Goal: Task Accomplishment & Management: Manage account settings

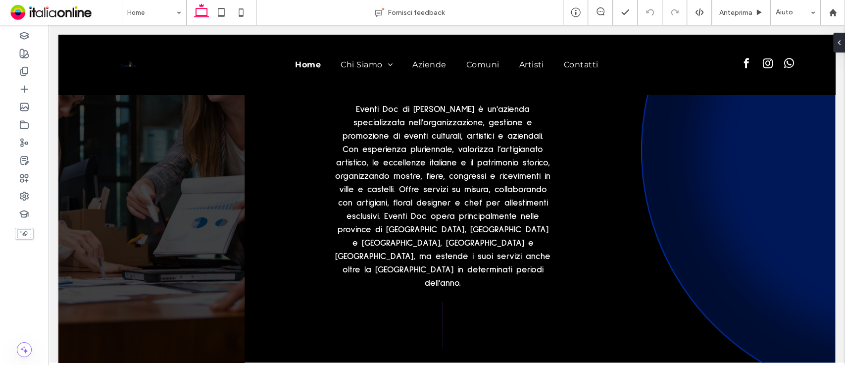
scroll to position [860, 0]
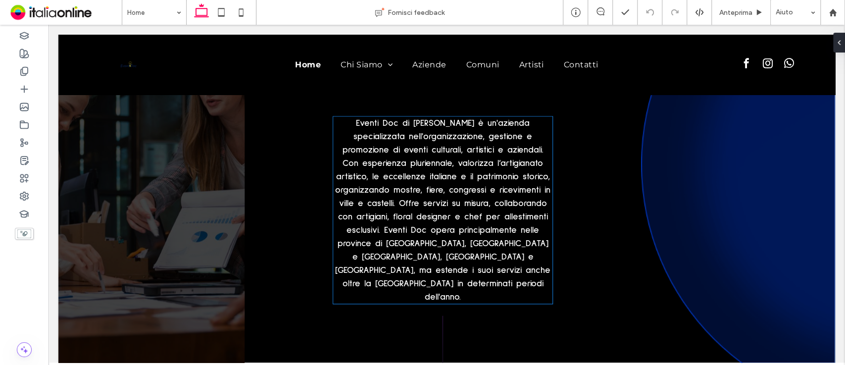
click at [452, 121] on strong "Eventi Doc di [PERSON_NAME] è un'azienda specializzata nell'organizzazione, ges…" at bounding box center [442, 210] width 215 height 183
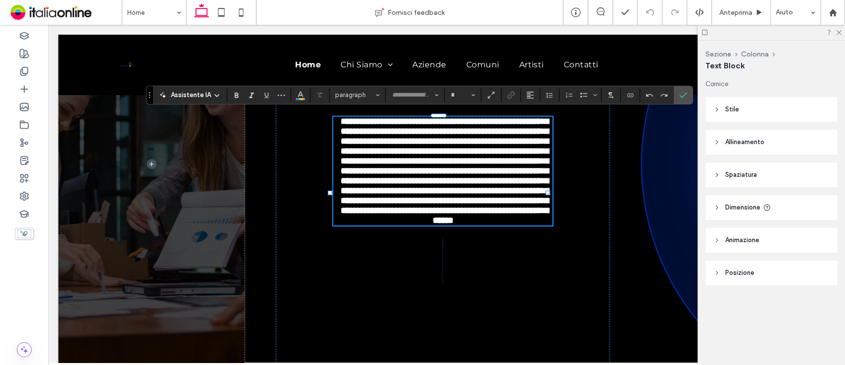
type input "**********"
type input "**"
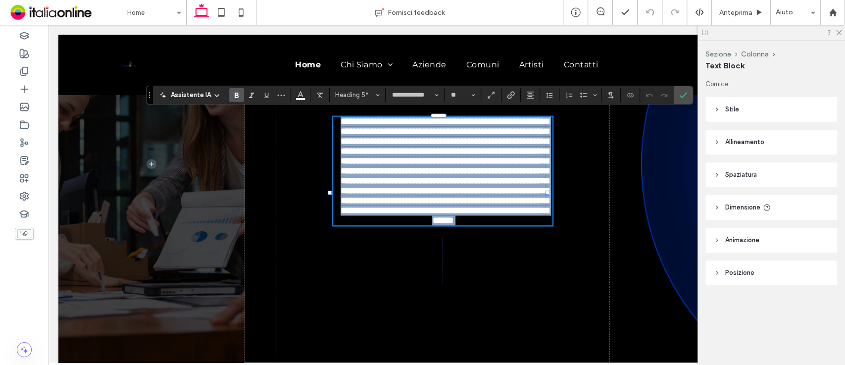
drag, startPoint x: 452, startPoint y: 121, endPoint x: 468, endPoint y: 133, distance: 20.2
click at [468, 133] on strong "**********" at bounding box center [445, 171] width 208 height 108
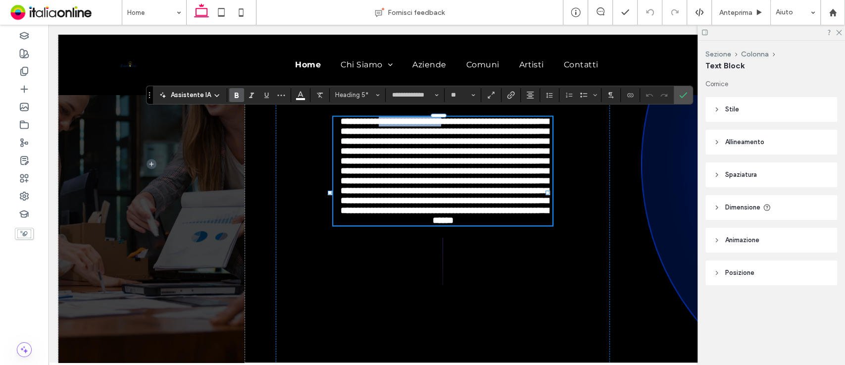
drag, startPoint x: 472, startPoint y: 119, endPoint x: 398, endPoint y: 120, distance: 73.8
click at [398, 120] on strong "**********" at bounding box center [445, 171] width 208 height 108
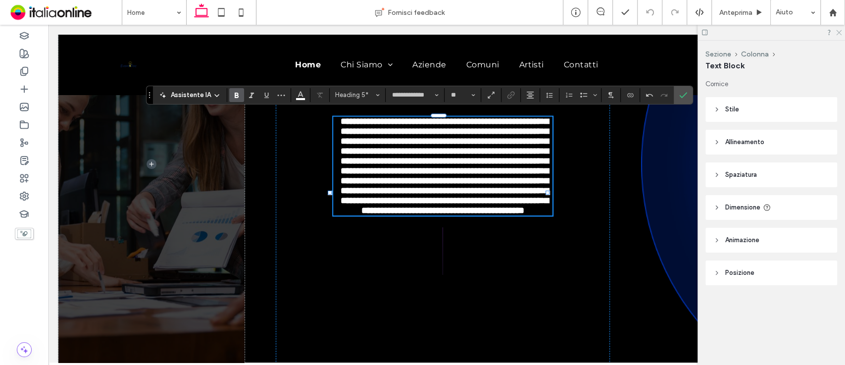
click at [840, 31] on icon at bounding box center [839, 32] width 6 height 6
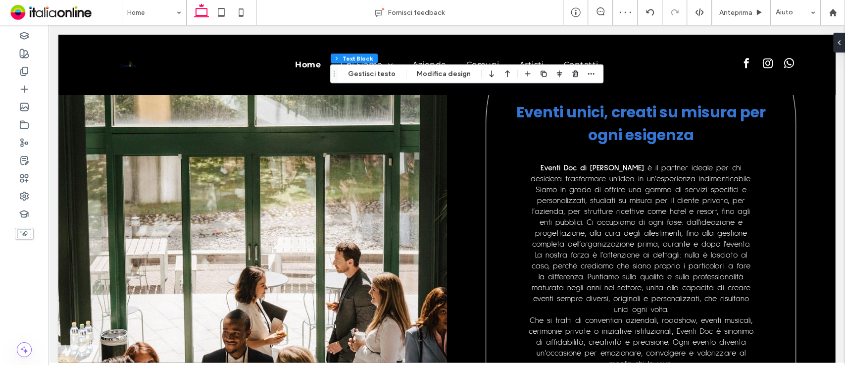
scroll to position [1456, 0]
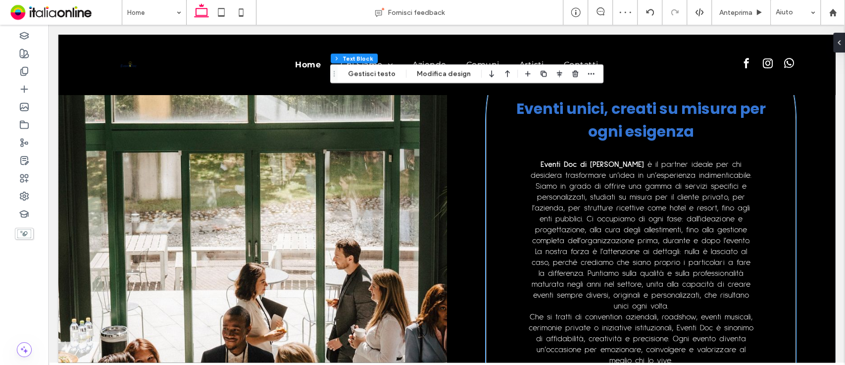
click at [642, 163] on span "è il partner ideale per chi desidera trasformare un’idea in un’esperienza indim…" at bounding box center [641, 202] width 220 height 84
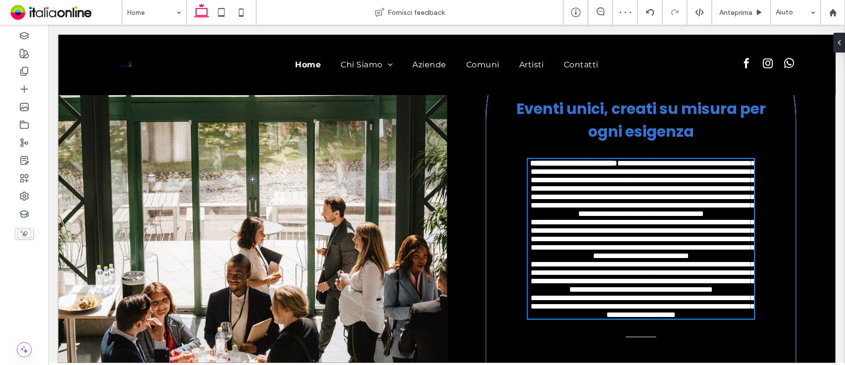
scroll to position [1533, 0]
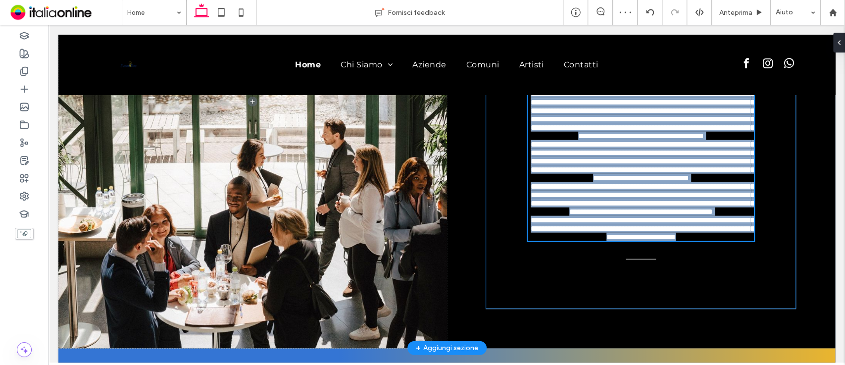
type input "**********"
type input "**"
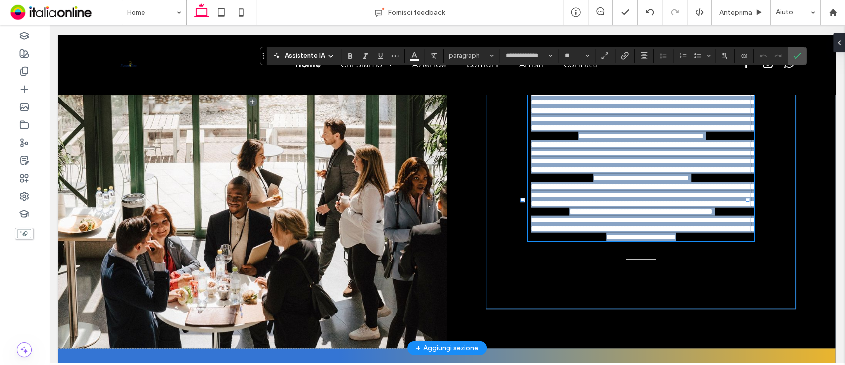
click at [642, 163] on span "**********" at bounding box center [643, 161] width 224 height 41
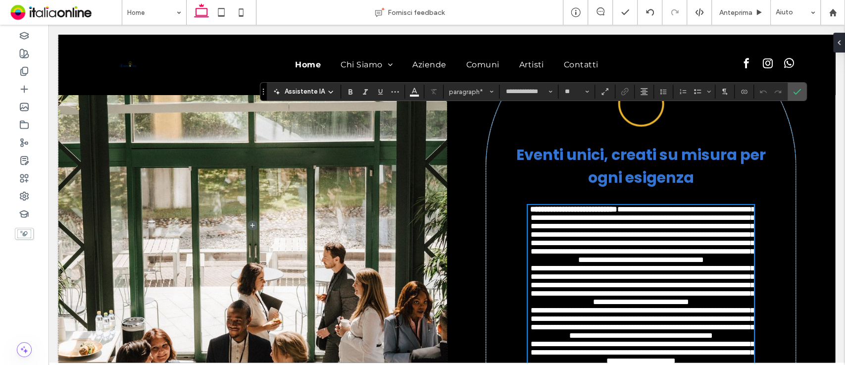
scroll to position [1399, 0]
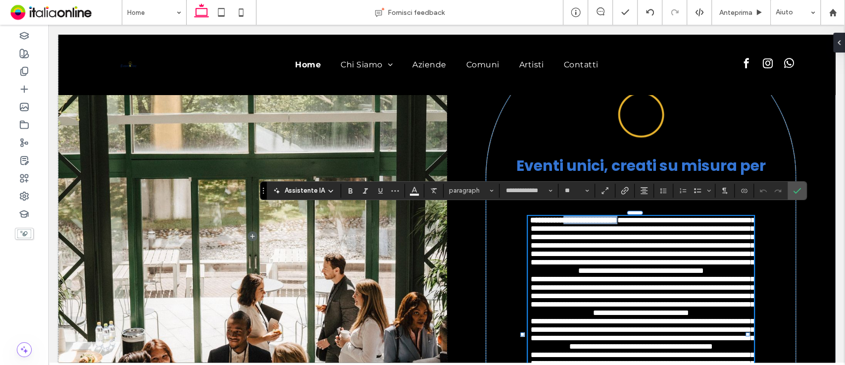
drag, startPoint x: 638, startPoint y: 212, endPoint x: 573, endPoint y: 216, distance: 66.0
click at [573, 216] on strong "**********" at bounding box center [573, 219] width 87 height 7
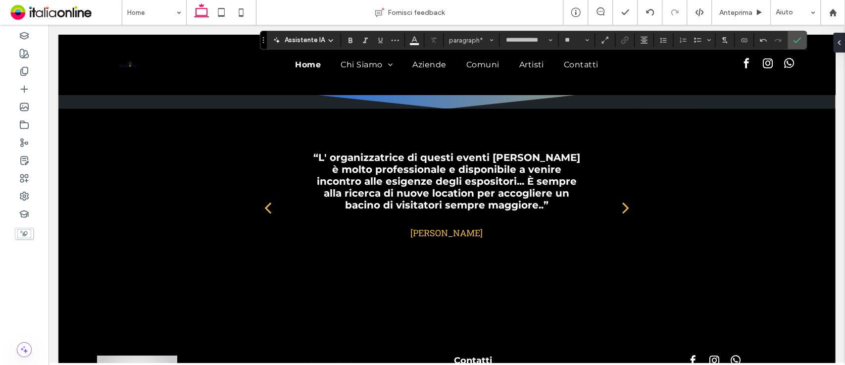
scroll to position [2234, 0]
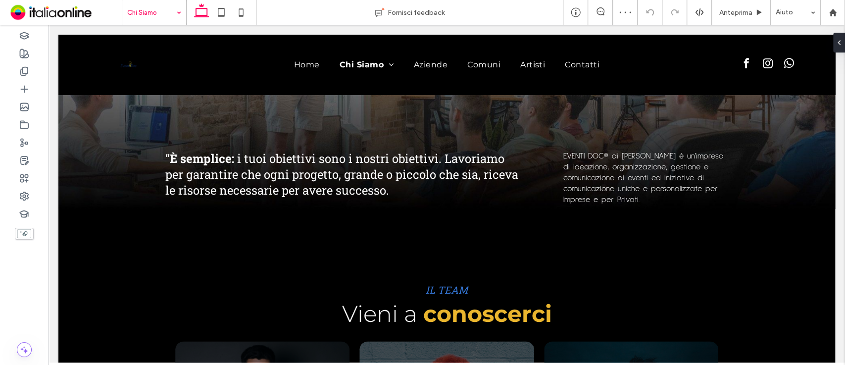
scroll to position [390, 0]
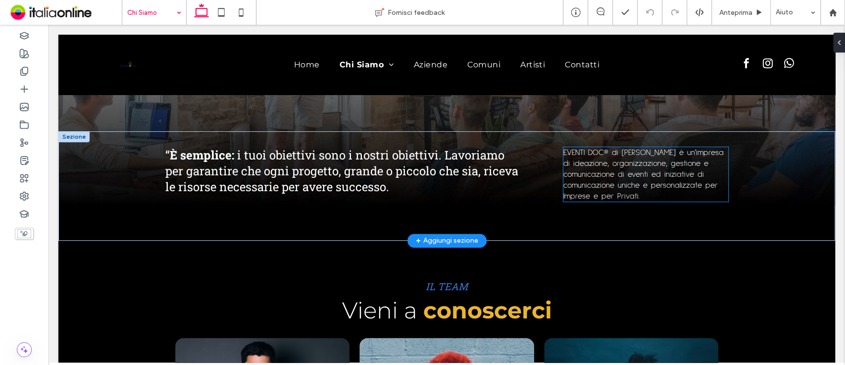
click at [677, 180] on span "EVENTI DOC® di Myriam Vallegra è un'impresa di ideazione, organizzazione, gesti…" at bounding box center [644, 175] width 160 height 52
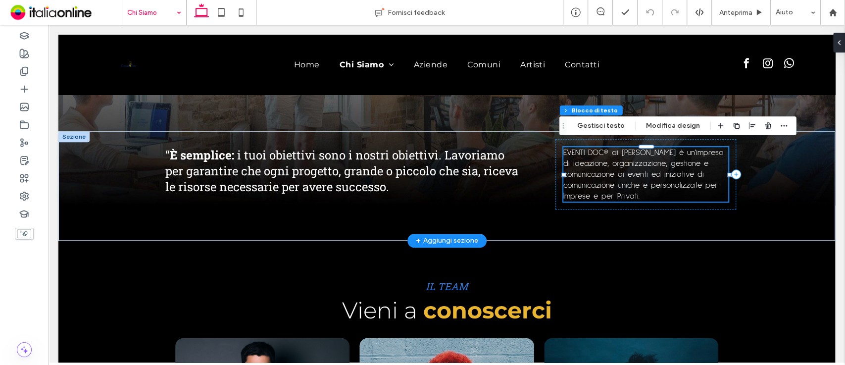
click at [677, 180] on span "EVENTI DOC® di Myriam Vallegra è un'impresa di ideazione, organizzazione, gesti…" at bounding box center [644, 175] width 160 height 52
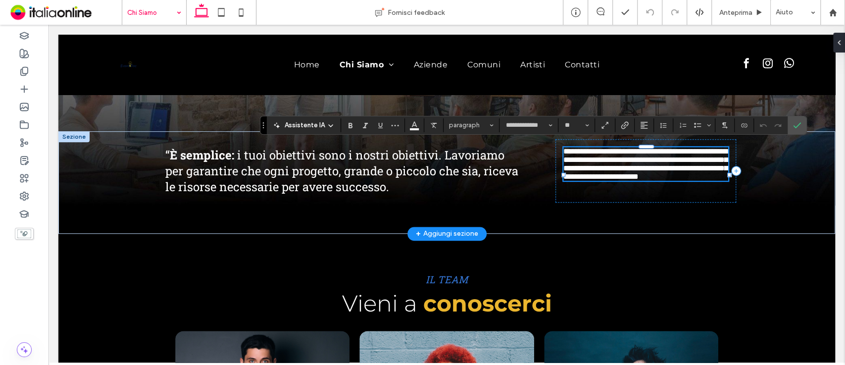
click at [677, 165] on span "**********" at bounding box center [646, 164] width 164 height 33
drag, startPoint x: 676, startPoint y: 148, endPoint x: 602, endPoint y: 150, distance: 73.3
click at [602, 150] on span "**********" at bounding box center [646, 164] width 164 height 33
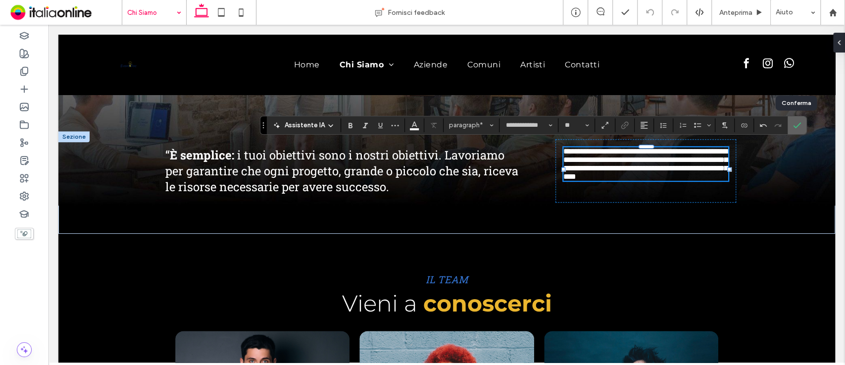
click at [796, 126] on use "Conferma" at bounding box center [797, 125] width 8 height 6
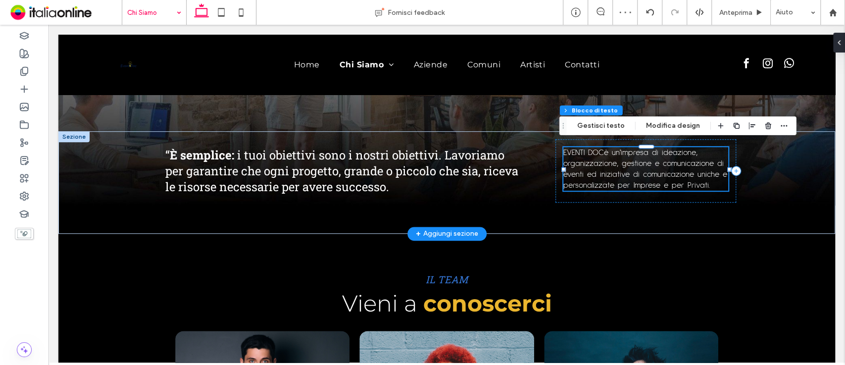
click at [601, 155] on span "EVENTI DOCè un'impresa di ideazione, organizzazione, gestione e comunicazione d…" at bounding box center [646, 169] width 164 height 41
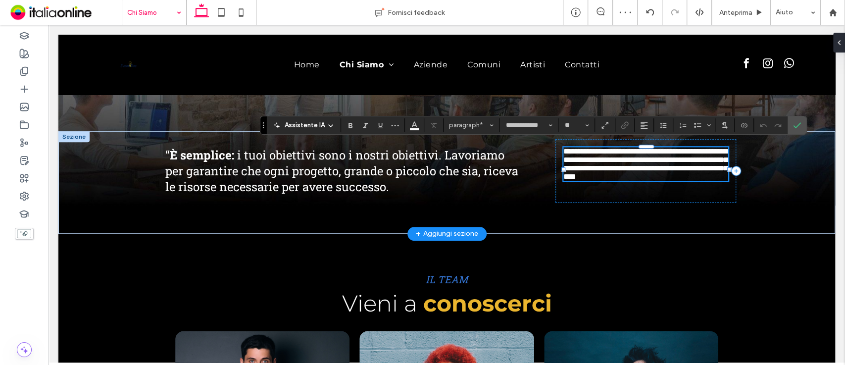
click at [601, 155] on span "**********" at bounding box center [646, 164] width 164 height 33
click at [600, 148] on span "**********" at bounding box center [646, 164] width 164 height 33
click at [797, 123] on icon "Conferma" at bounding box center [797, 125] width 8 height 8
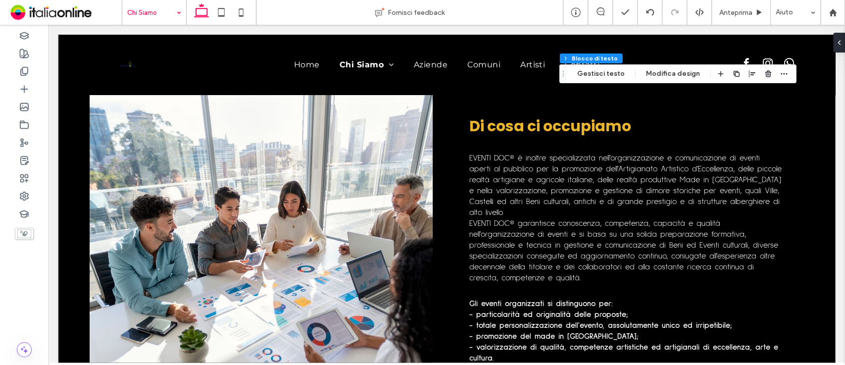
scroll to position [1320, 0]
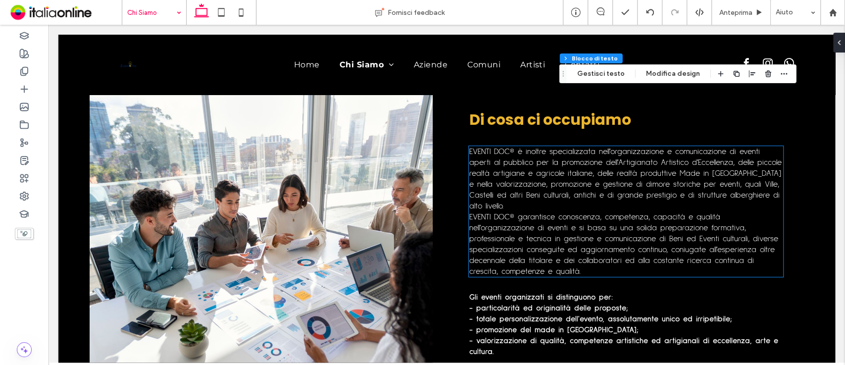
click at [533, 175] on span "EVENTI DOC® è inoltre specializzata nell'organizzazione e comunicazione di even…" at bounding box center [625, 179] width 313 height 62
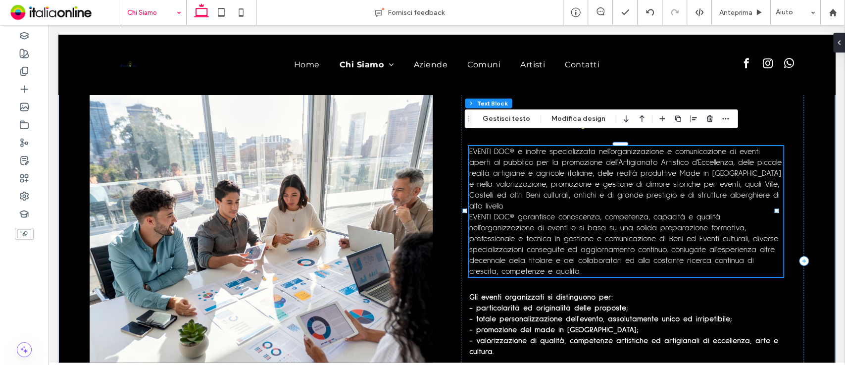
click at [533, 175] on span "EVENTI DOC® è inoltre specializzata nell'organizzazione e comunicazione di even…" at bounding box center [625, 179] width 313 height 62
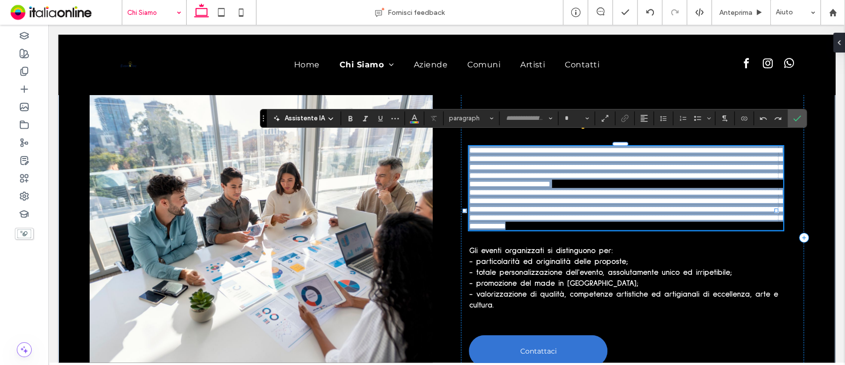
type input "**********"
type input "**"
click at [533, 175] on span "**********" at bounding box center [625, 167] width 313 height 41
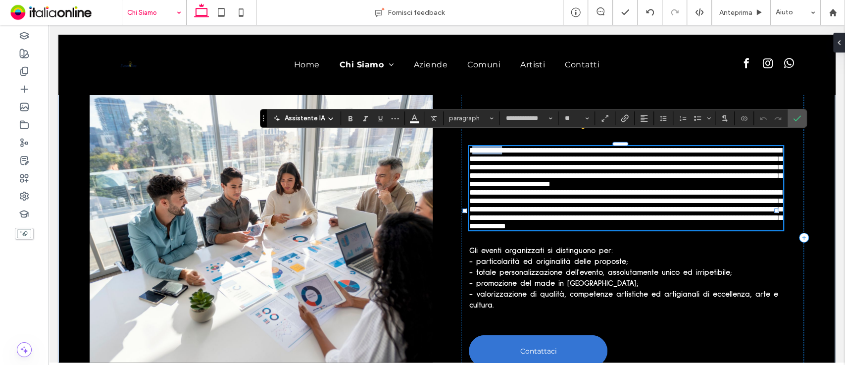
drag, startPoint x: 511, startPoint y: 140, endPoint x: 468, endPoint y: 139, distance: 43.1
click at [469, 147] on span "**********" at bounding box center [625, 167] width 313 height 41
click at [801, 117] on label "Conferma" at bounding box center [797, 118] width 15 height 18
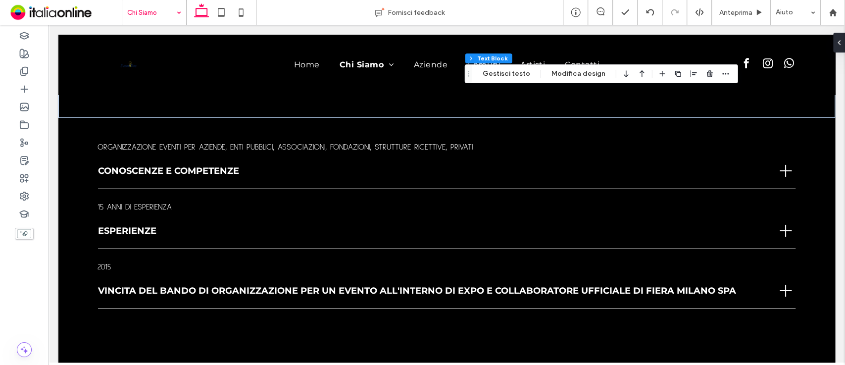
scroll to position [1697, 0]
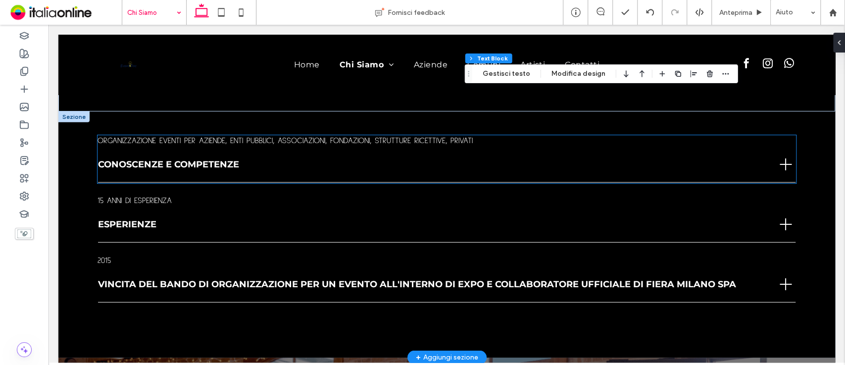
click at [776, 155] on div at bounding box center [786, 165] width 20 height 20
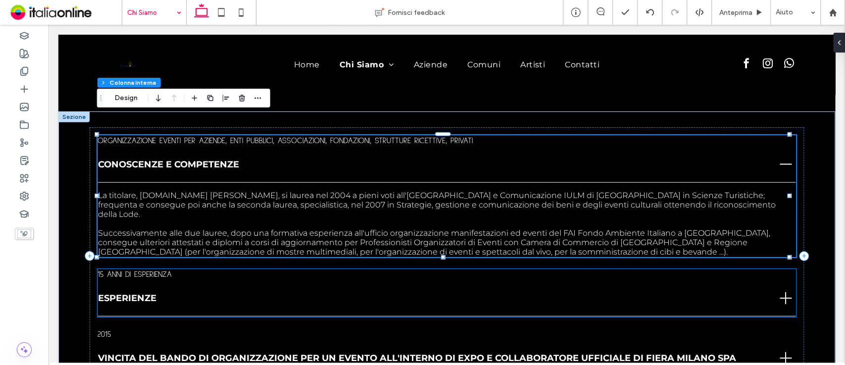
click at [733, 280] on div "ESPERIENZE" at bounding box center [447, 298] width 698 height 36
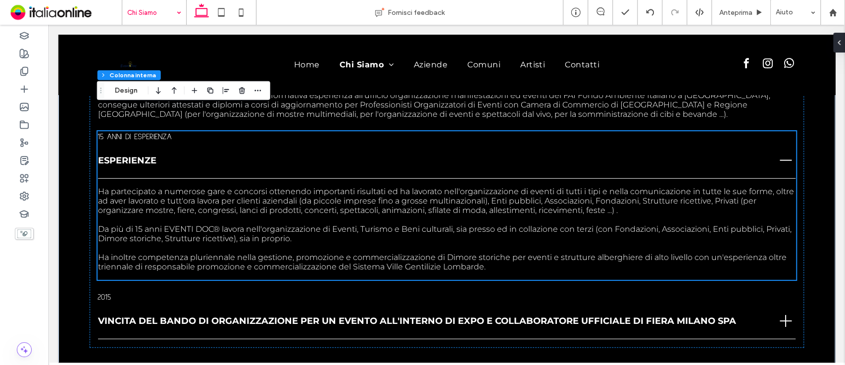
scroll to position [1824, 0]
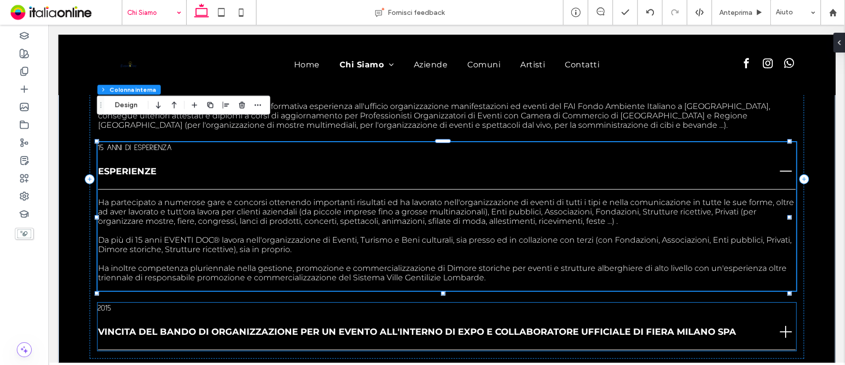
click at [738, 320] on div "VINCITA DEL BANDO DI ORGANIZZAZIONE PER UN EVENTO ALL'INTERNO DI EXPO E COLLABO…" at bounding box center [447, 332] width 698 height 36
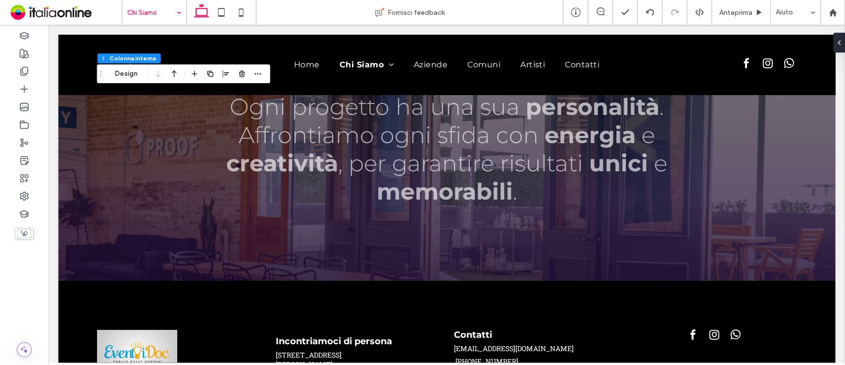
scroll to position [2295, 0]
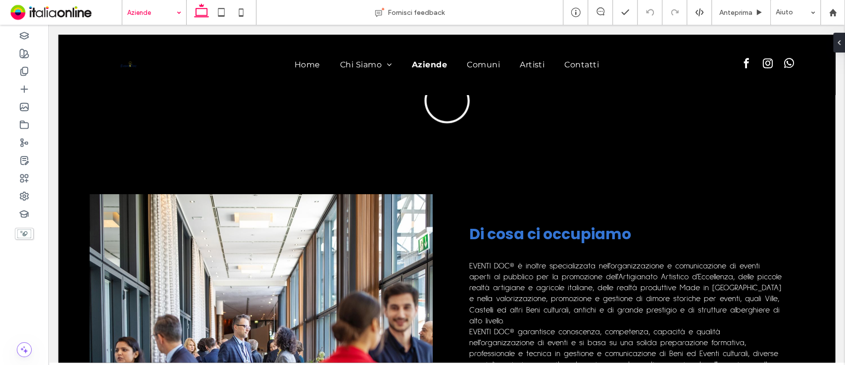
scroll to position [1050, 0]
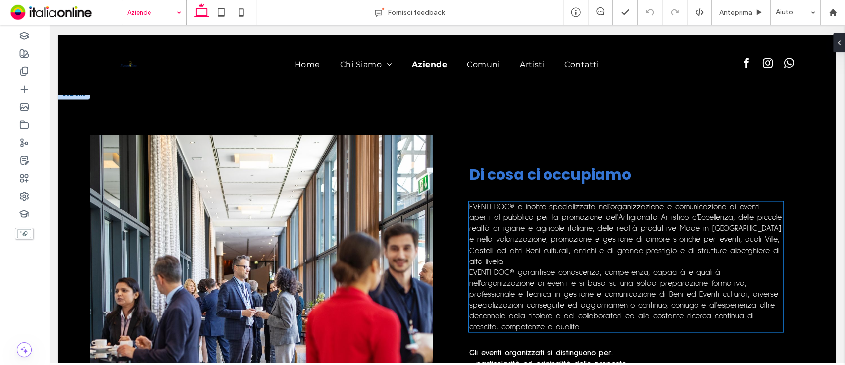
click at [525, 229] on span "EVENTI DOC® è inoltre specializzata nell'organizzazione e comunicazione di even…" at bounding box center [625, 234] width 313 height 62
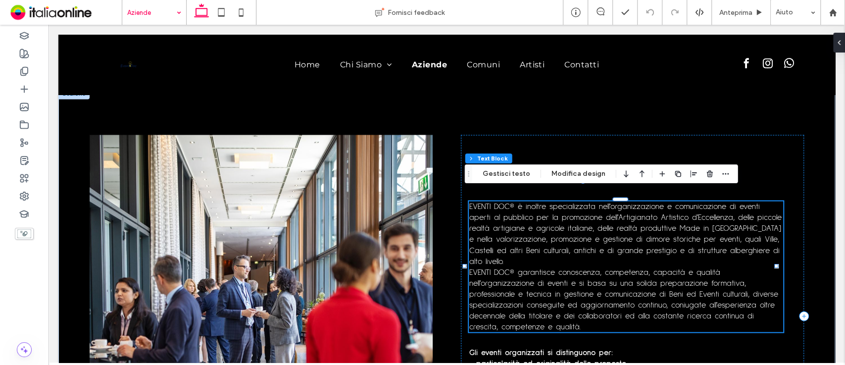
click at [525, 229] on div "EVENTI DOC® è inoltre specializzata nell'organizzazione e comunicazione di even…" at bounding box center [626, 266] width 314 height 131
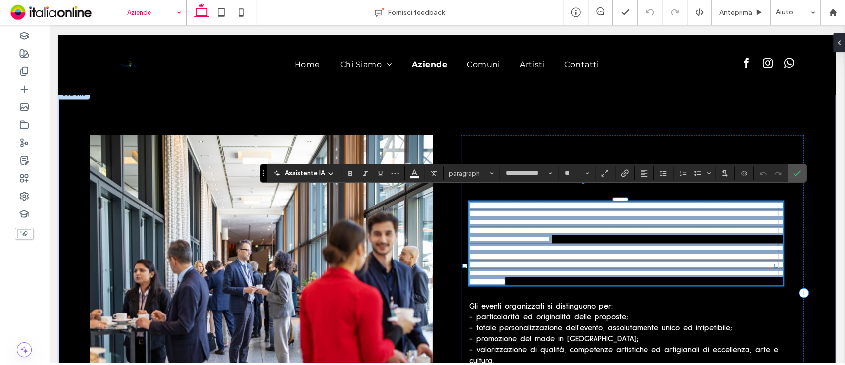
click at [525, 229] on span "**********" at bounding box center [625, 222] width 313 height 41
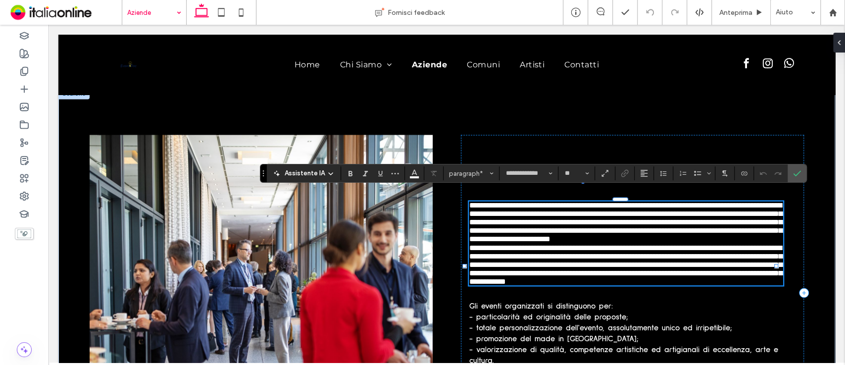
click at [508, 202] on span "**********" at bounding box center [625, 222] width 313 height 41
click at [509, 252] on span "**********" at bounding box center [625, 264] width 313 height 41
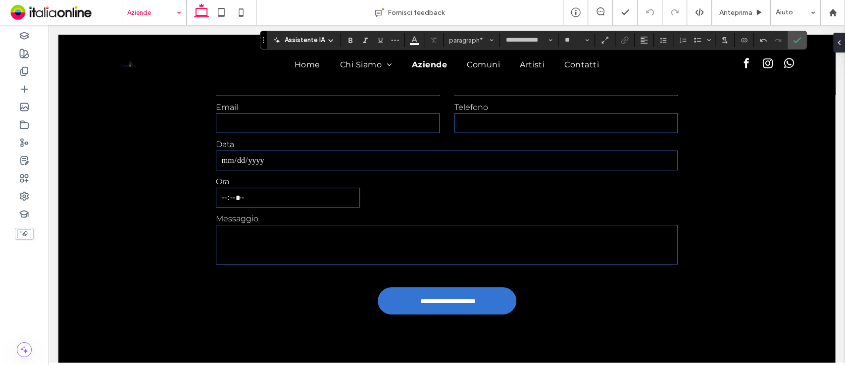
scroll to position [1578, 0]
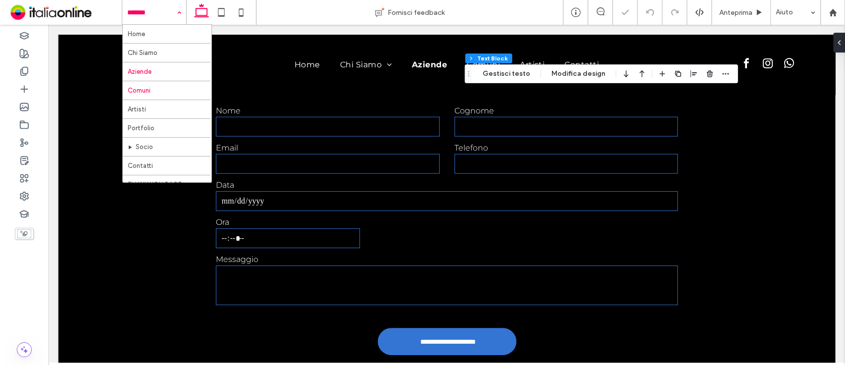
drag, startPoint x: 149, startPoint y: 19, endPoint x: 160, endPoint y: 89, distance: 70.3
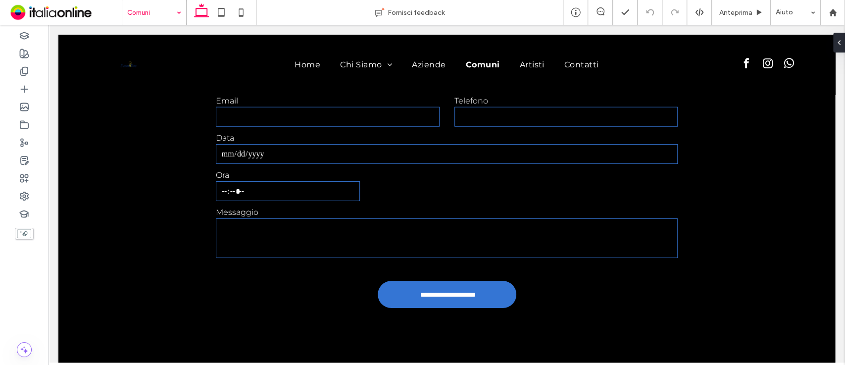
scroll to position [1703, 0]
click at [141, 7] on input at bounding box center [151, 12] width 49 height 25
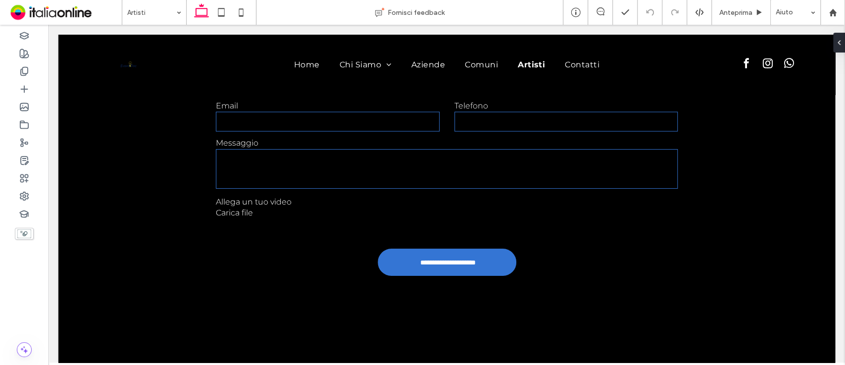
scroll to position [1367, 0]
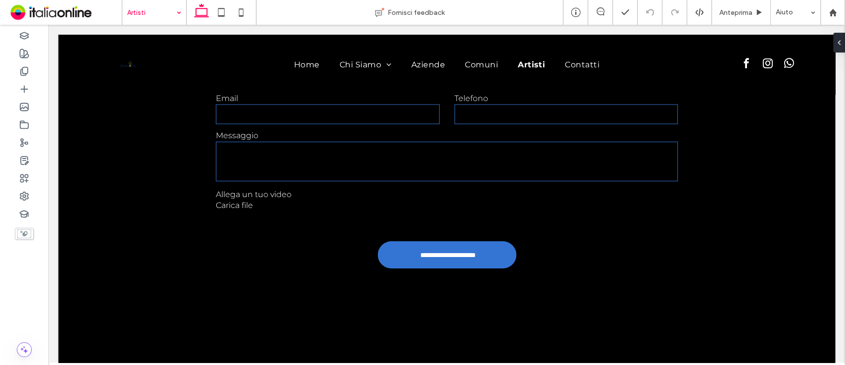
click at [158, 20] on input at bounding box center [151, 12] width 49 height 25
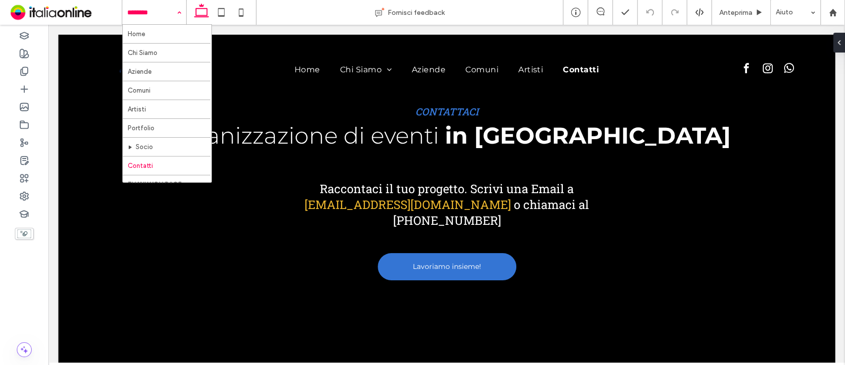
click at [155, 7] on input at bounding box center [151, 12] width 49 height 25
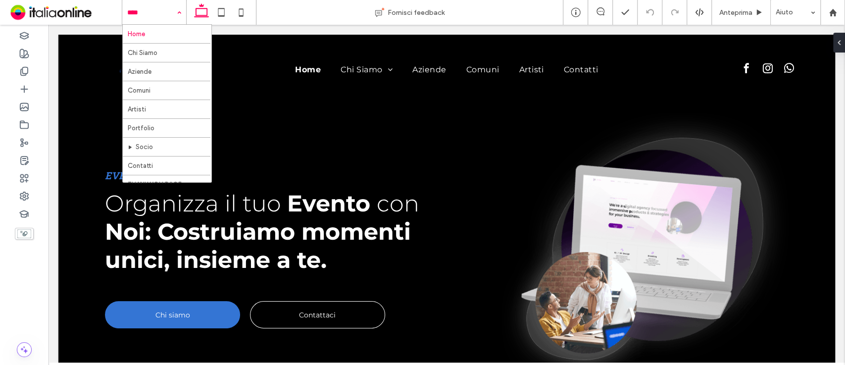
click at [180, 11] on div "Home Chi Siamo Aziende Comuni Artisti Portfolio Socio Contatti THANK YOU PAGE" at bounding box center [154, 12] width 64 height 25
drag, startPoint x: 167, startPoint y: 15, endPoint x: 173, endPoint y: 36, distance: 21.5
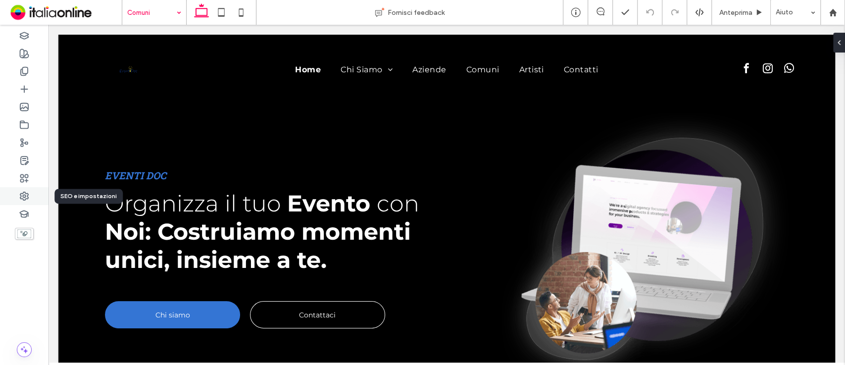
click at [19, 203] on div at bounding box center [24, 196] width 49 height 18
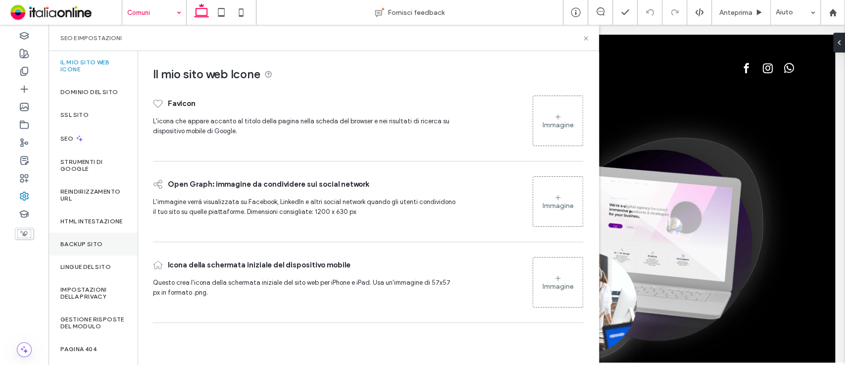
click at [92, 248] on label "Backup sito" at bounding box center [81, 244] width 42 height 7
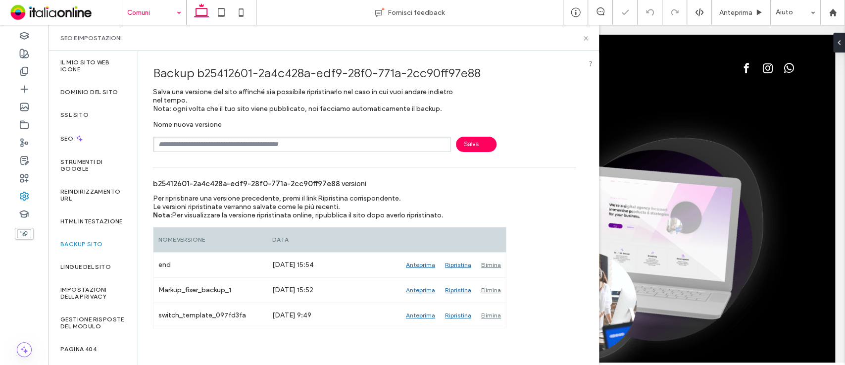
click at [272, 138] on input "text" at bounding box center [302, 144] width 298 height 15
type input "**********"
click at [484, 142] on span "Salva" at bounding box center [476, 144] width 41 height 15
click at [586, 38] on use at bounding box center [586, 38] width 4 height 4
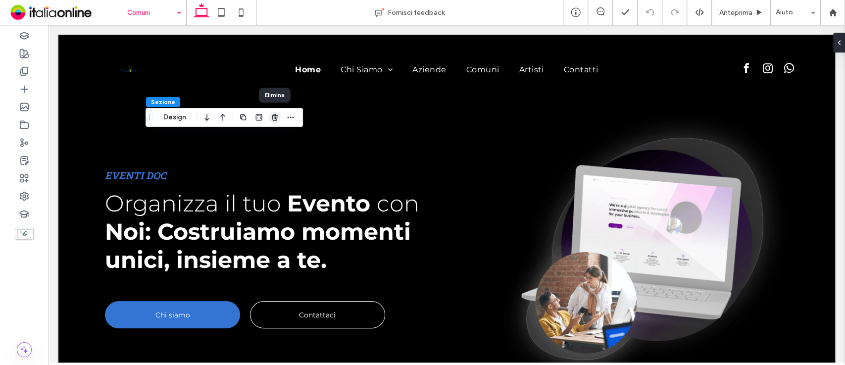
click at [274, 116] on icon "button" at bounding box center [275, 117] width 8 height 8
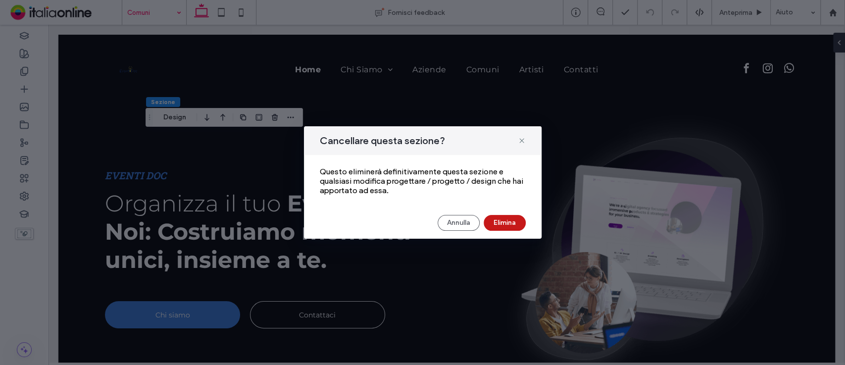
click at [510, 225] on button "Elimina" at bounding box center [505, 223] width 42 height 16
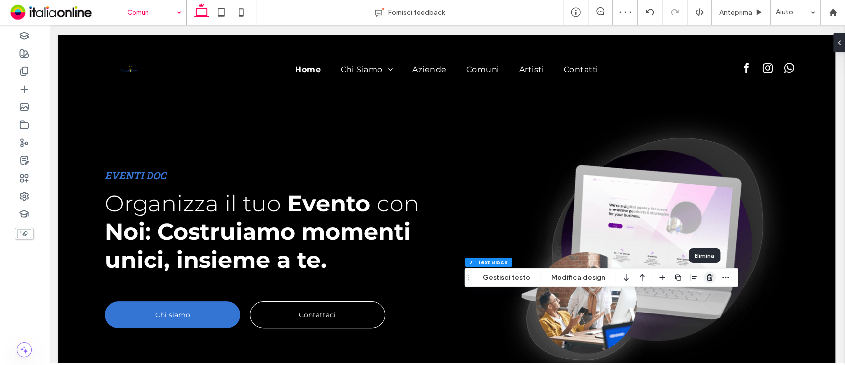
click at [705, 281] on span "button" at bounding box center [710, 278] width 12 height 12
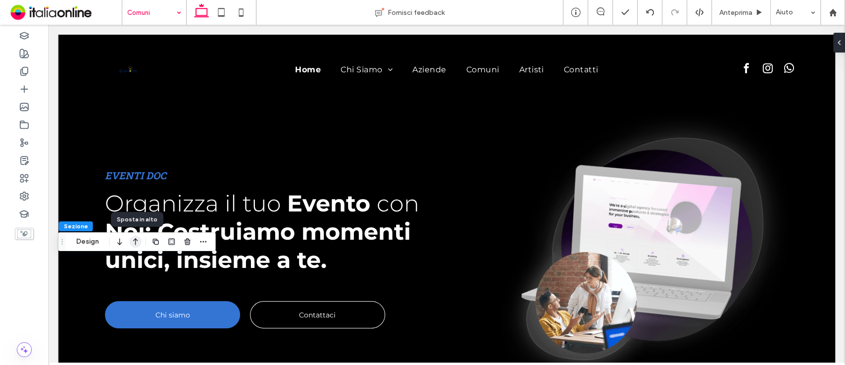
click at [132, 243] on icon "button" at bounding box center [136, 242] width 12 height 18
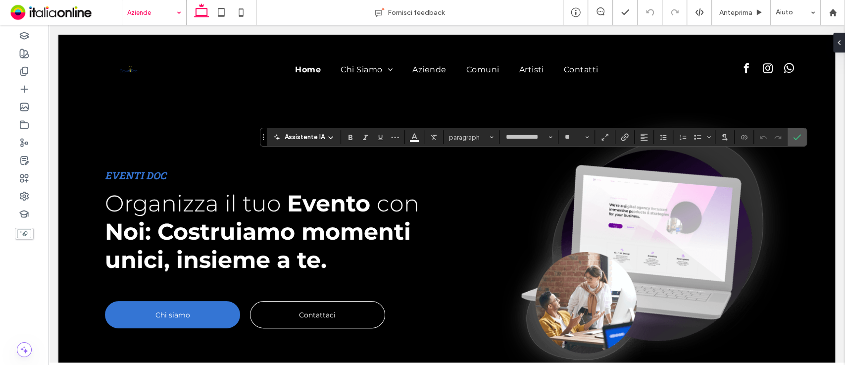
type input "**********"
click at [794, 129] on span "Conferma" at bounding box center [795, 137] width 4 height 18
click at [794, 131] on span "Conferma" at bounding box center [795, 137] width 4 height 18
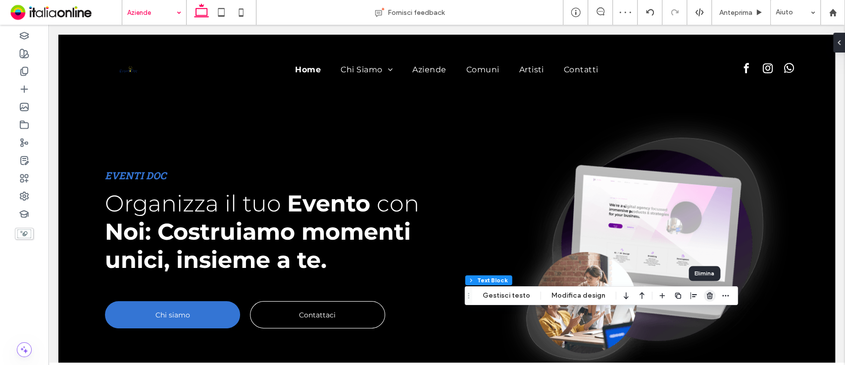
click at [706, 298] on icon "button" at bounding box center [710, 296] width 8 height 8
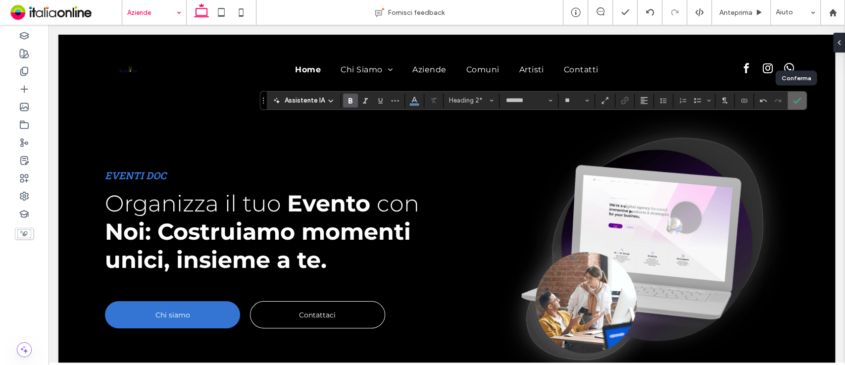
click at [795, 98] on icon "Conferma" at bounding box center [797, 101] width 8 height 8
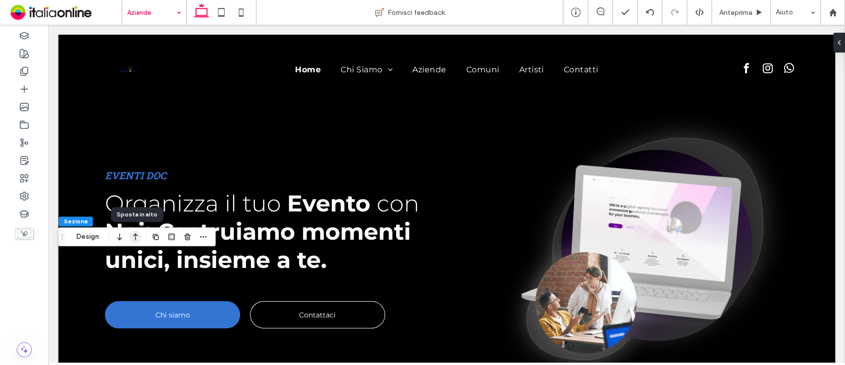
click at [134, 239] on icon "button" at bounding box center [136, 237] width 12 height 18
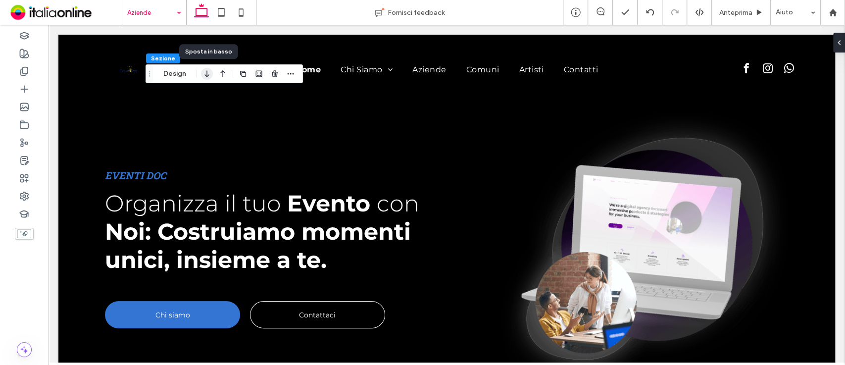
click at [207, 71] on use "button" at bounding box center [207, 73] width 4 height 7
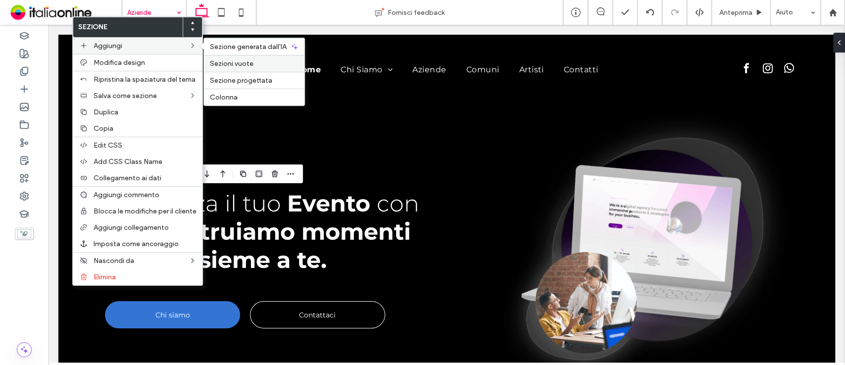
click at [253, 65] on label "Sezioni vuote" at bounding box center [254, 63] width 89 height 8
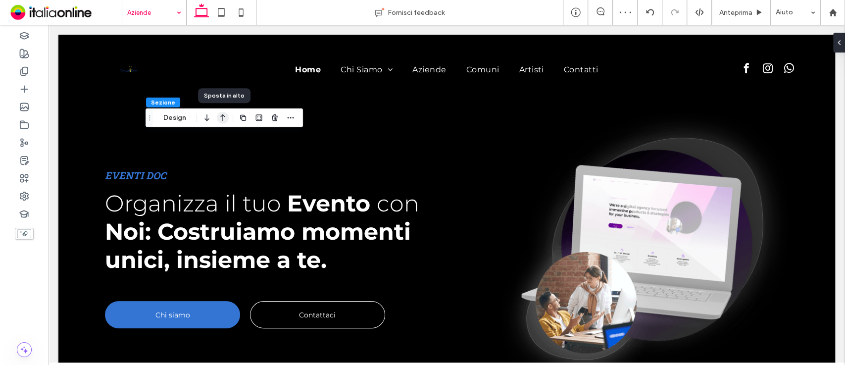
click at [220, 122] on icon "button" at bounding box center [223, 118] width 12 height 18
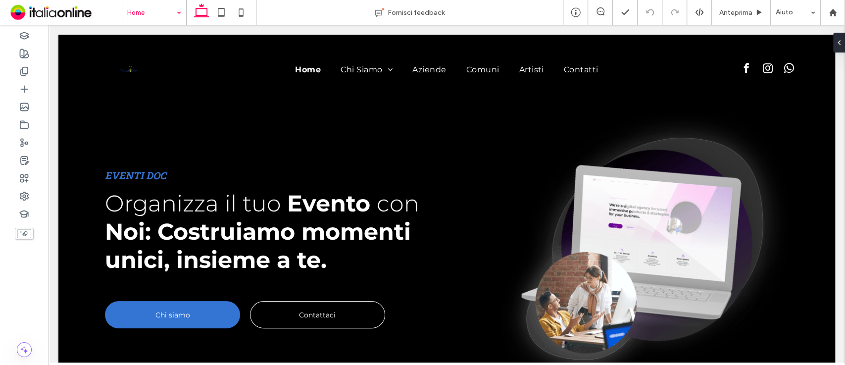
type input "**********"
type input "**"
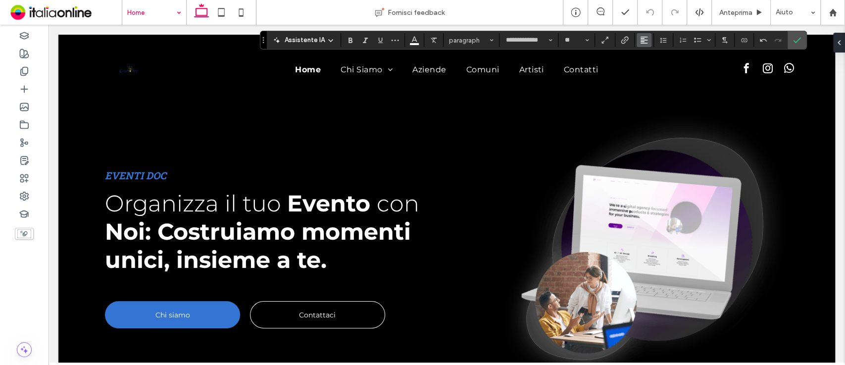
click at [641, 43] on icon "Allineamento" at bounding box center [644, 40] width 8 height 8
click at [646, 65] on label "ui.textEditor.alignment.center" at bounding box center [654, 70] width 35 height 14
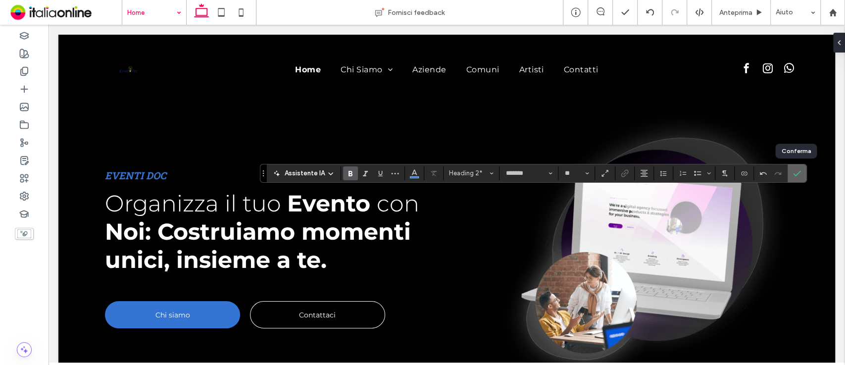
click at [794, 174] on icon "Conferma" at bounding box center [797, 173] width 8 height 8
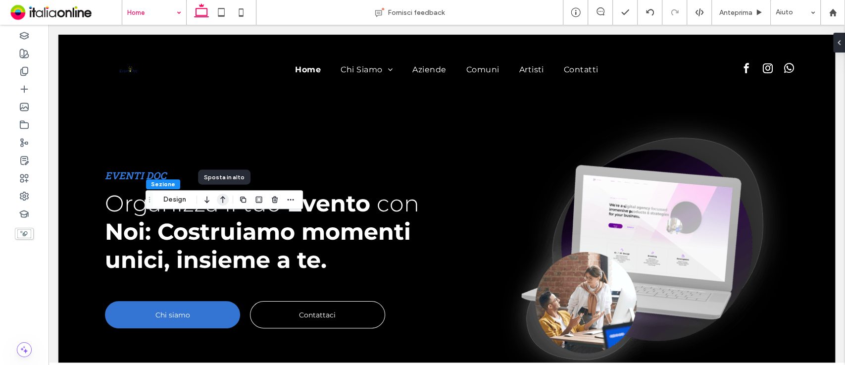
click at [223, 198] on icon "button" at bounding box center [223, 200] width 12 height 18
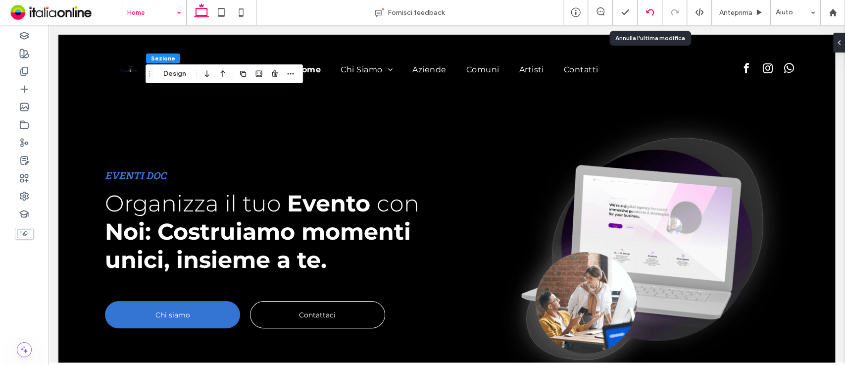
click at [645, 15] on div at bounding box center [650, 12] width 24 height 8
click at [651, 11] on icon at bounding box center [650, 12] width 8 height 8
click at [646, 12] on use at bounding box center [650, 12] width 8 height 6
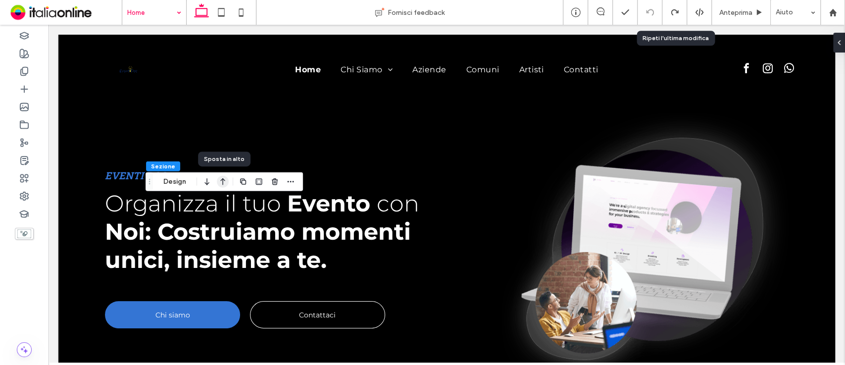
click at [222, 184] on icon "button" at bounding box center [223, 182] width 12 height 18
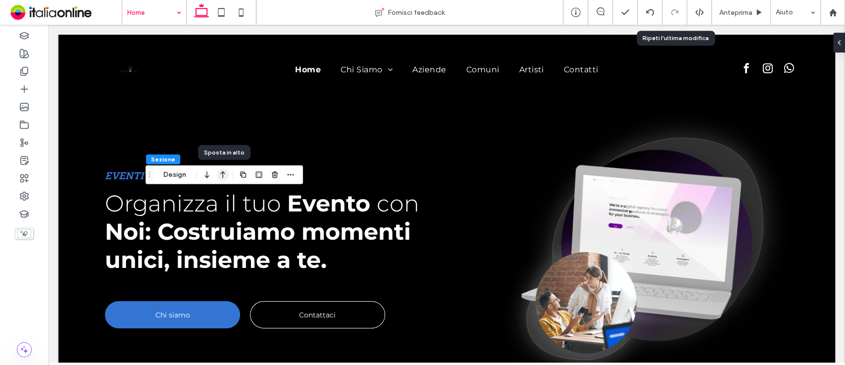
click at [222, 177] on icon "button" at bounding box center [223, 175] width 12 height 18
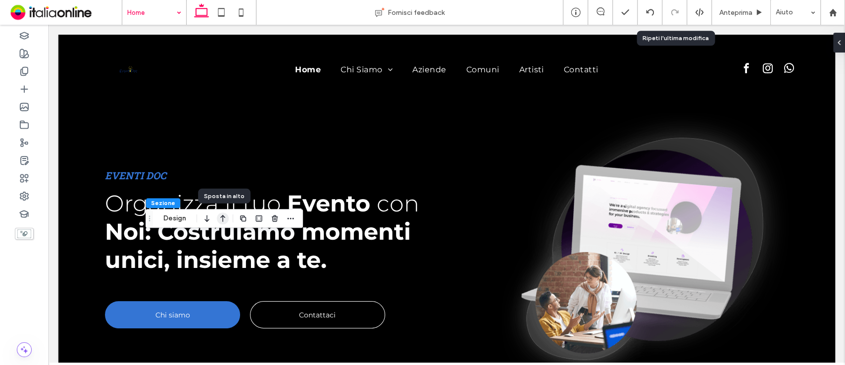
click at [223, 221] on icon "button" at bounding box center [223, 219] width 12 height 18
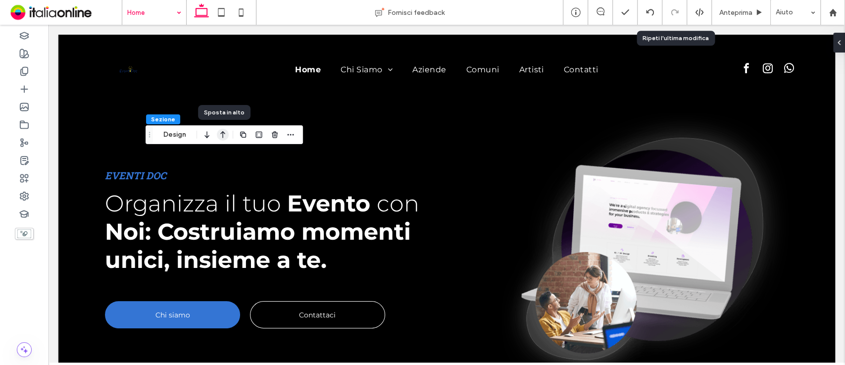
click at [222, 136] on icon "button" at bounding box center [223, 135] width 12 height 18
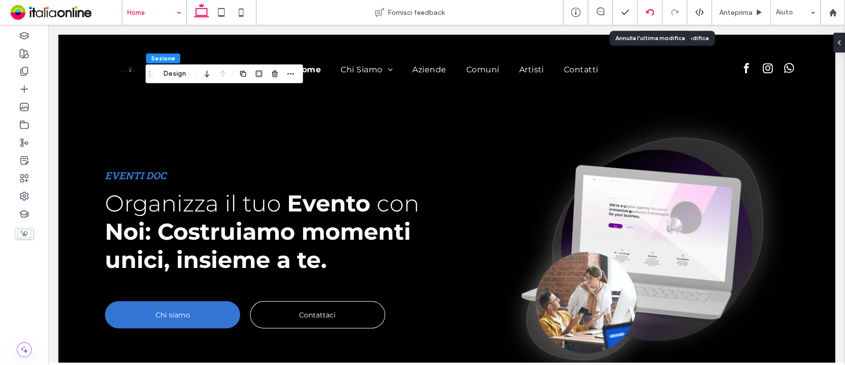
click at [648, 15] on icon at bounding box center [650, 12] width 8 height 8
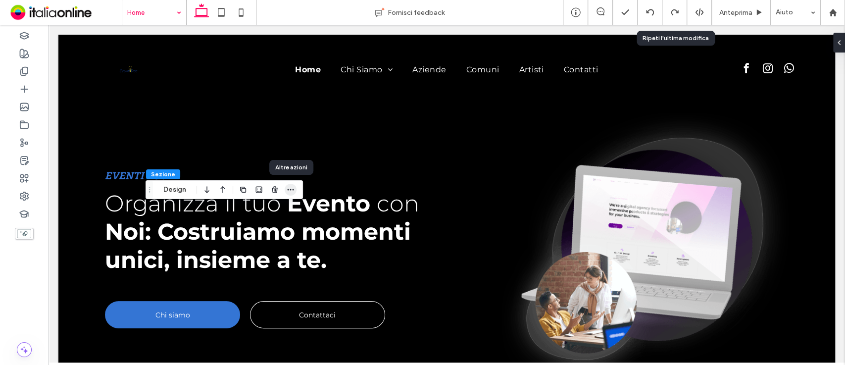
click at [290, 189] on use "button" at bounding box center [291, 189] width 6 height 1
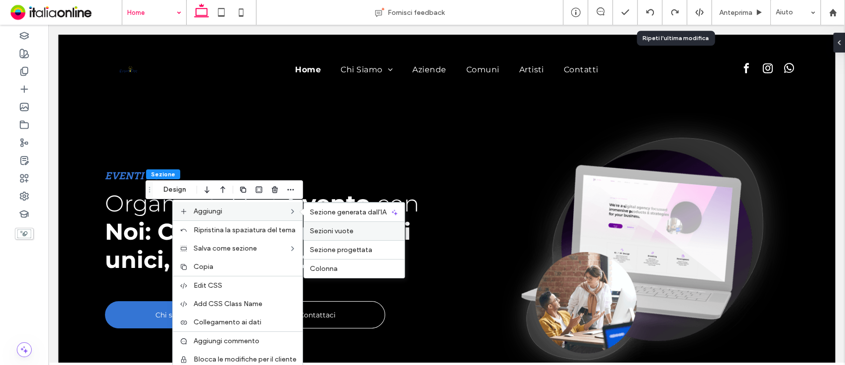
click at [339, 229] on span "Sezioni vuote" at bounding box center [332, 231] width 44 height 8
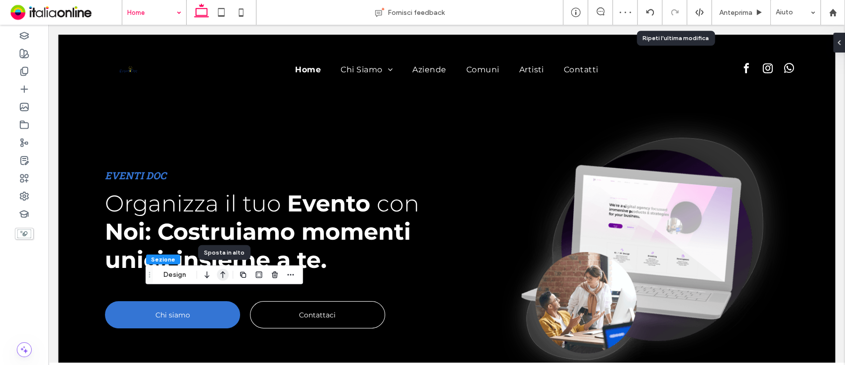
click at [219, 280] on icon "button" at bounding box center [223, 275] width 12 height 18
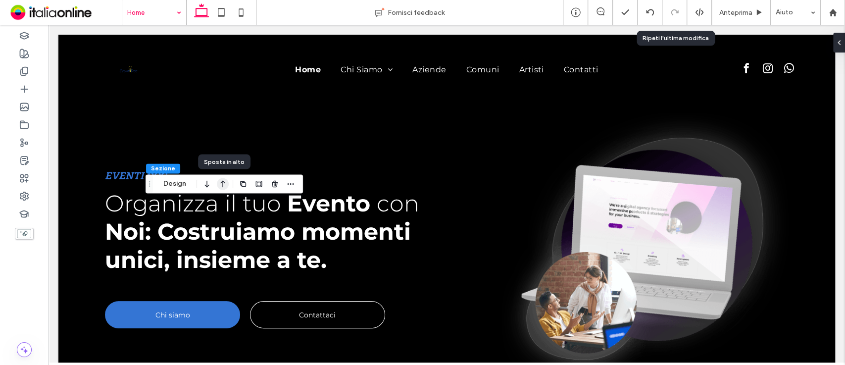
click at [218, 182] on icon "button" at bounding box center [223, 184] width 12 height 18
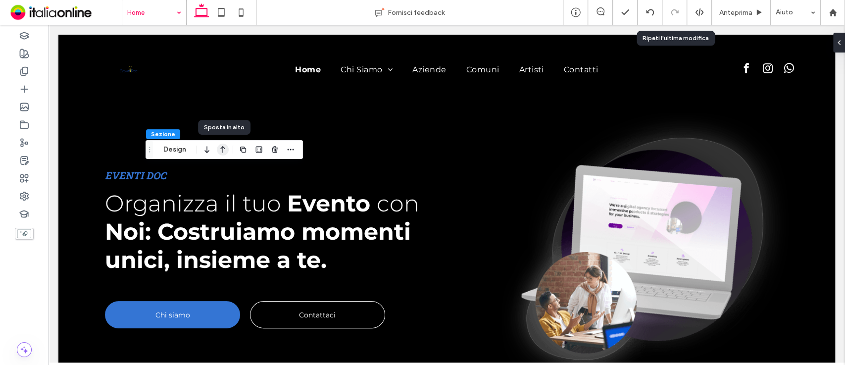
click at [218, 151] on icon "button" at bounding box center [223, 150] width 12 height 18
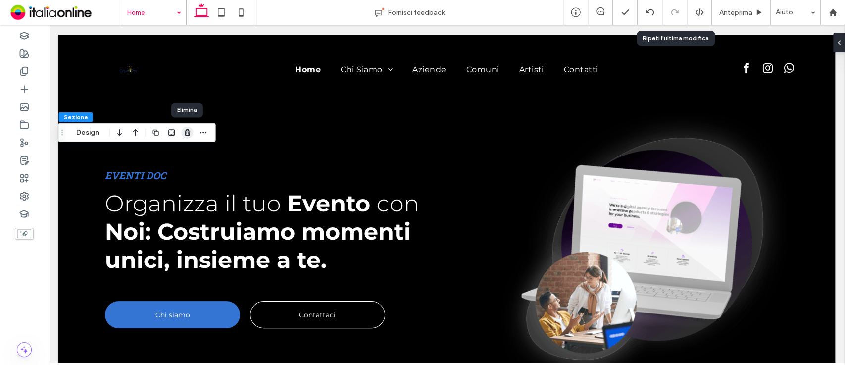
click at [187, 132] on icon "button" at bounding box center [188, 133] width 8 height 8
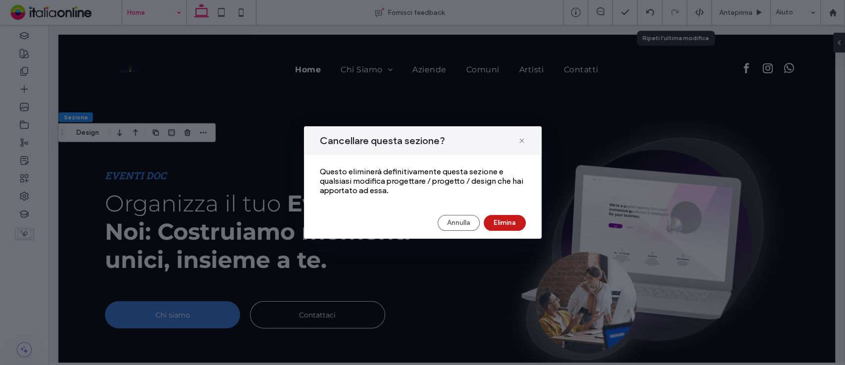
click at [517, 221] on button "Elimina" at bounding box center [505, 223] width 42 height 16
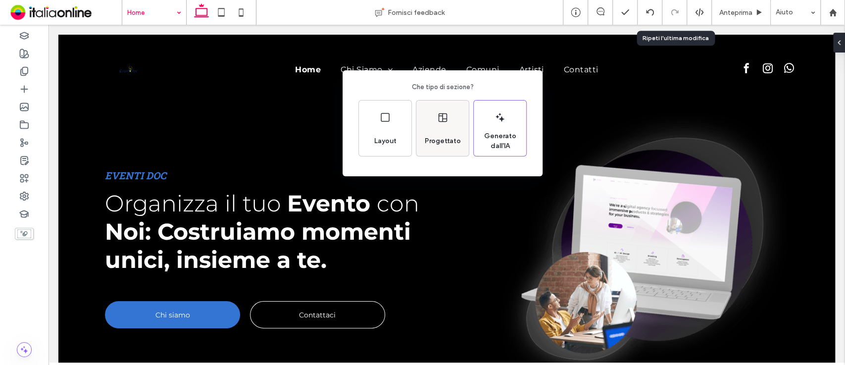
click at [440, 142] on span "Progettato" at bounding box center [443, 141] width 44 height 10
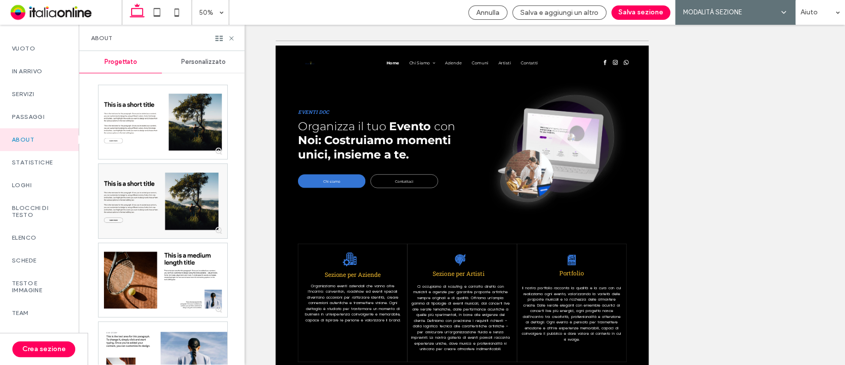
scroll to position [89, 0]
click at [34, 228] on div "Blocchi di testo" at bounding box center [39, 213] width 79 height 30
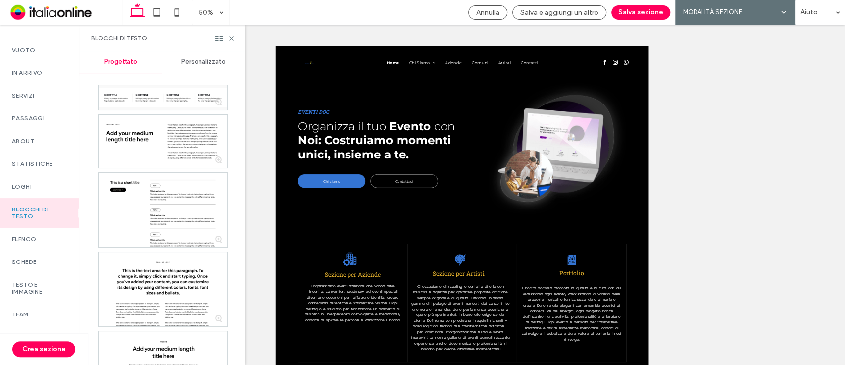
scroll to position [172, 0]
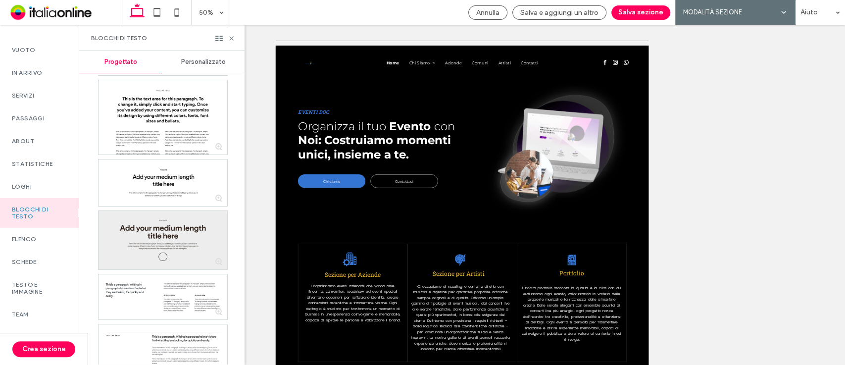
click at [156, 225] on div at bounding box center [163, 240] width 129 height 59
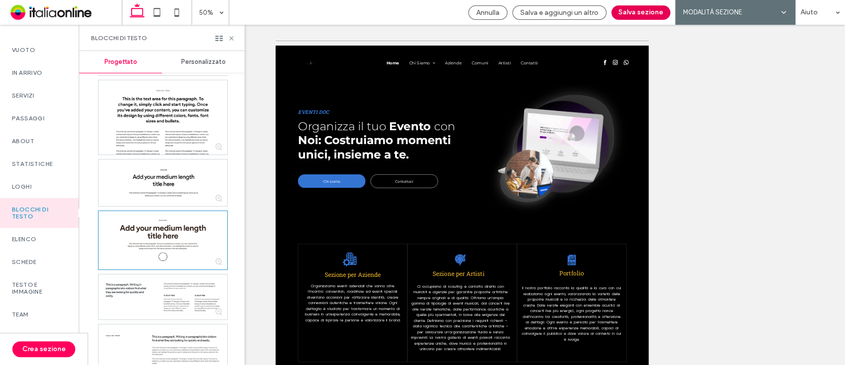
click at [644, 7] on button "Salva sezione" at bounding box center [641, 12] width 59 height 14
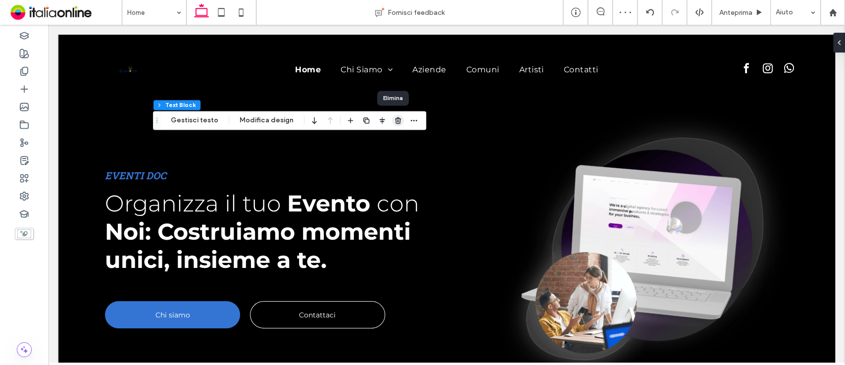
click at [394, 124] on icon "button" at bounding box center [398, 120] width 8 height 8
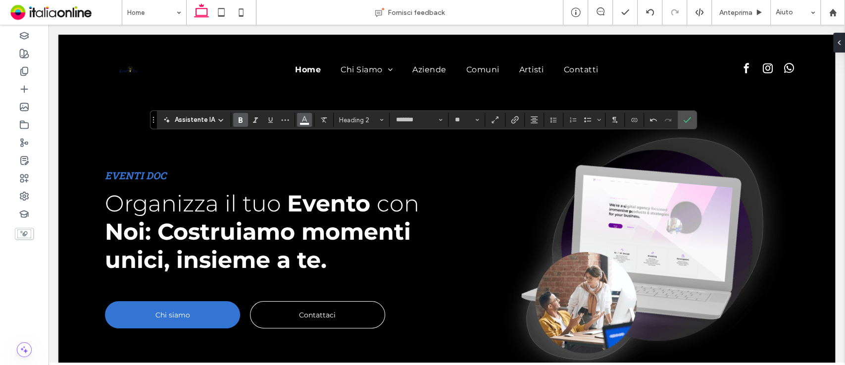
click at [301, 118] on icon "Colore" at bounding box center [305, 119] width 8 height 8
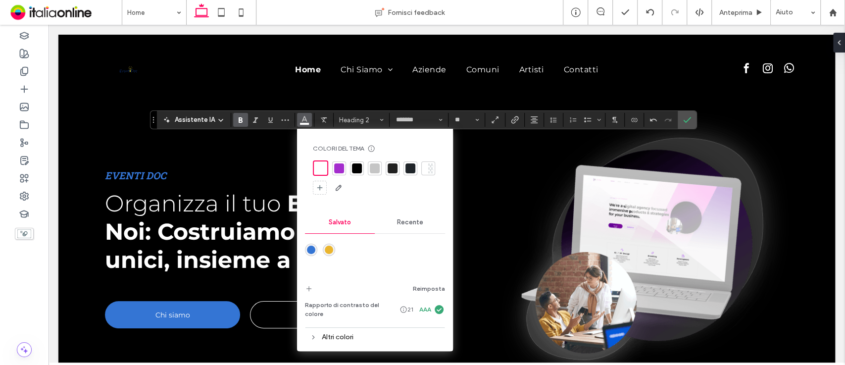
click at [329, 253] on div "rgba(234,181,46,1)" at bounding box center [329, 250] width 8 height 8
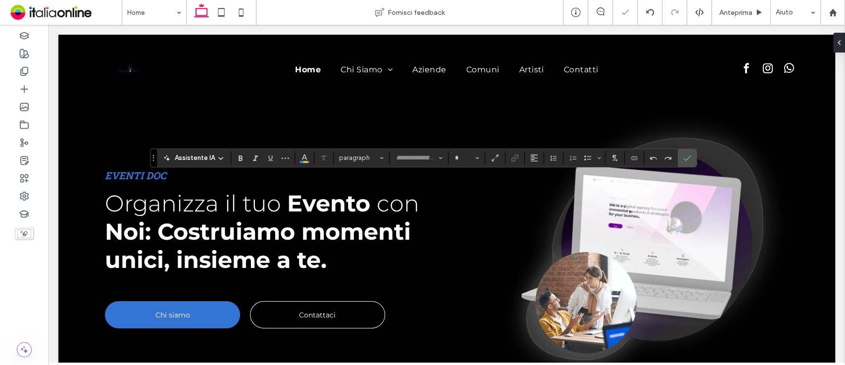
type input "**********"
type input "**"
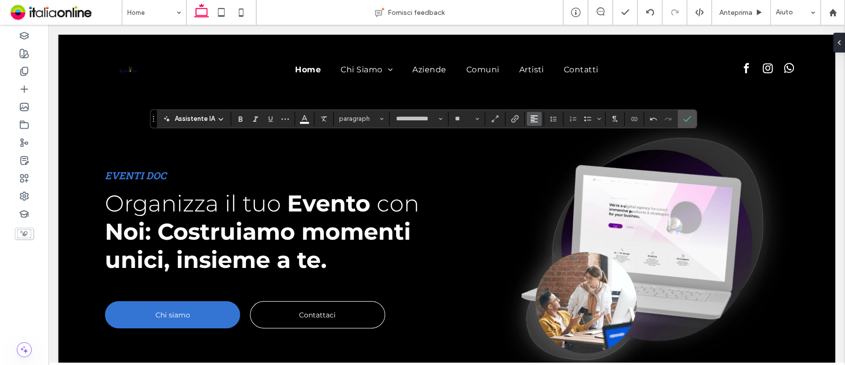
click at [531, 118] on icon "Allineamento" at bounding box center [534, 119] width 8 height 8
click at [541, 142] on label "ui.textEditor.alignment.center" at bounding box center [544, 149] width 35 height 14
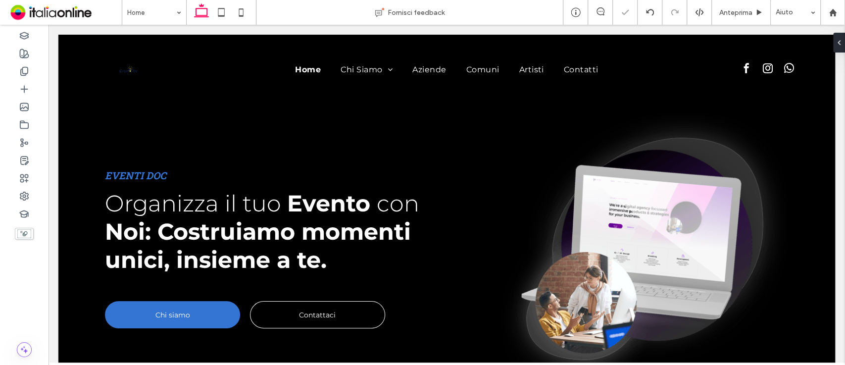
type input "**********"
type input "**"
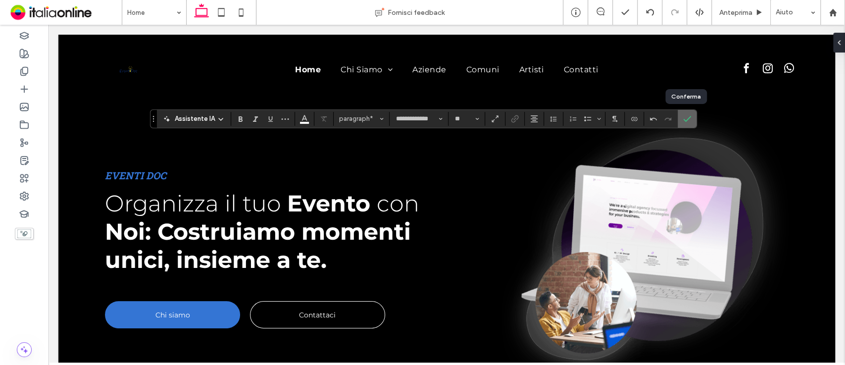
click at [685, 118] on icon "Conferma" at bounding box center [688, 119] width 8 height 8
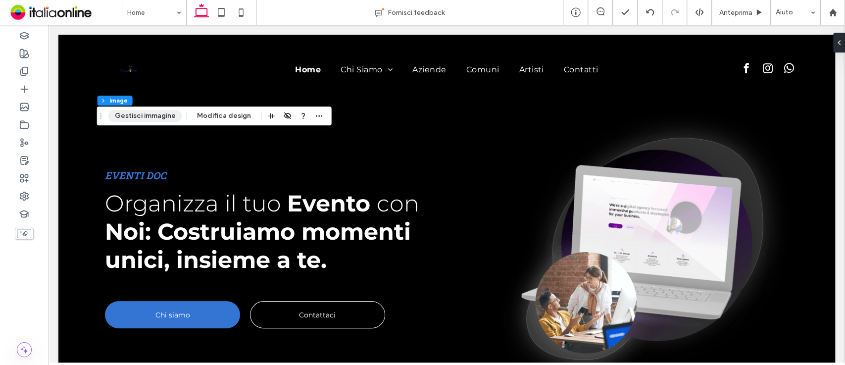
click at [163, 117] on button "Gestisci immagine" at bounding box center [145, 116] width 74 height 12
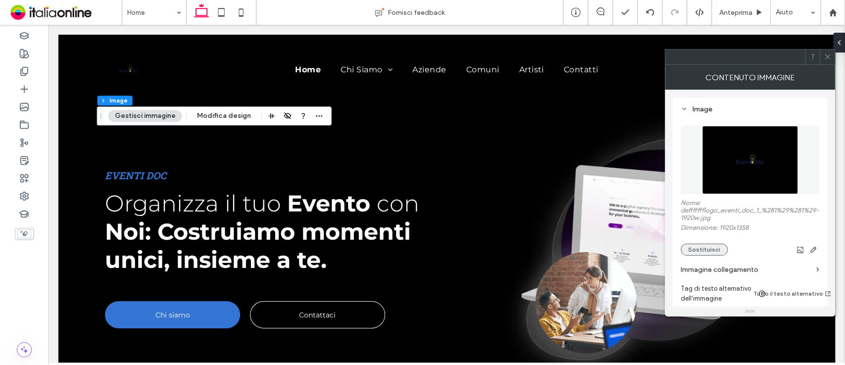
click at [714, 250] on button "Sostituisci" at bounding box center [704, 250] width 47 height 12
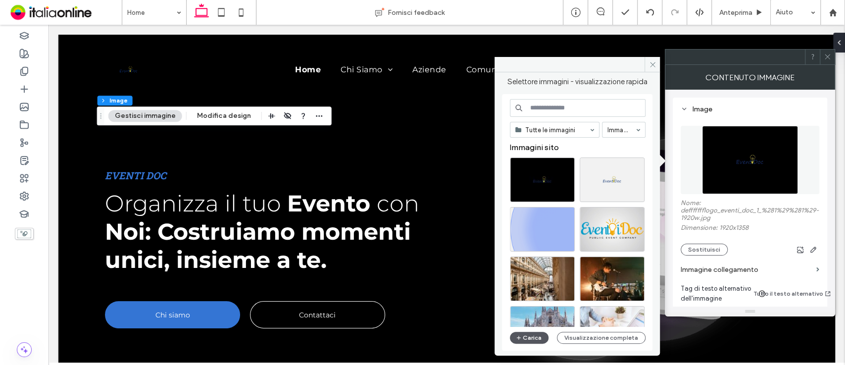
click at [526, 342] on button "Carica" at bounding box center [529, 338] width 39 height 12
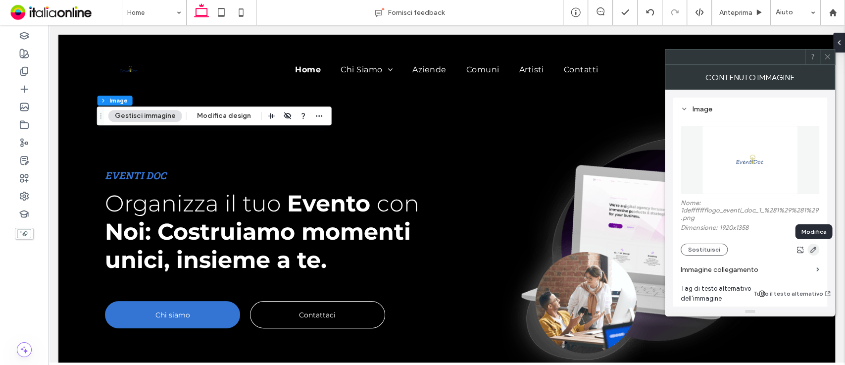
click at [814, 250] on use "button" at bounding box center [814, 250] width 6 height 6
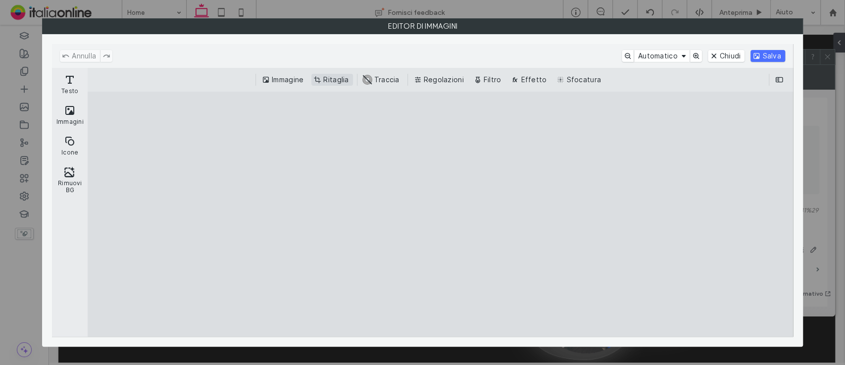
click at [333, 76] on button "Ritaglia" at bounding box center [332, 80] width 41 height 12
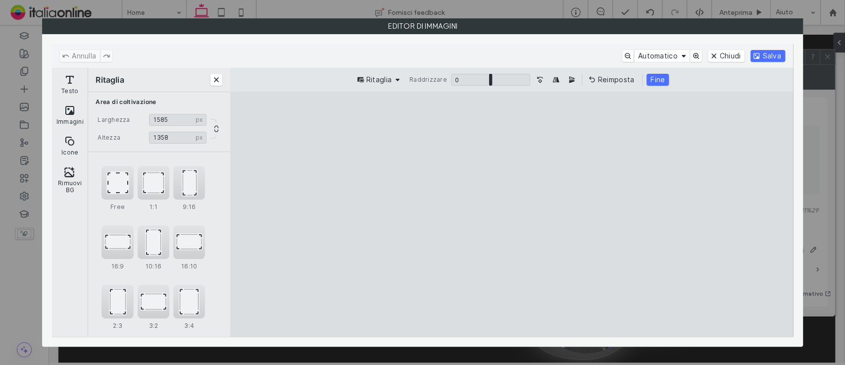
drag, startPoint x: 372, startPoint y: 210, endPoint x: 421, endPoint y: 224, distance: 50.5
click at [512, 214] on cesdk-canvas "Editor / piattaforma / website builder canvas" at bounding box center [512, 214] width 0 height 0
type input "****"
drag, startPoint x: 629, startPoint y: 211, endPoint x: 582, endPoint y: 219, distance: 47.3
click at [512, 214] on cesdk-canvas "Editor / piattaforma / website builder canvas" at bounding box center [512, 214] width 0 height 0
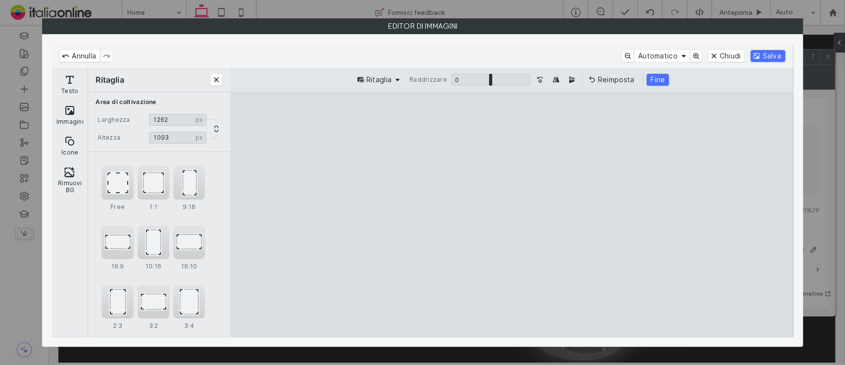
drag, startPoint x: 515, startPoint y: 312, endPoint x: 519, endPoint y: 276, distance: 36.4
click at [512, 214] on cesdk-canvas "Editor / piattaforma / website builder canvas" at bounding box center [512, 214] width 0 height 0
drag, startPoint x: 513, startPoint y: 115, endPoint x: 516, endPoint y: 181, distance: 65.9
click at [512, 214] on cesdk-canvas "Editor / piattaforma / website builder canvas" at bounding box center [512, 214] width 0 height 0
type input "***"
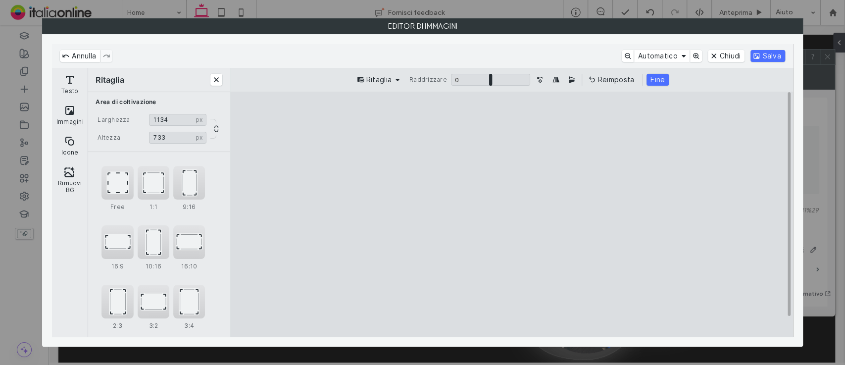
drag, startPoint x: 344, startPoint y: 228, endPoint x: 378, endPoint y: 229, distance: 34.7
click at [512, 214] on cesdk-canvas "Editor / piattaforma / website builder canvas" at bounding box center [512, 214] width 0 height 0
drag, startPoint x: 663, startPoint y: 229, endPoint x: 620, endPoint y: 234, distance: 43.4
click at [512, 214] on cesdk-canvas "Editor / piattaforma / website builder canvas" at bounding box center [512, 214] width 0 height 0
type input "***"
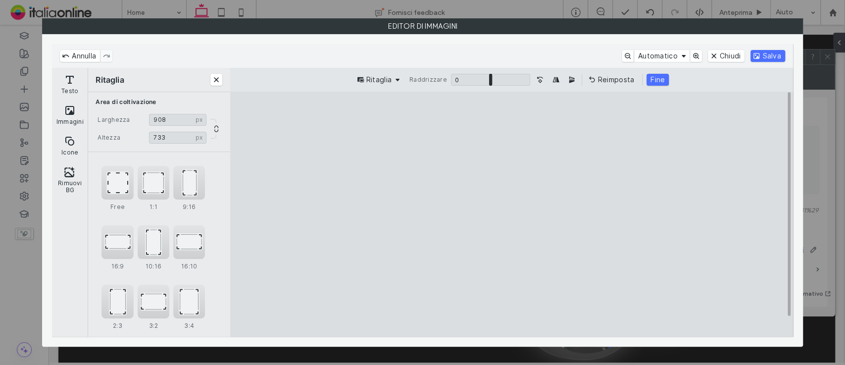
drag, startPoint x: 379, startPoint y: 229, endPoint x: 396, endPoint y: 226, distance: 17.6
click at [512, 214] on cesdk-canvas "Editor / piattaforma / website builder canvas" at bounding box center [512, 214] width 0 height 0
click at [660, 77] on button "Fine" at bounding box center [658, 80] width 22 height 12
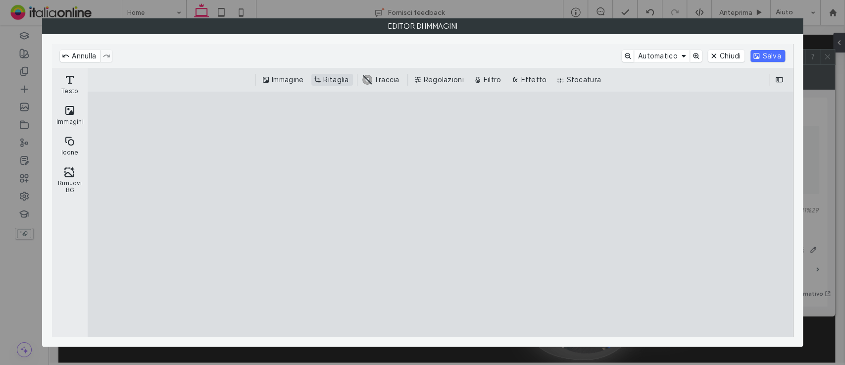
click at [349, 78] on button "Ritaglia" at bounding box center [332, 80] width 41 height 12
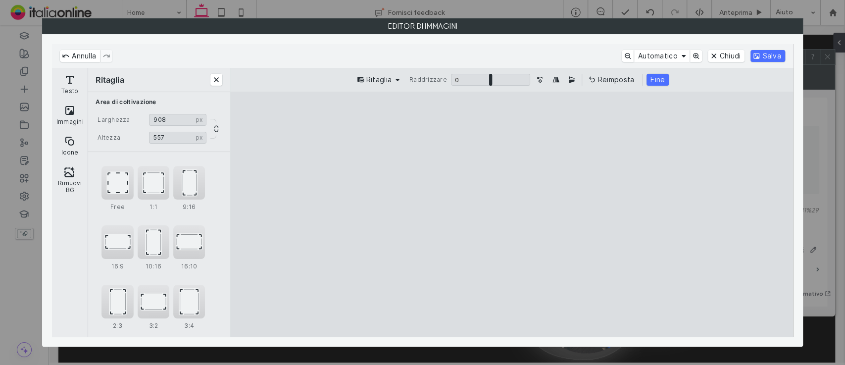
drag, startPoint x: 513, startPoint y: 327, endPoint x: 519, endPoint y: 280, distance: 47.4
click at [512, 214] on cesdk-canvas "Editor / piattaforma / website builder canvas" at bounding box center [512, 214] width 0 height 0
type input "***"
drag, startPoint x: 512, startPoint y: 117, endPoint x: 507, endPoint y: 138, distance: 21.9
click at [512, 214] on cesdk-canvas "Editor / piattaforma / website builder canvas" at bounding box center [512, 214] width 0 height 0
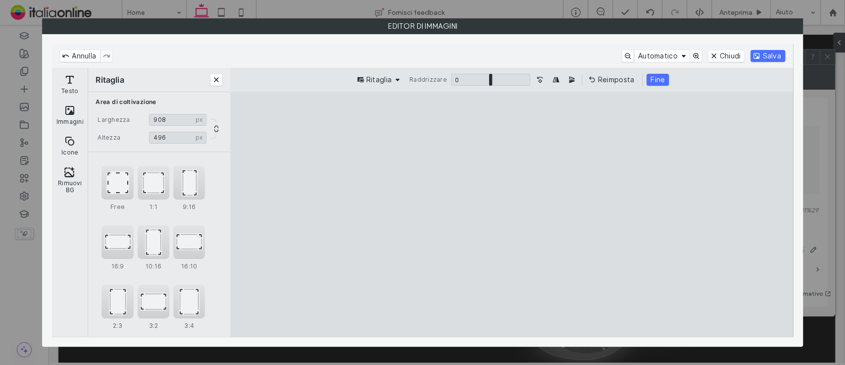
type input "***"
drag, startPoint x: 689, startPoint y: 226, endPoint x: 674, endPoint y: 227, distance: 15.9
click at [512, 214] on cesdk-canvas "Editor / piattaforma / website builder canvas" at bounding box center [512, 214] width 0 height 0
click at [653, 76] on button "Fine" at bounding box center [658, 80] width 22 height 12
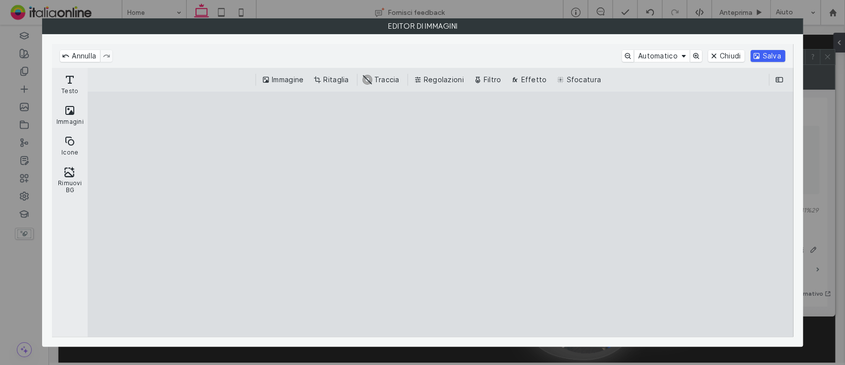
click at [755, 59] on button "Salva" at bounding box center [768, 56] width 34 height 12
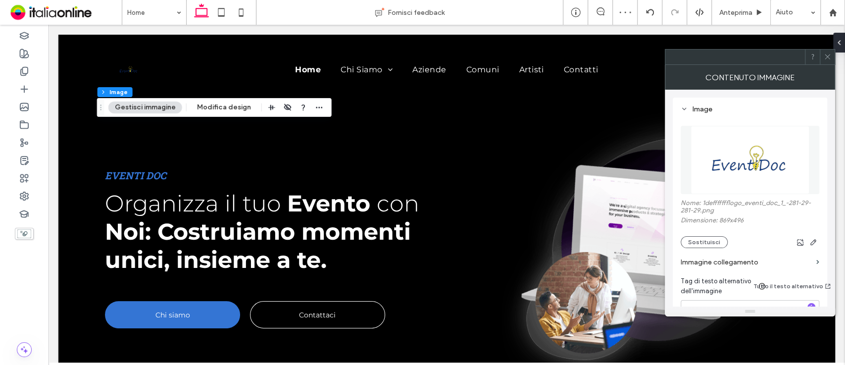
click at [827, 56] on icon at bounding box center [827, 56] width 7 height 7
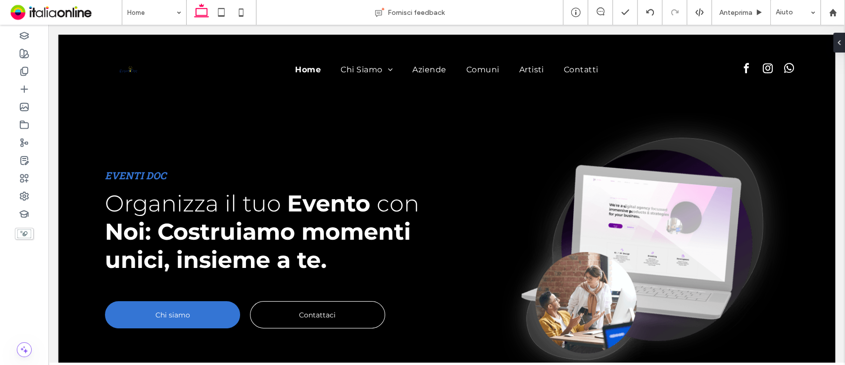
type input "***"
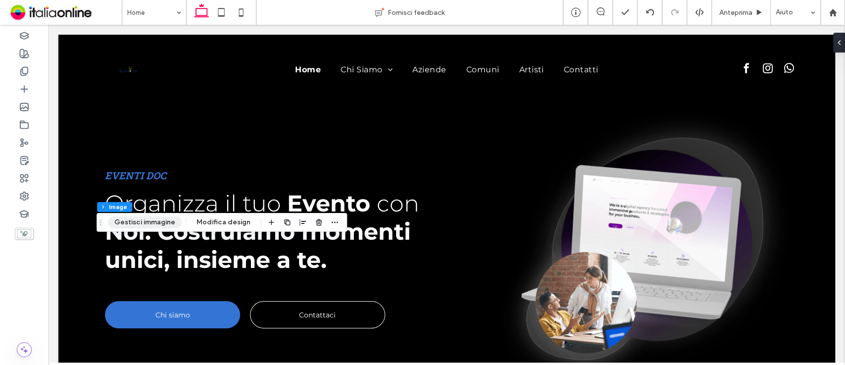
click at [141, 222] on button "Gestisci immagine" at bounding box center [145, 222] width 74 height 12
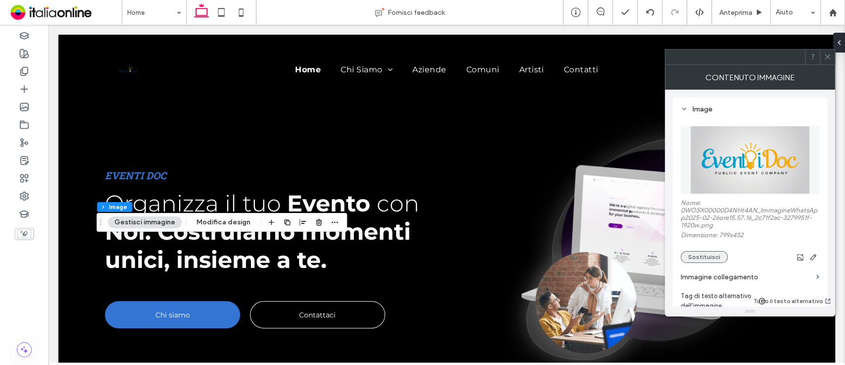
click at [698, 258] on button "Sostituisci" at bounding box center [704, 257] width 47 height 12
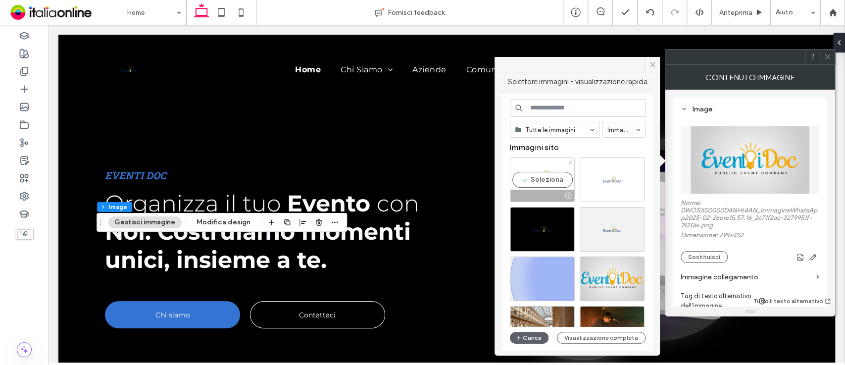
click at [535, 164] on div "Seleziona" at bounding box center [542, 180] width 65 height 45
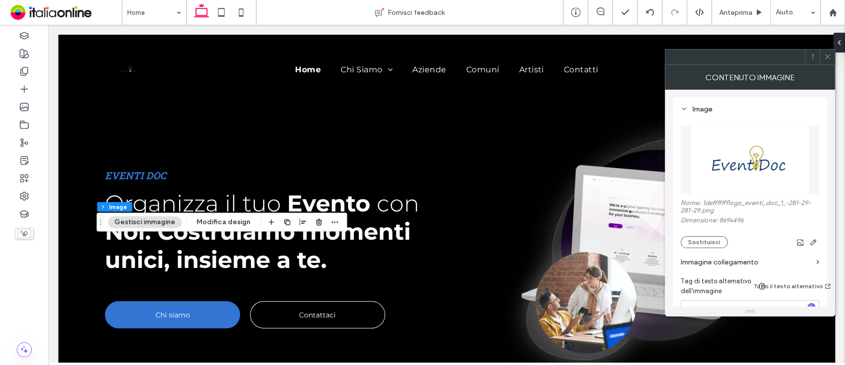
click at [826, 52] on span at bounding box center [827, 57] width 7 height 15
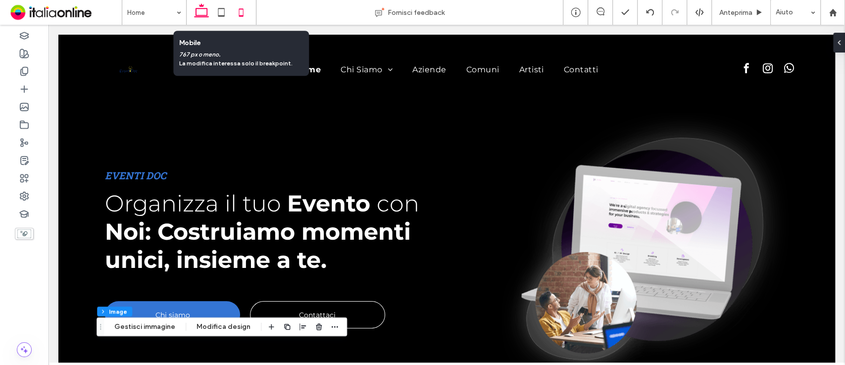
click at [244, 14] on icon at bounding box center [241, 12] width 20 height 20
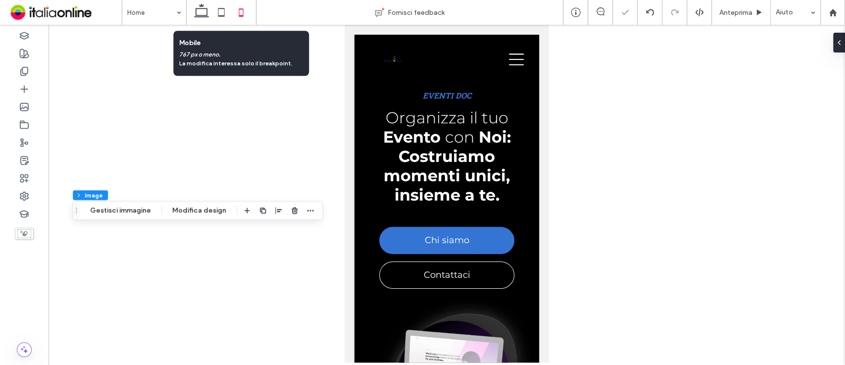
type input "**"
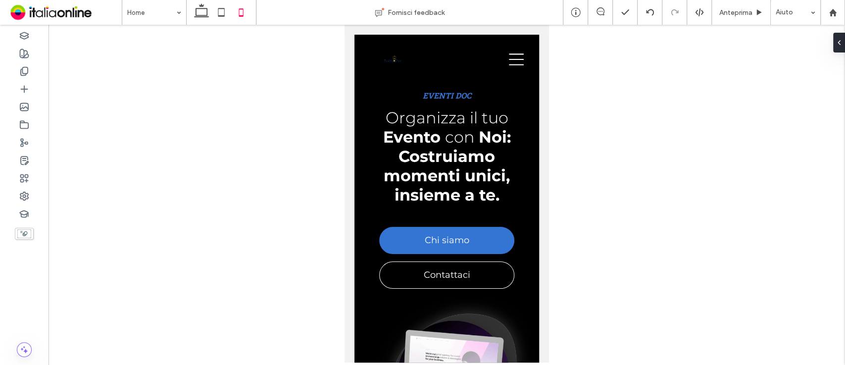
type input "***"
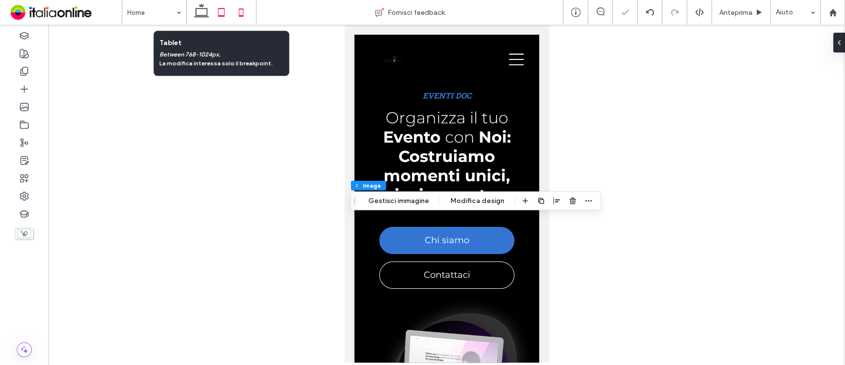
click at [223, 8] on use at bounding box center [221, 12] width 6 height 8
type input "***"
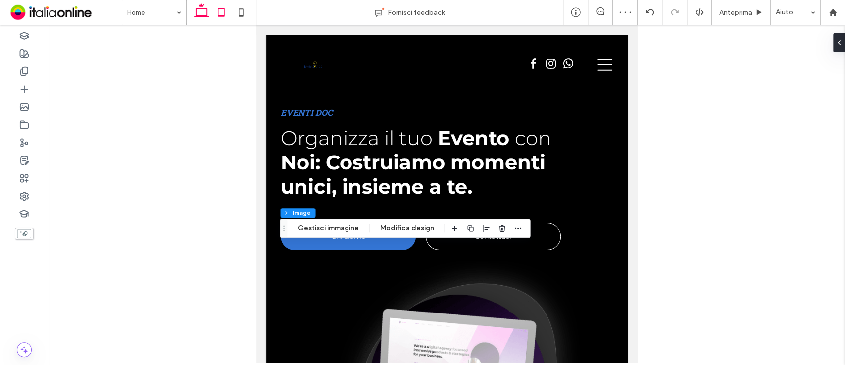
click at [200, 13] on icon at bounding box center [202, 12] width 20 height 20
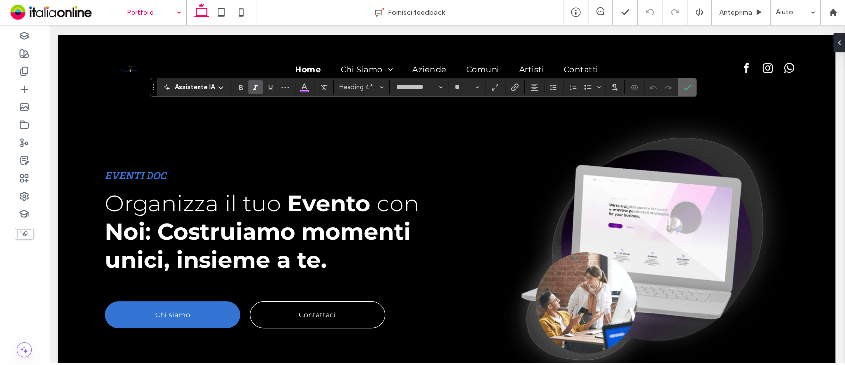
click at [686, 90] on icon "Conferma" at bounding box center [688, 87] width 8 height 8
click at [678, 89] on section at bounding box center [687, 87] width 19 height 18
click at [680, 88] on label "Conferma" at bounding box center [687, 87] width 15 height 18
click at [689, 93] on span "Conferma" at bounding box center [688, 87] width 8 height 17
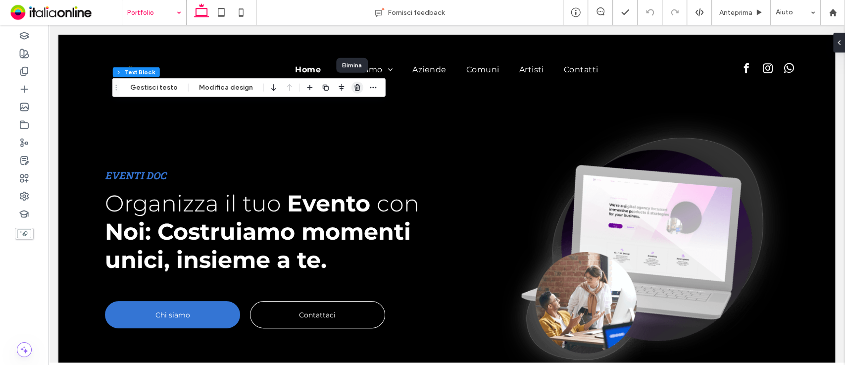
click at [355, 89] on use "button" at bounding box center [358, 87] width 6 height 6
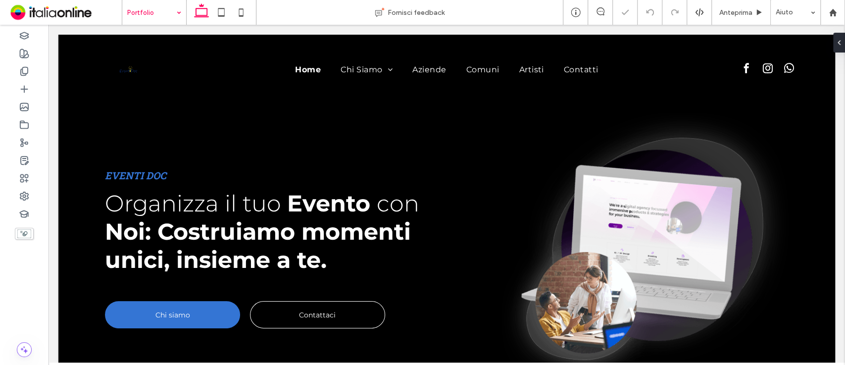
type input "**********"
type input "**"
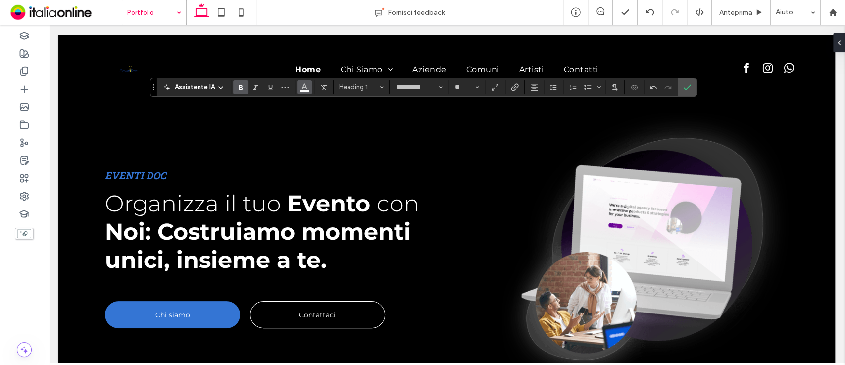
click at [305, 86] on use "Colore" at bounding box center [304, 85] width 5 height 5
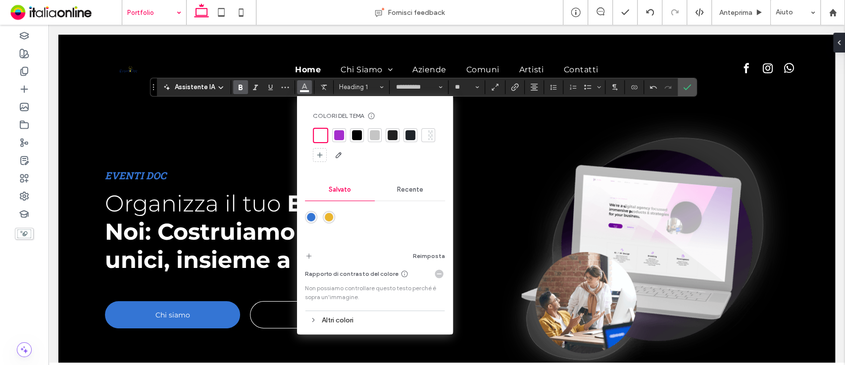
click at [326, 219] on div "rgba(234,181,46,1)" at bounding box center [329, 217] width 8 height 8
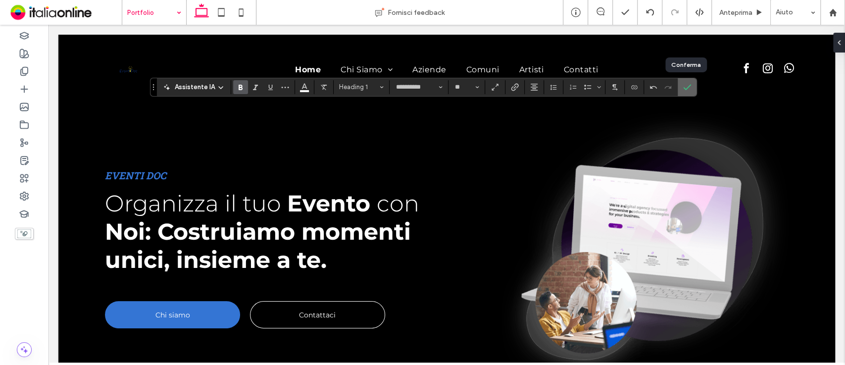
click at [687, 91] on span "Conferma" at bounding box center [688, 87] width 8 height 17
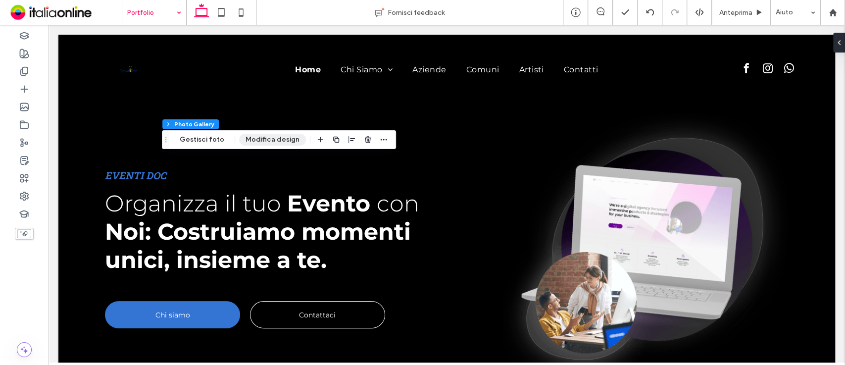
click at [266, 140] on button "Modifica design" at bounding box center [272, 140] width 67 height 12
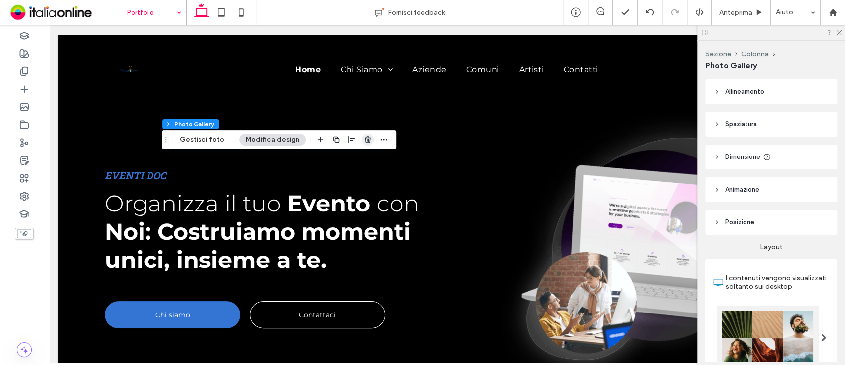
click at [365, 142] on use "button" at bounding box center [368, 139] width 6 height 6
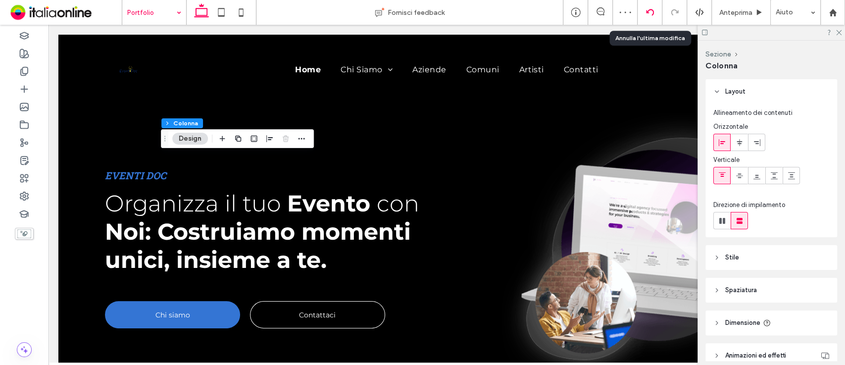
click at [653, 6] on div at bounding box center [650, 12] width 25 height 25
click at [648, 15] on icon at bounding box center [650, 12] width 8 height 8
click at [841, 33] on icon at bounding box center [839, 32] width 6 height 6
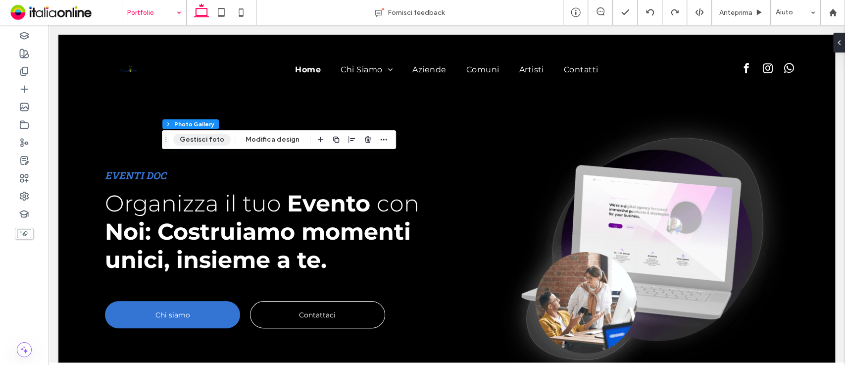
click at [209, 142] on button "Gestisci foto" at bounding box center [201, 140] width 57 height 12
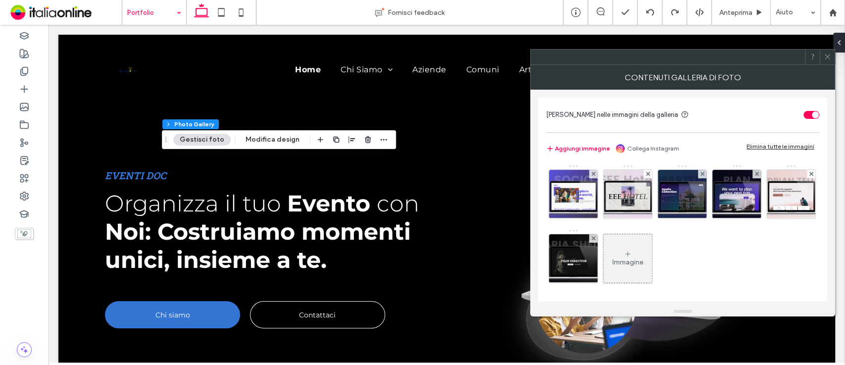
click at [786, 143] on div "Elimina tutte le immagini" at bounding box center [781, 146] width 68 height 7
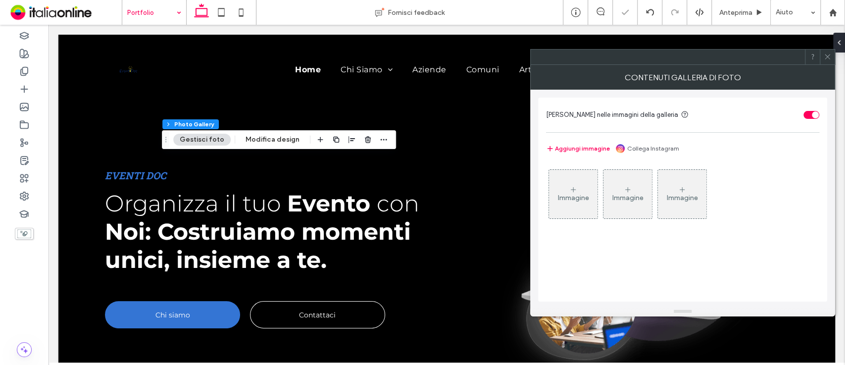
click at [573, 208] on div "Immagine" at bounding box center [573, 194] width 49 height 47
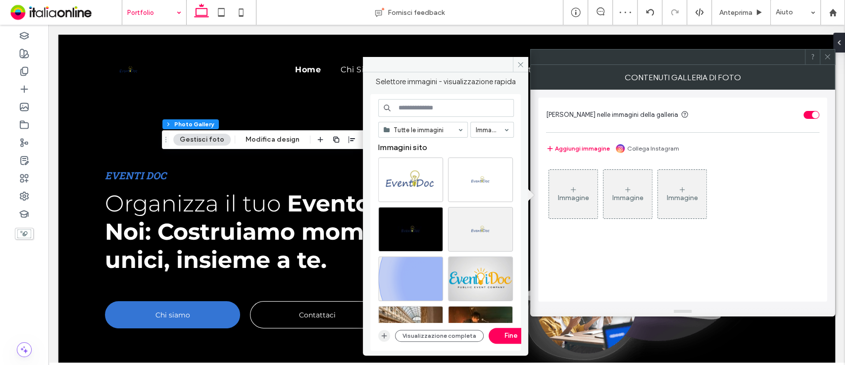
click at [383, 332] on icon "button" at bounding box center [384, 336] width 8 height 8
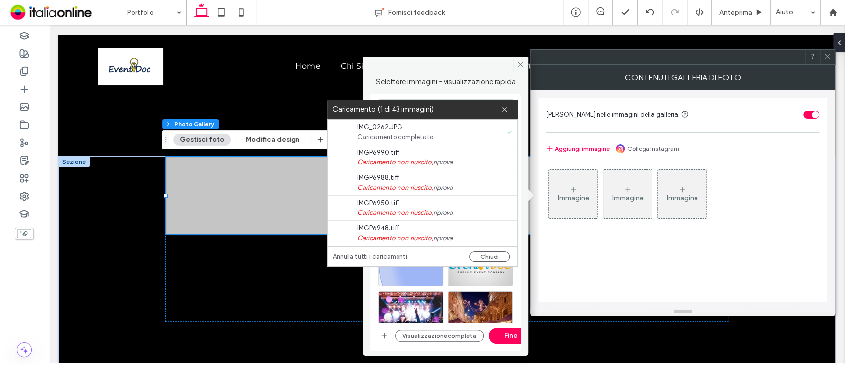
click at [448, 162] on link "riprova" at bounding box center [443, 163] width 20 height 10
click at [448, 188] on link "riprova" at bounding box center [443, 188] width 20 height 10
click at [450, 211] on link "riprova" at bounding box center [443, 213] width 20 height 10
click at [449, 237] on link "riprova" at bounding box center [443, 238] width 20 height 10
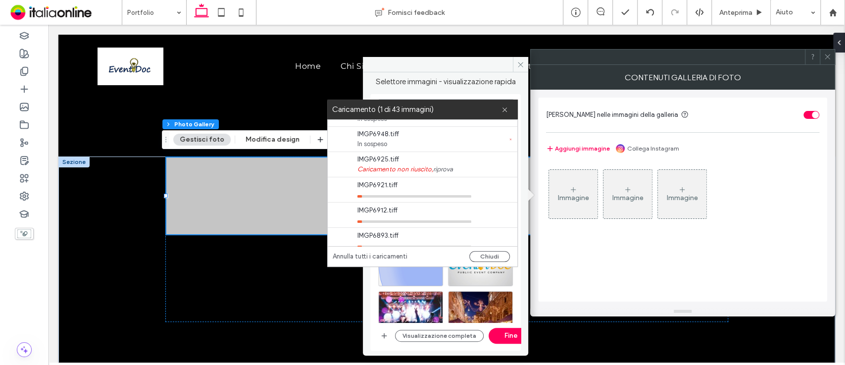
click at [448, 168] on link "riprova" at bounding box center [443, 169] width 20 height 10
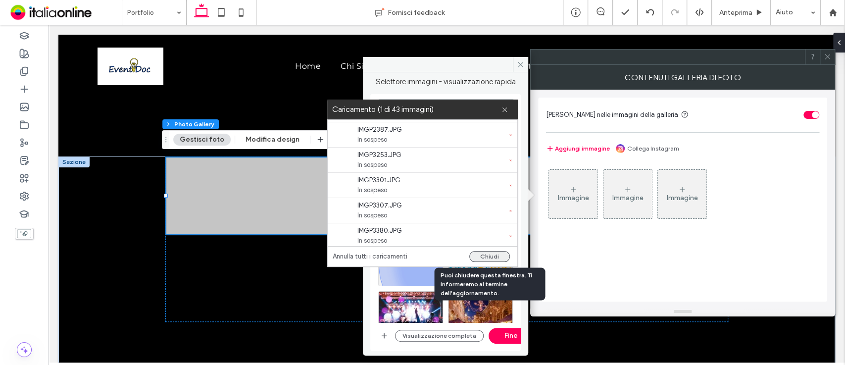
click at [496, 252] on button "Chiudi" at bounding box center [490, 256] width 41 height 11
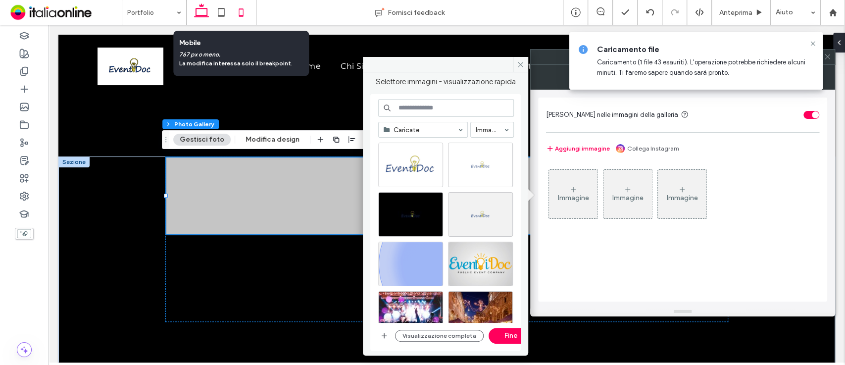
click at [243, 10] on use at bounding box center [241, 12] width 4 height 8
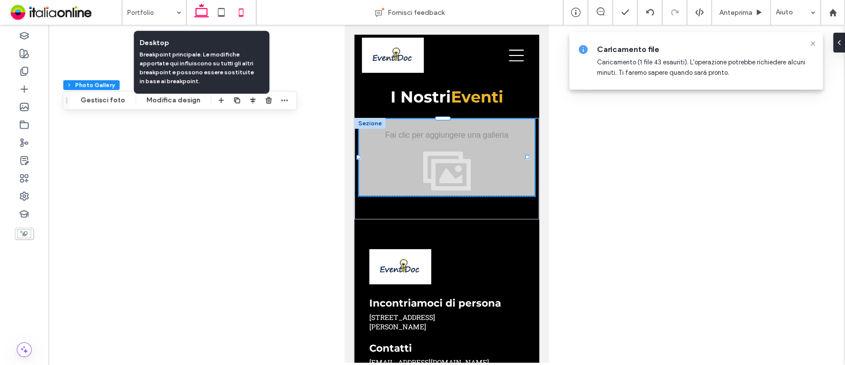
click at [199, 8] on use at bounding box center [201, 10] width 15 height 14
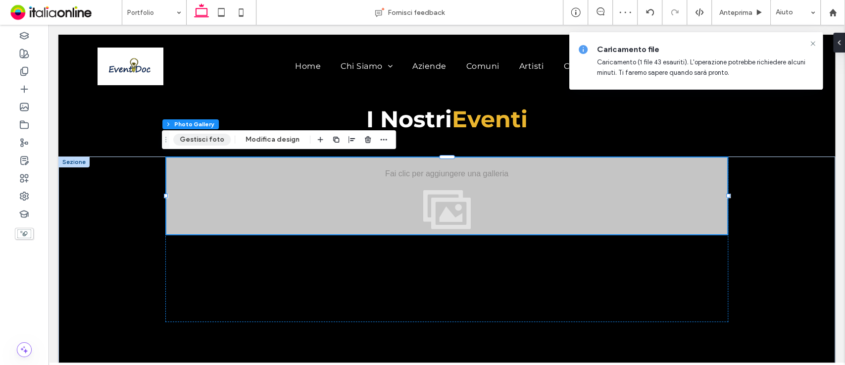
click at [205, 136] on button "Gestisci foto" at bounding box center [201, 140] width 57 height 12
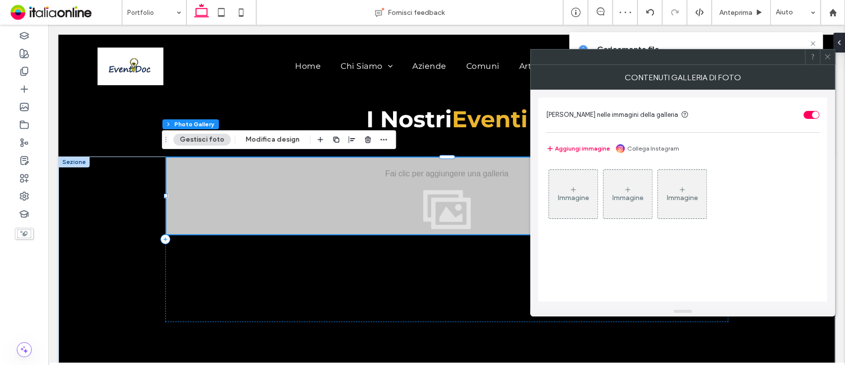
click at [558, 203] on div "Immagine" at bounding box center [573, 194] width 49 height 47
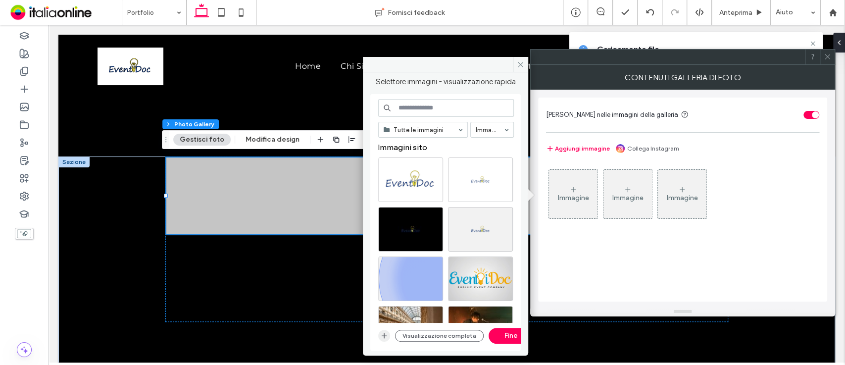
click at [382, 332] on icon "button" at bounding box center [384, 336] width 8 height 8
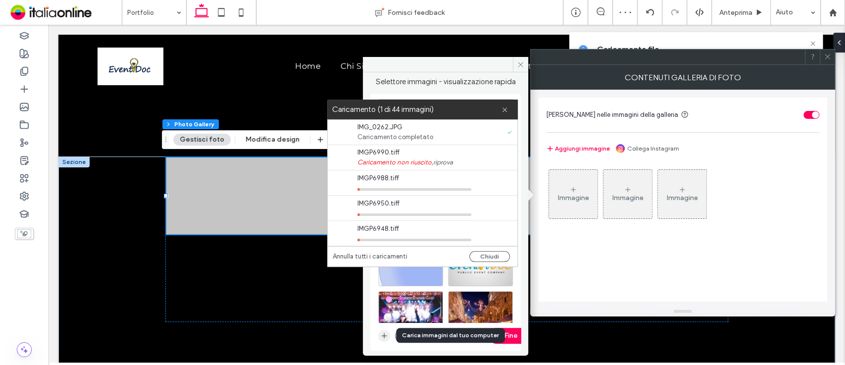
click at [383, 332] on icon "button" at bounding box center [384, 336] width 8 height 8
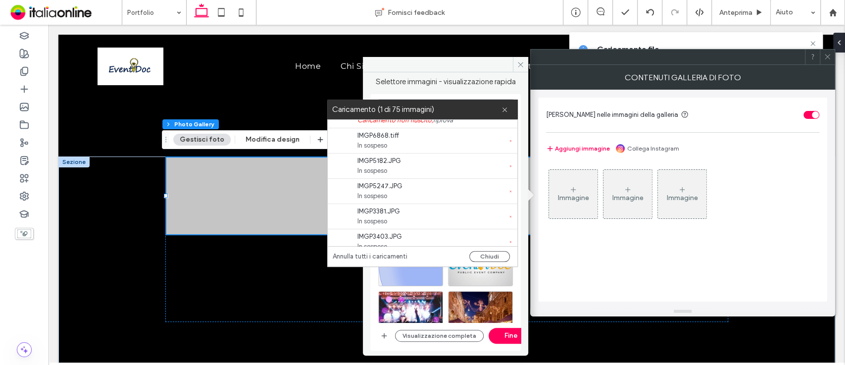
scroll to position [230, 0]
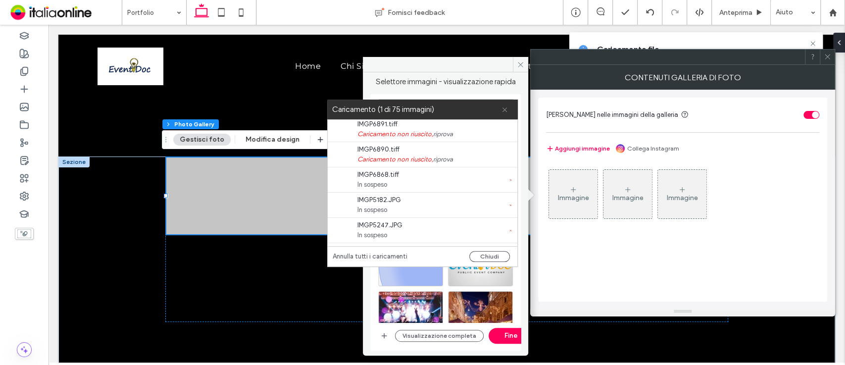
click at [505, 109] on use at bounding box center [505, 109] width 4 height 4
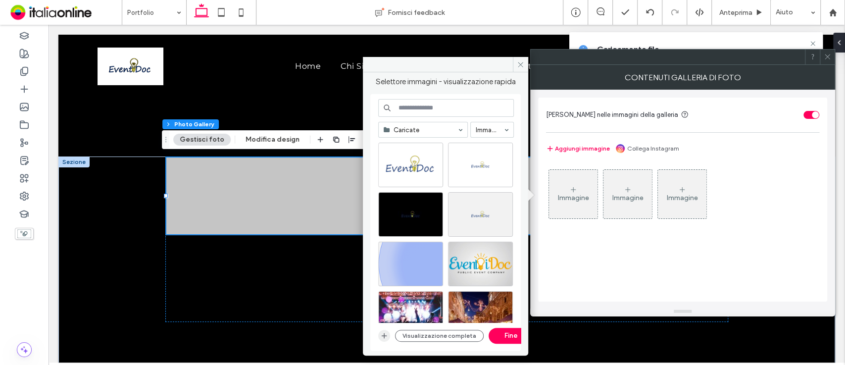
click at [383, 334] on icon "button" at bounding box center [384, 336] width 8 height 8
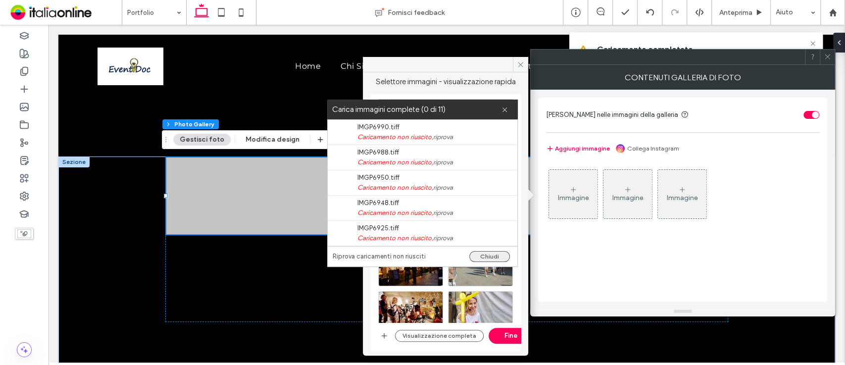
click at [498, 261] on button "Chiudi" at bounding box center [490, 256] width 41 height 11
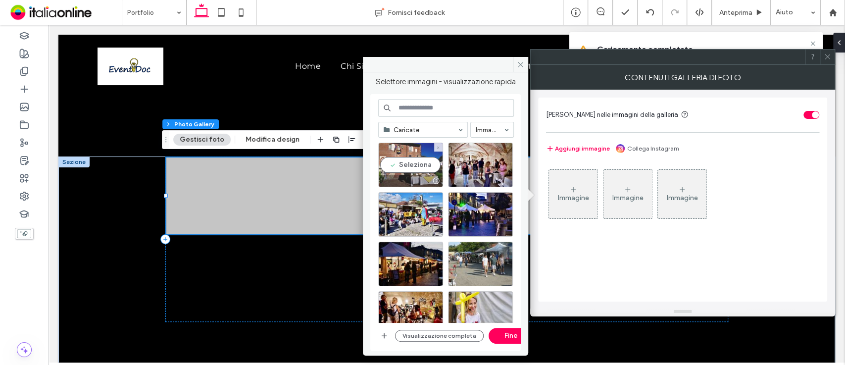
click at [411, 175] on div at bounding box center [411, 181] width 64 height 12
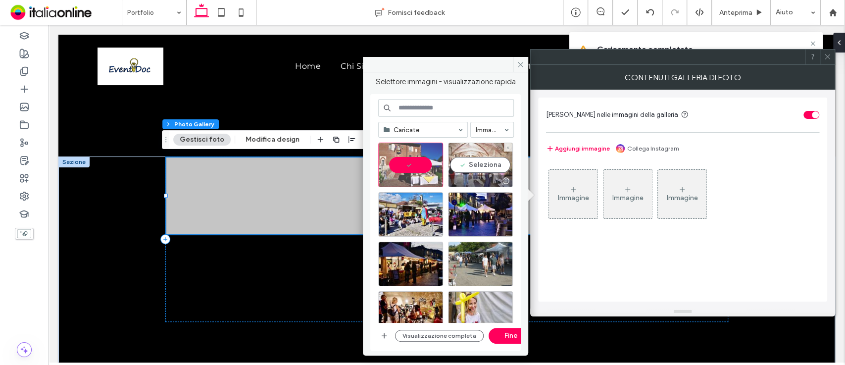
click at [466, 168] on div "Seleziona" at bounding box center [480, 165] width 65 height 45
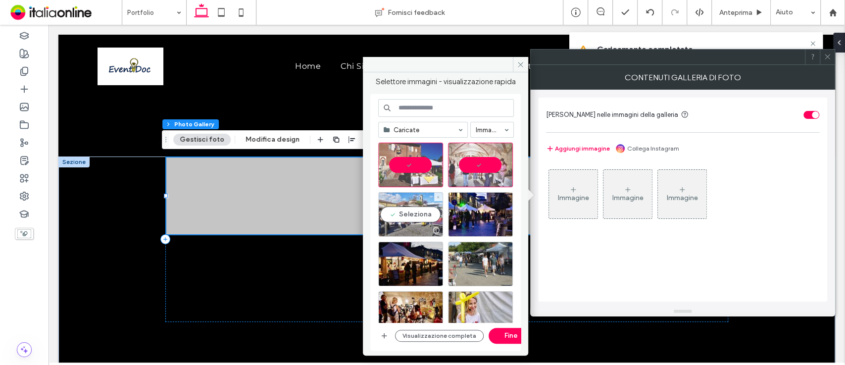
click at [420, 207] on div "Seleziona" at bounding box center [410, 214] width 65 height 45
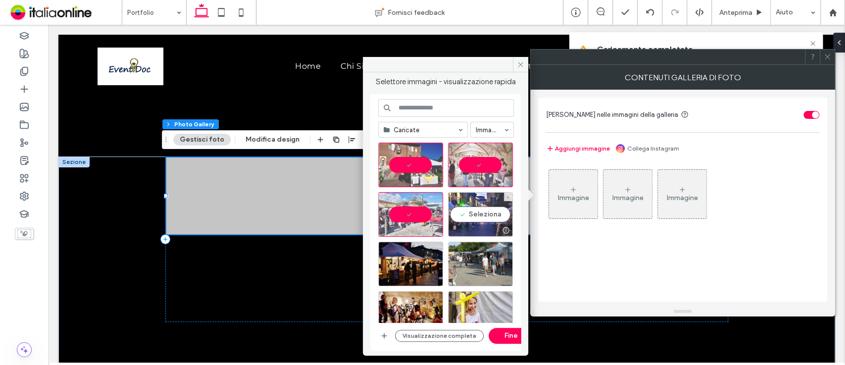
click at [490, 206] on div "Seleziona" at bounding box center [480, 214] width 65 height 45
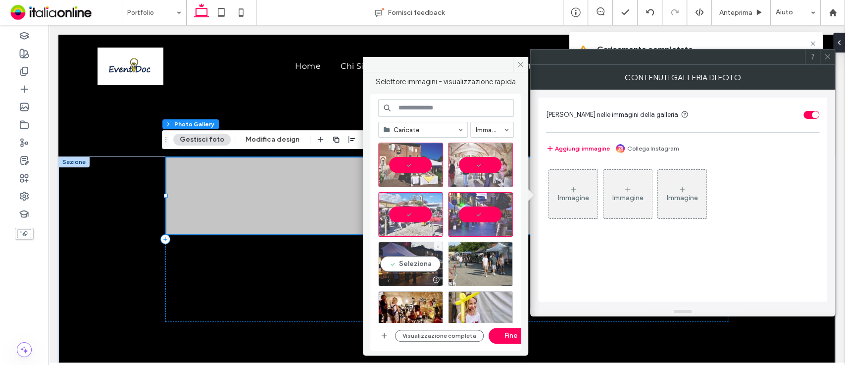
drag, startPoint x: 433, startPoint y: 240, endPoint x: 416, endPoint y: 266, distance: 31.2
click at [416, 266] on div "Seleziona" at bounding box center [449, 217] width 143 height 149
click at [416, 266] on div "Seleziona" at bounding box center [410, 264] width 65 height 45
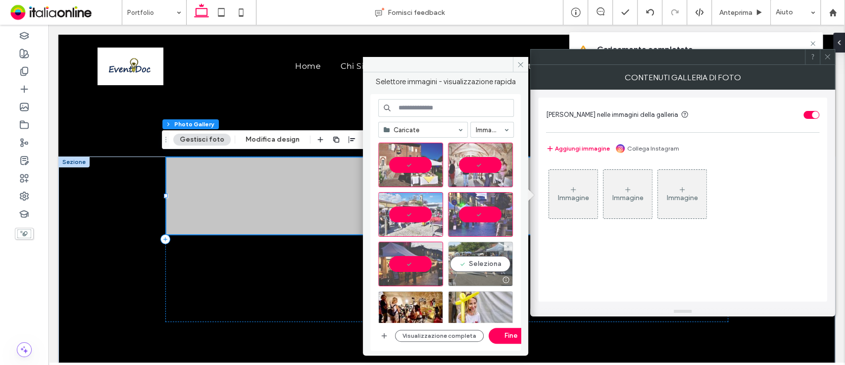
click at [492, 264] on div "Seleziona" at bounding box center [480, 264] width 65 height 45
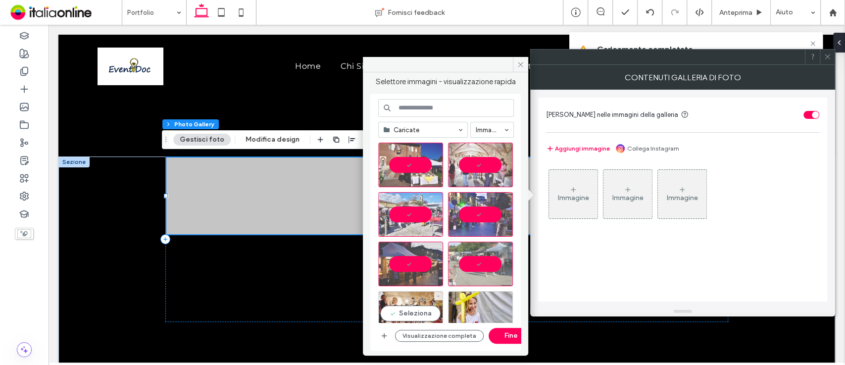
click at [422, 298] on div "Seleziona" at bounding box center [410, 313] width 65 height 45
click at [479, 297] on div "Seleziona" at bounding box center [480, 313] width 65 height 45
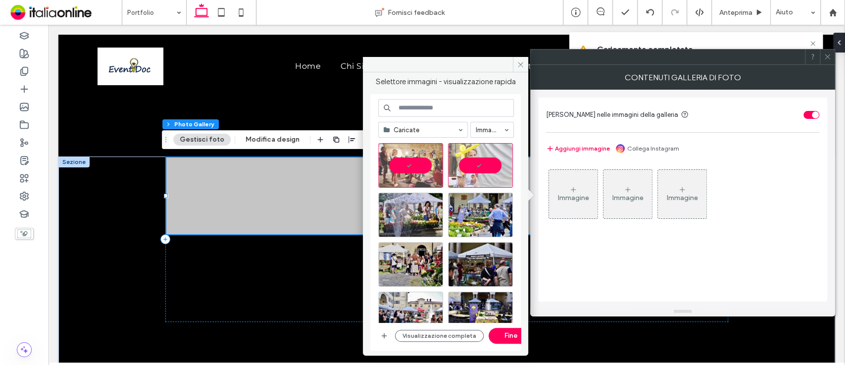
scroll to position [152, 0]
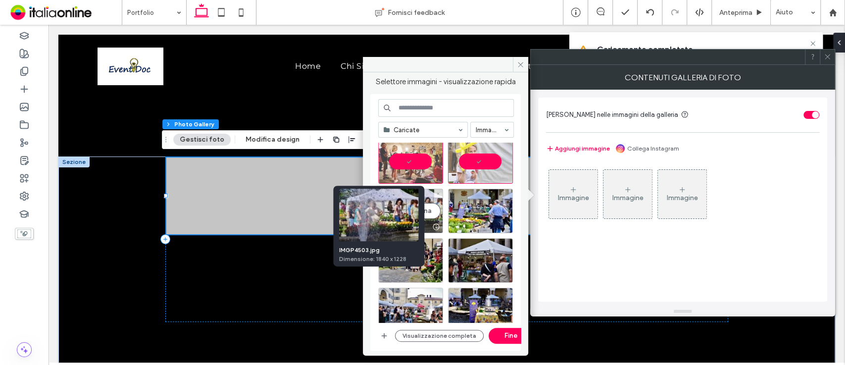
click at [432, 223] on div at bounding box center [436, 227] width 12 height 8
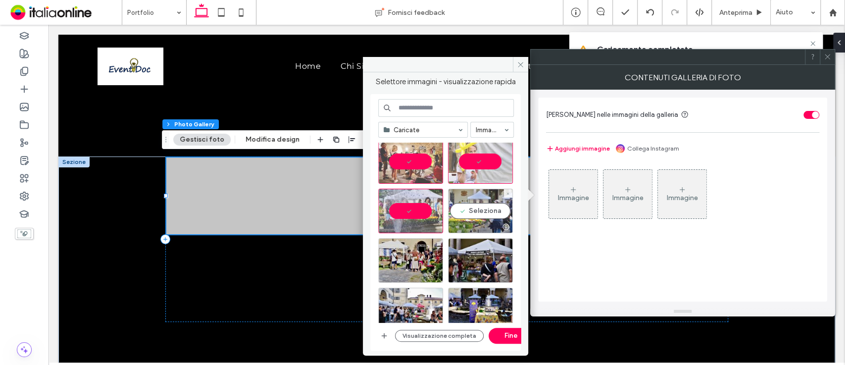
drag, startPoint x: 449, startPoint y: 222, endPoint x: 490, endPoint y: 222, distance: 41.1
click at [490, 222] on div at bounding box center [481, 227] width 64 height 12
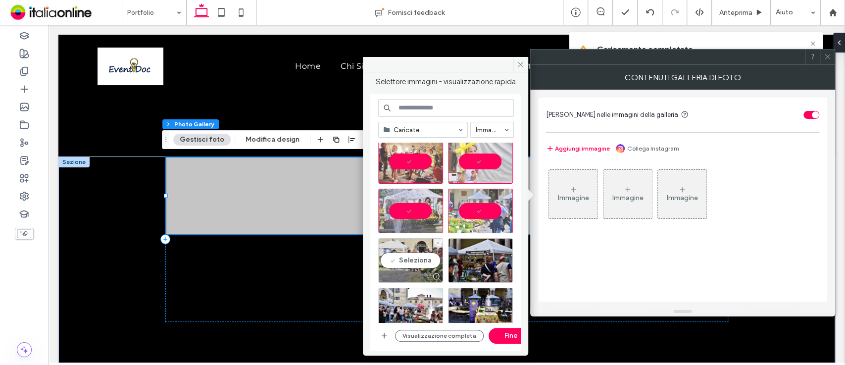
click at [404, 258] on div "Seleziona" at bounding box center [410, 260] width 65 height 45
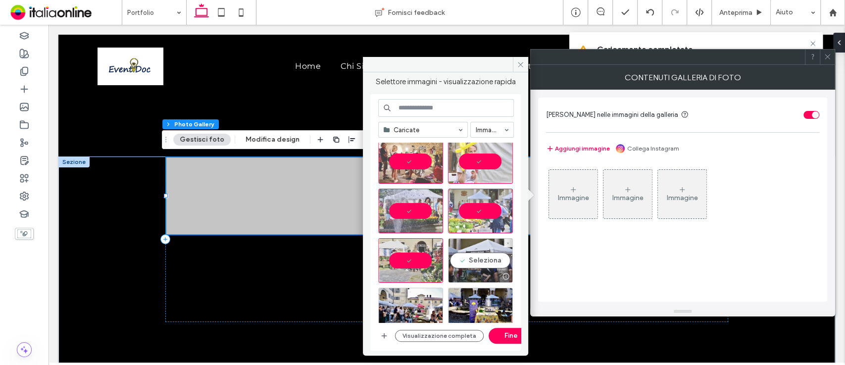
click at [473, 266] on div "Seleziona" at bounding box center [480, 260] width 65 height 45
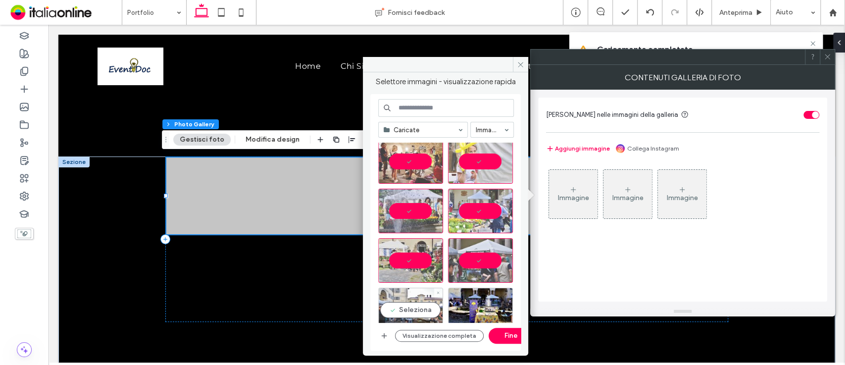
click at [388, 318] on div "Seleziona" at bounding box center [410, 310] width 65 height 45
click at [474, 307] on div "Seleziona" at bounding box center [480, 310] width 65 height 45
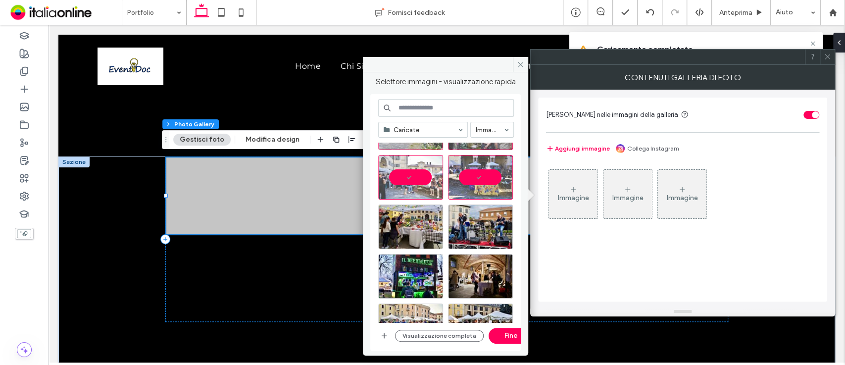
scroll to position [296, 0]
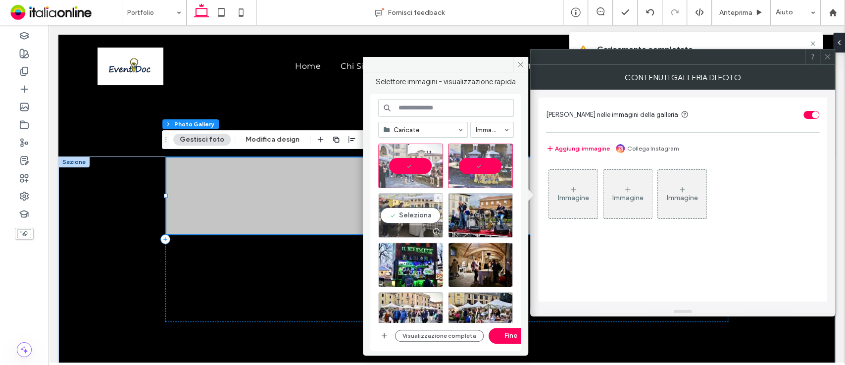
click at [397, 219] on div "Seleziona" at bounding box center [410, 215] width 65 height 45
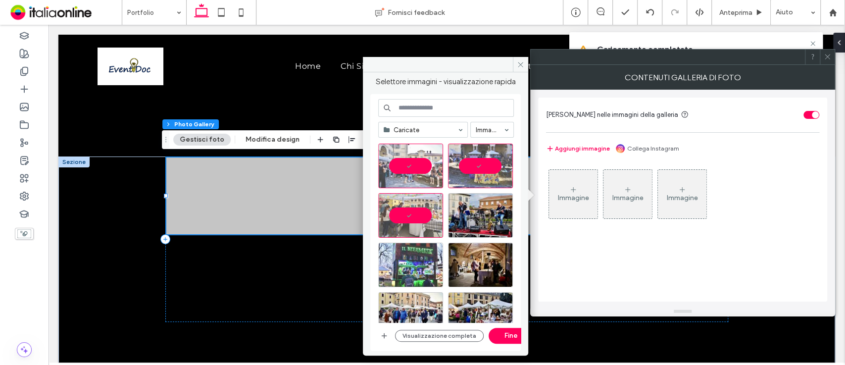
click at [393, 283] on div at bounding box center [449, 218] width 143 height 149
drag, startPoint x: 404, startPoint y: 271, endPoint x: 393, endPoint y: 283, distance: 16.5
click at [393, 283] on div at bounding box center [411, 281] width 64 height 12
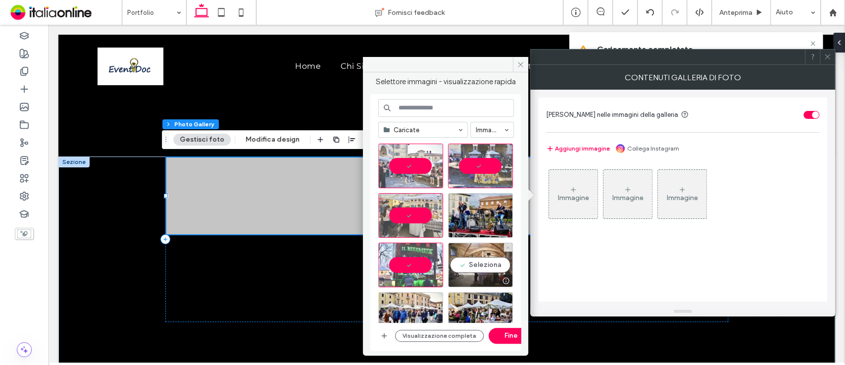
drag, startPoint x: 456, startPoint y: 276, endPoint x: 478, endPoint y: 275, distance: 22.8
click at [478, 275] on div at bounding box center [481, 281] width 64 height 12
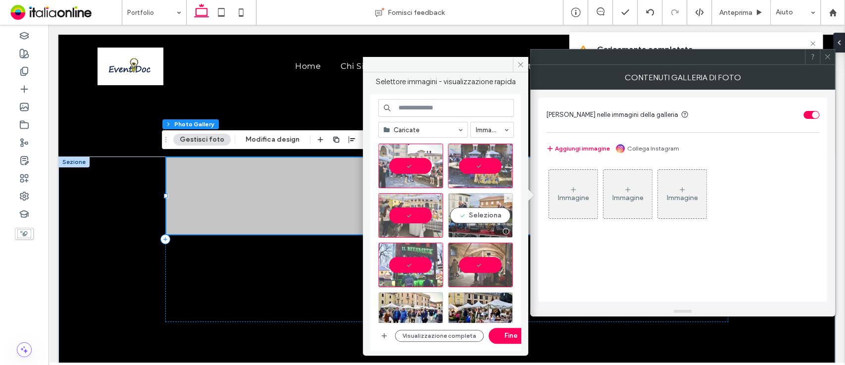
click at [488, 220] on div "Seleziona" at bounding box center [480, 215] width 65 height 45
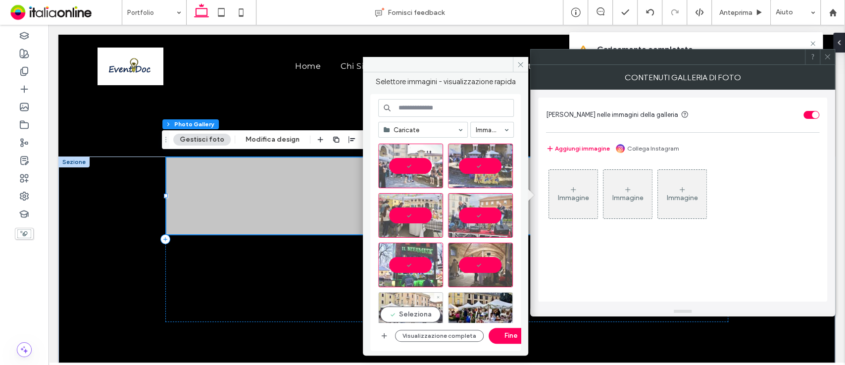
click at [417, 305] on div "Seleziona" at bounding box center [410, 314] width 65 height 45
click at [468, 308] on div "Seleziona" at bounding box center [480, 314] width 65 height 45
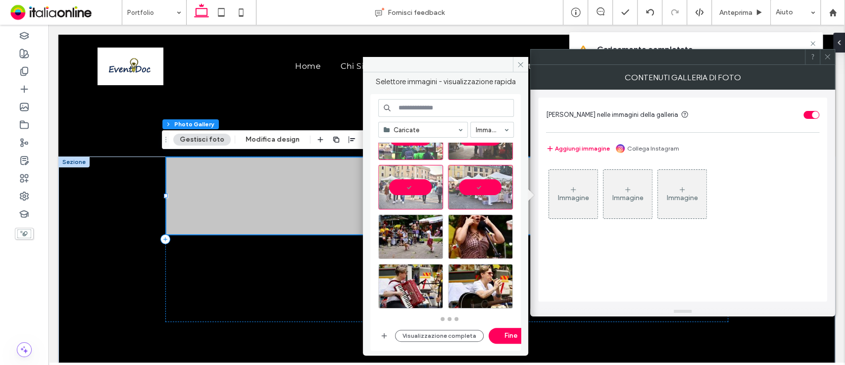
scroll to position [423, 0]
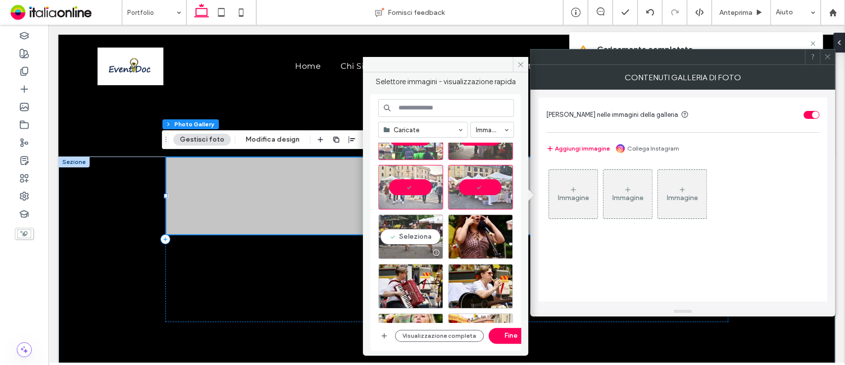
click at [403, 225] on div "Seleziona" at bounding box center [410, 236] width 65 height 45
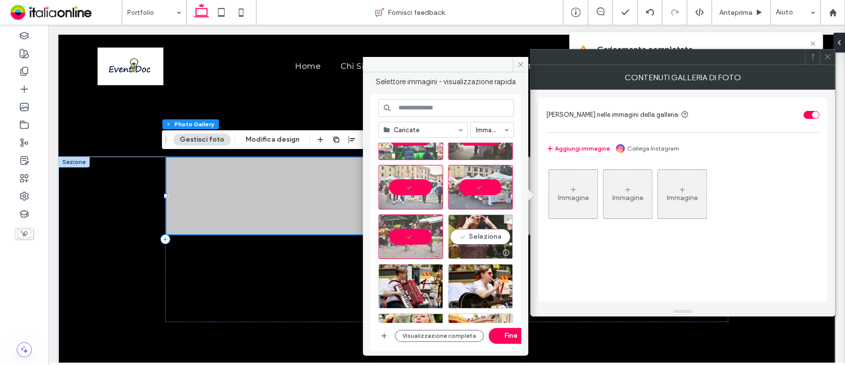
click at [482, 223] on div "Seleziona" at bounding box center [480, 236] width 65 height 45
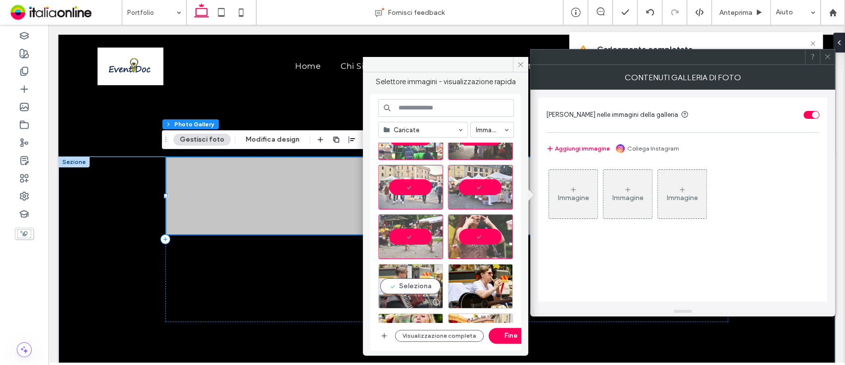
click at [411, 268] on div "Seleziona" at bounding box center [410, 286] width 65 height 45
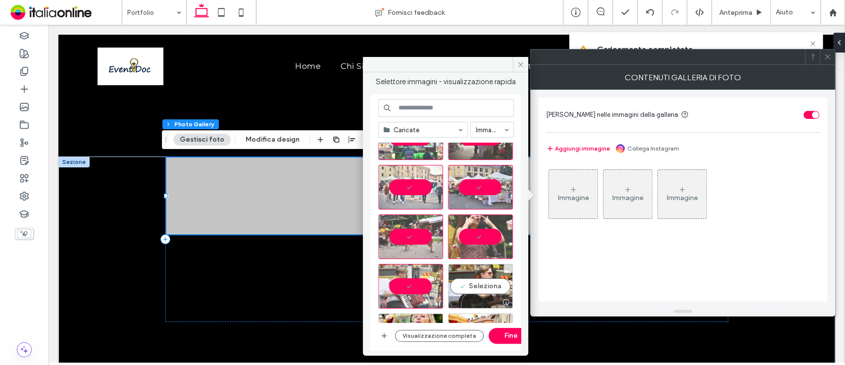
click at [475, 272] on div "Seleziona" at bounding box center [480, 286] width 65 height 45
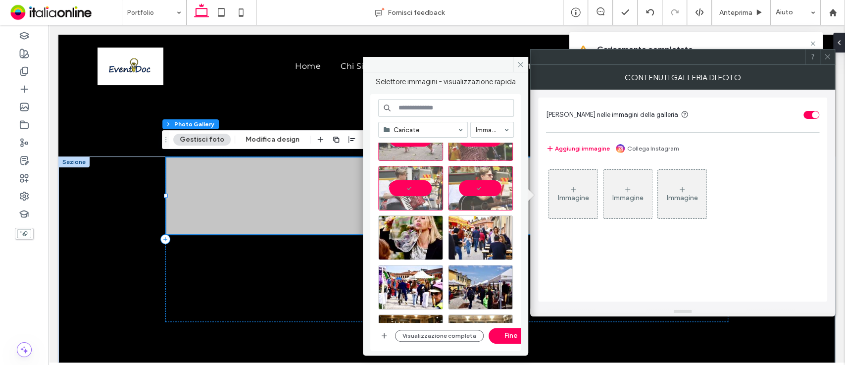
scroll to position [556, 0]
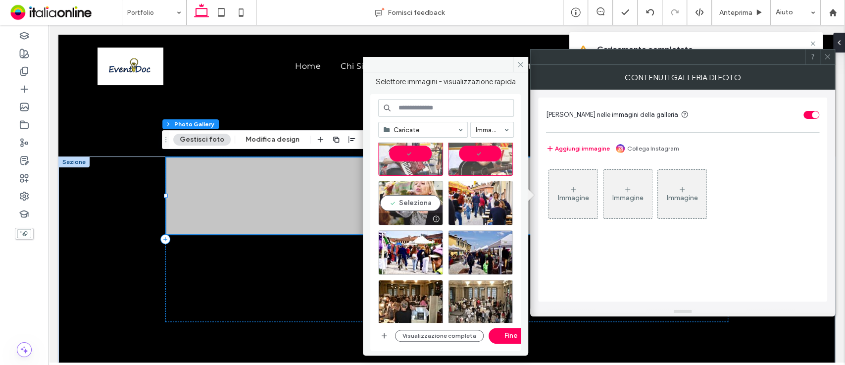
click at [417, 209] on div "Seleziona" at bounding box center [410, 203] width 65 height 45
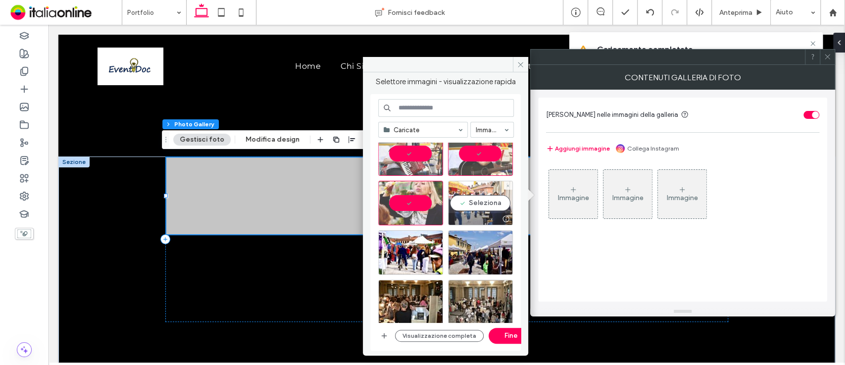
click at [480, 206] on div "Seleziona" at bounding box center [480, 203] width 65 height 45
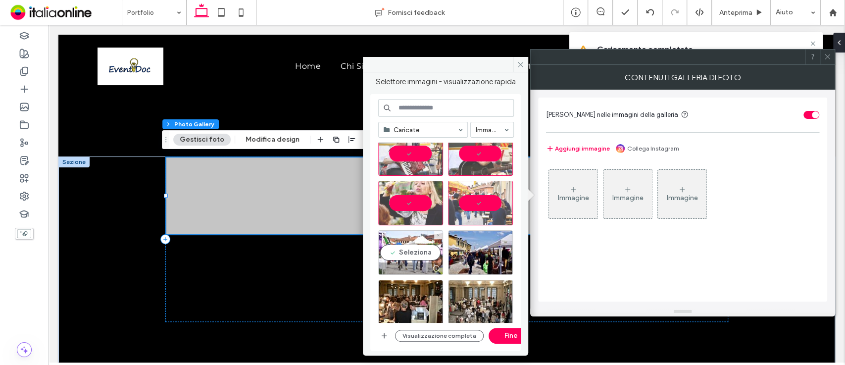
click at [421, 245] on div "Seleziona" at bounding box center [410, 252] width 65 height 45
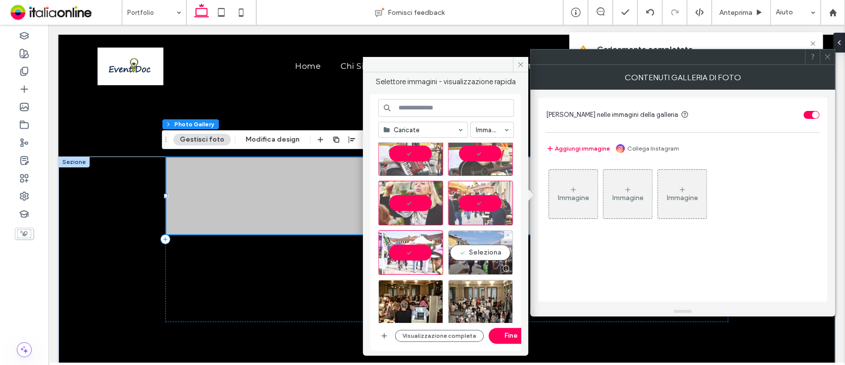
click at [482, 250] on div "Seleziona" at bounding box center [480, 252] width 65 height 45
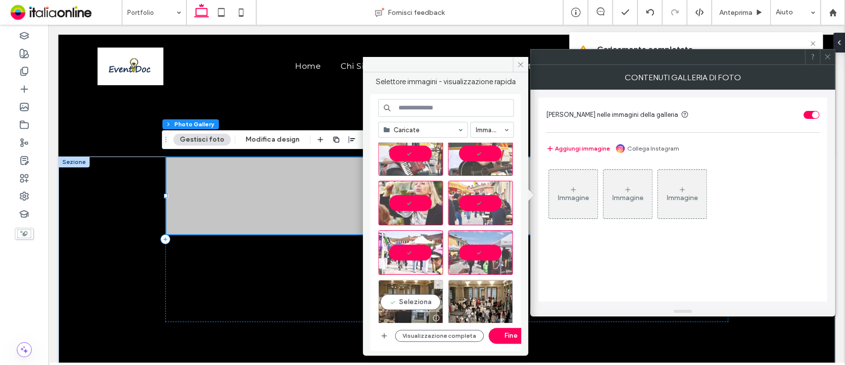
click at [415, 290] on div "Seleziona" at bounding box center [410, 302] width 65 height 45
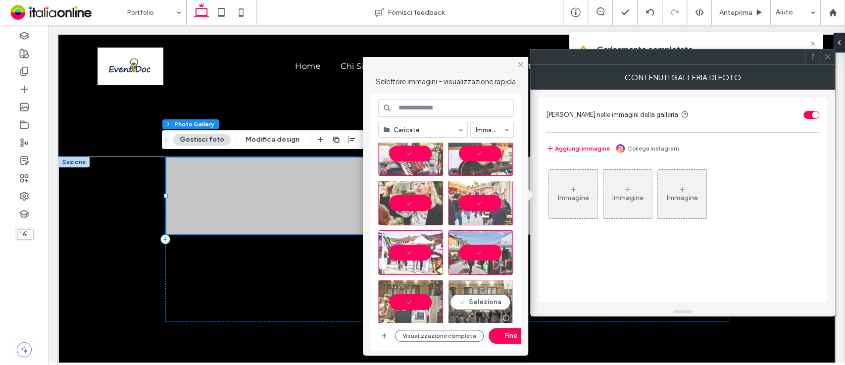
click at [470, 294] on div "Seleziona" at bounding box center [480, 302] width 65 height 45
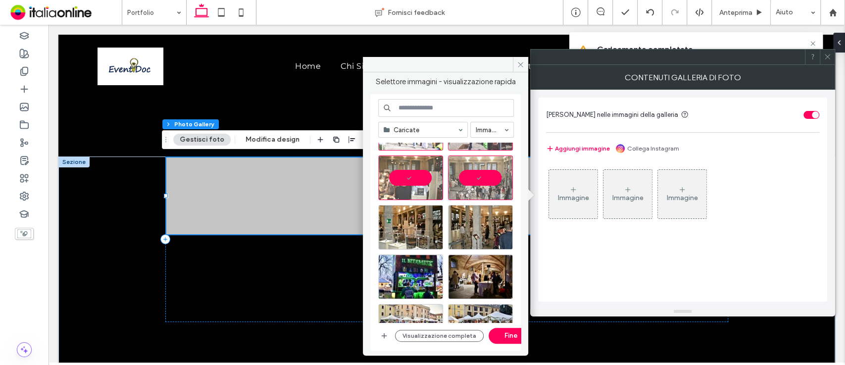
scroll to position [692, 0]
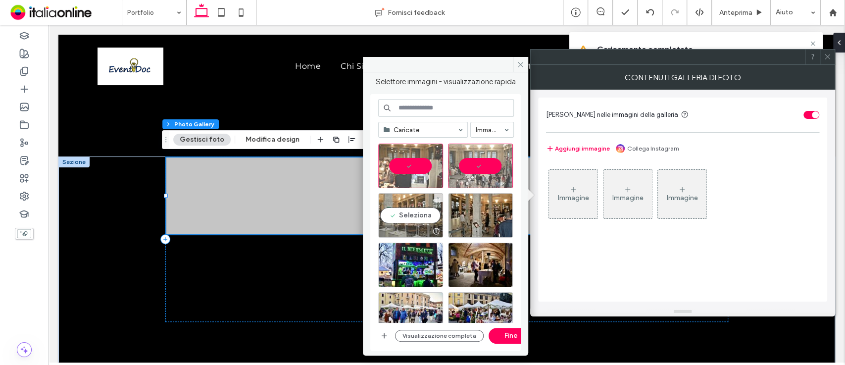
click at [406, 207] on div "Seleziona" at bounding box center [410, 215] width 65 height 45
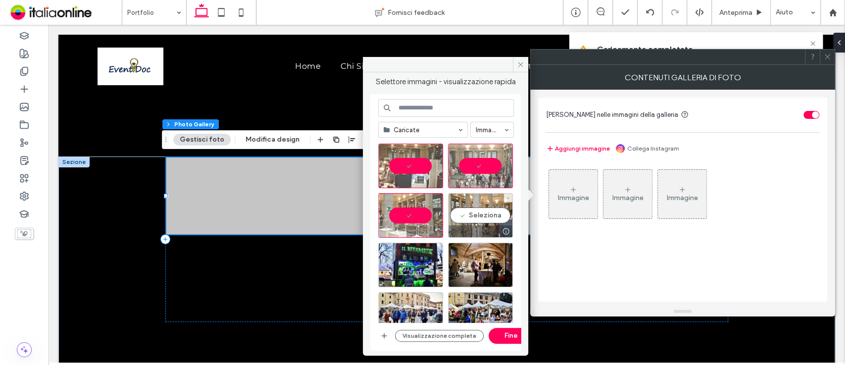
click at [467, 209] on div "Seleziona" at bounding box center [480, 215] width 65 height 45
click at [406, 241] on div at bounding box center [449, 218] width 143 height 50
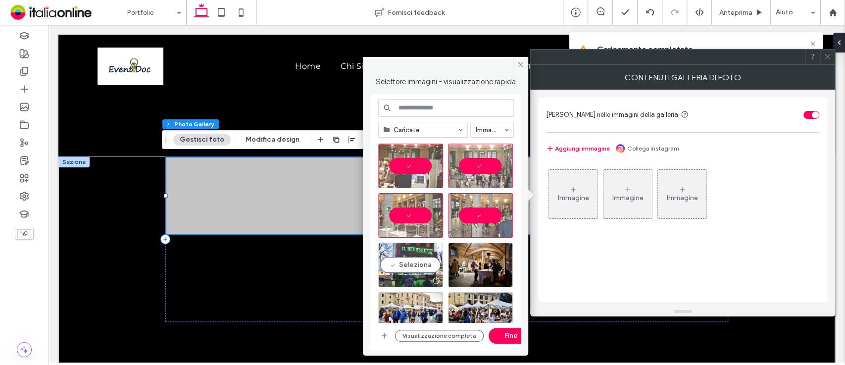
click at [417, 254] on div "Seleziona" at bounding box center [410, 265] width 65 height 45
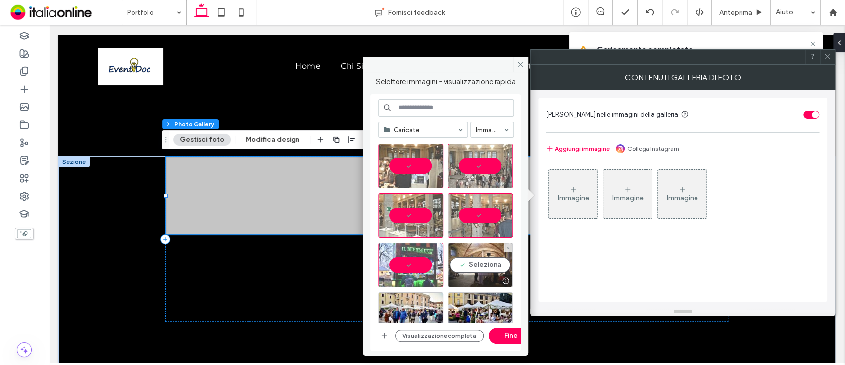
click at [470, 255] on div "Seleziona" at bounding box center [480, 265] width 65 height 45
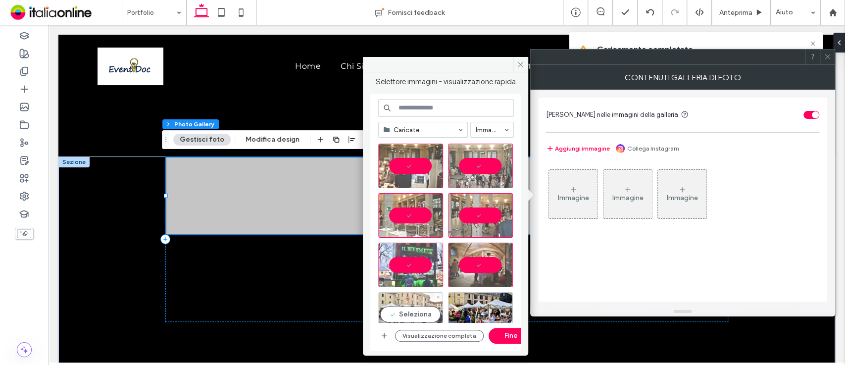
click at [415, 296] on div "Seleziona" at bounding box center [410, 314] width 65 height 45
click at [470, 297] on div "Seleziona" at bounding box center [480, 314] width 65 height 45
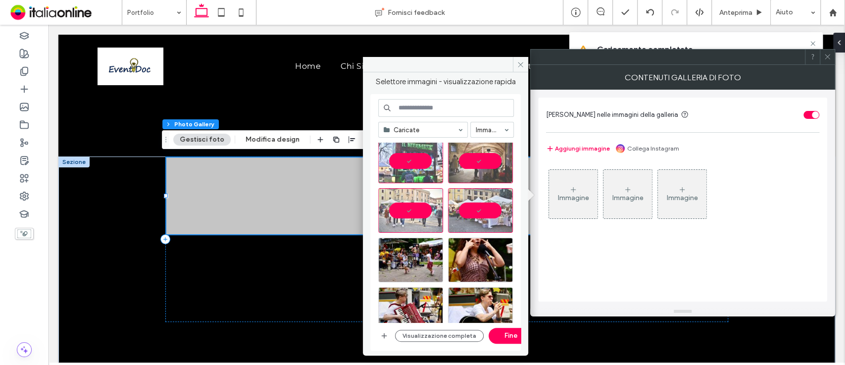
scroll to position [820, 0]
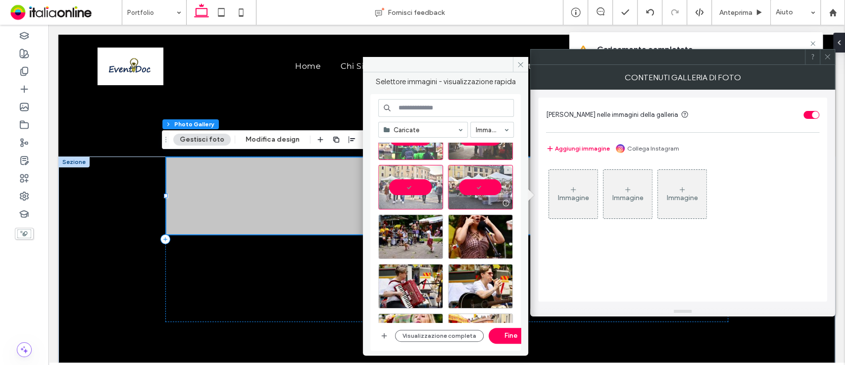
click at [493, 181] on div at bounding box center [480, 187] width 65 height 45
click at [413, 181] on div at bounding box center [410, 187] width 65 height 45
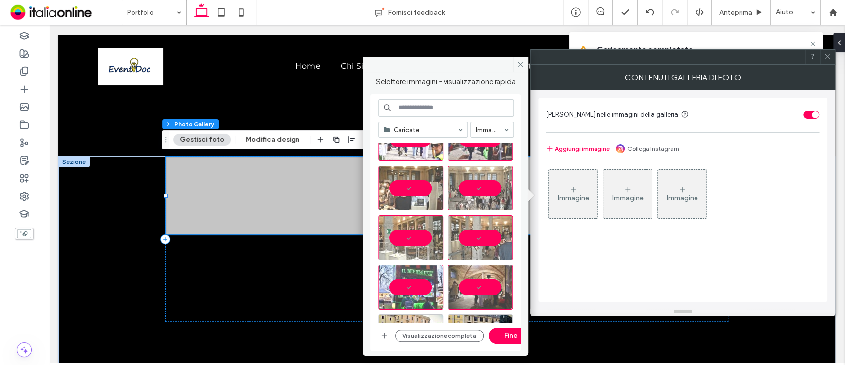
scroll to position [662, 0]
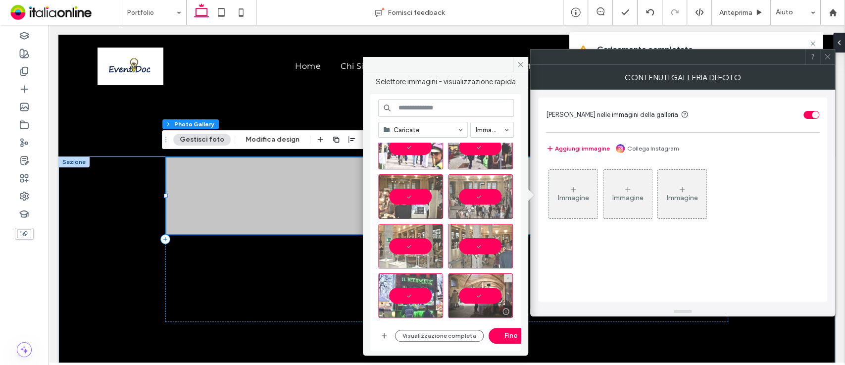
click at [475, 291] on div at bounding box center [480, 295] width 65 height 45
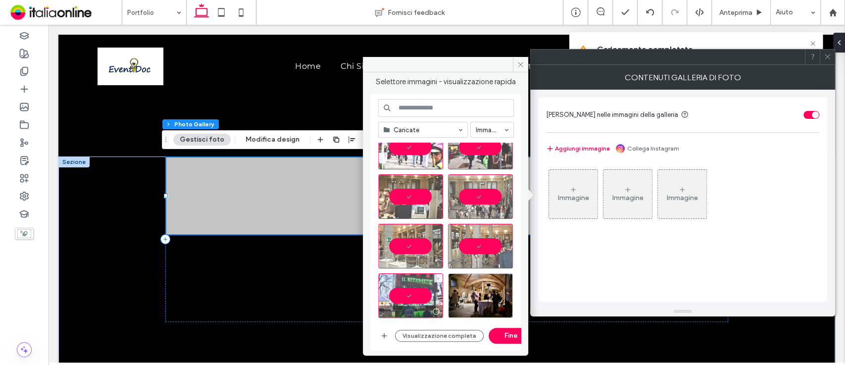
click at [430, 301] on div at bounding box center [410, 295] width 65 height 45
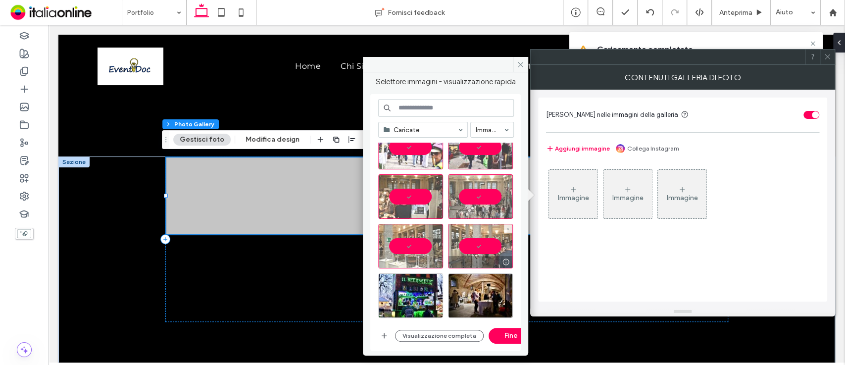
click at [482, 254] on div at bounding box center [480, 246] width 65 height 45
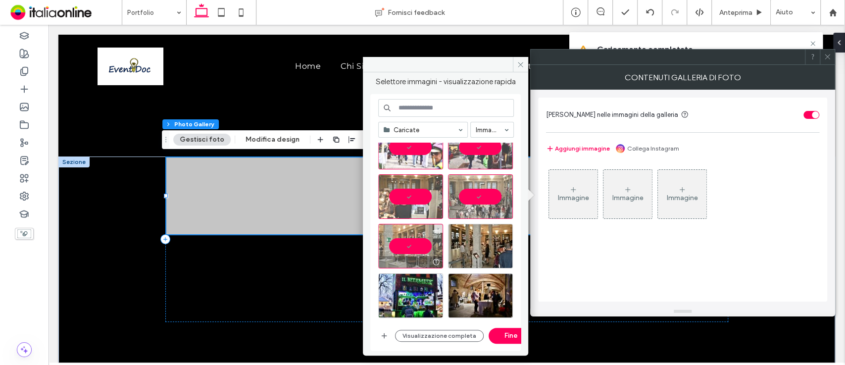
click at [396, 244] on div at bounding box center [410, 246] width 65 height 45
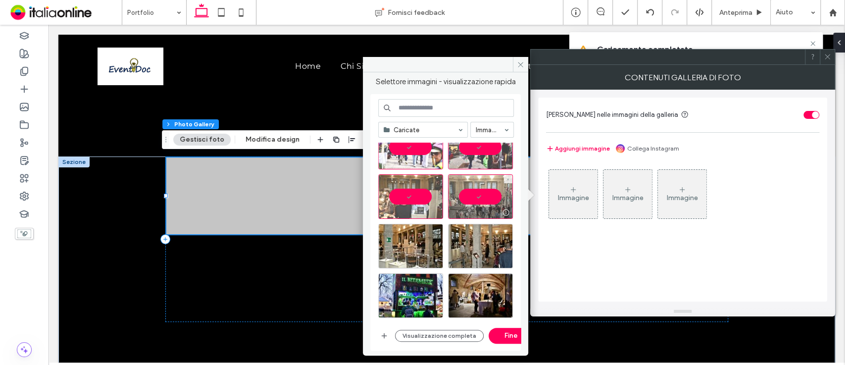
drag, startPoint x: 462, startPoint y: 217, endPoint x: 469, endPoint y: 213, distance: 8.0
click at [469, 213] on div at bounding box center [481, 213] width 64 height 12
click at [408, 201] on div at bounding box center [410, 196] width 65 height 45
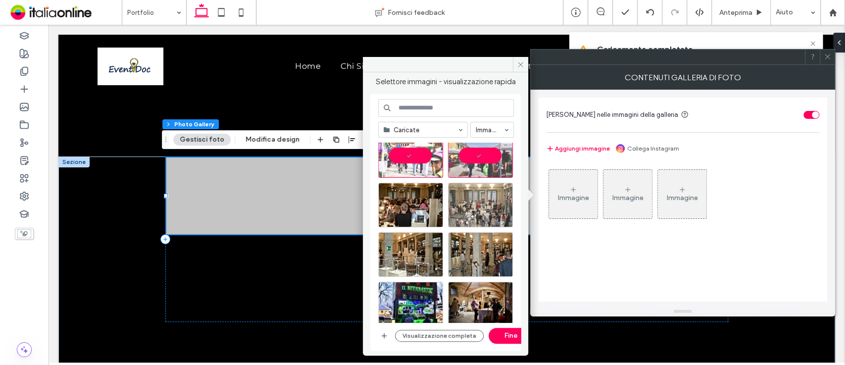
scroll to position [631, 0]
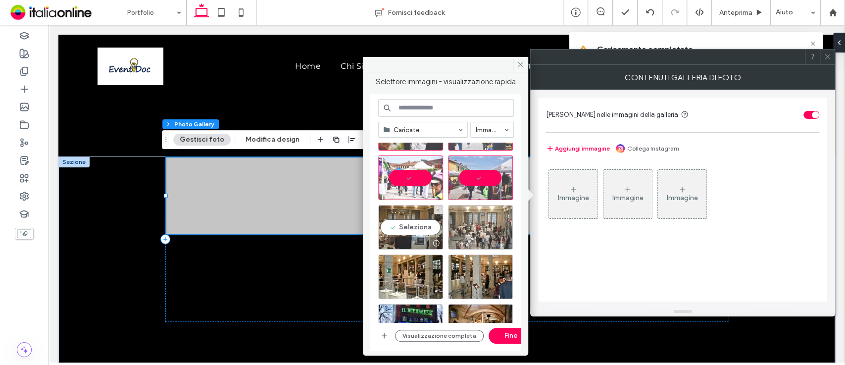
click at [413, 222] on div "Seleziona" at bounding box center [410, 227] width 65 height 45
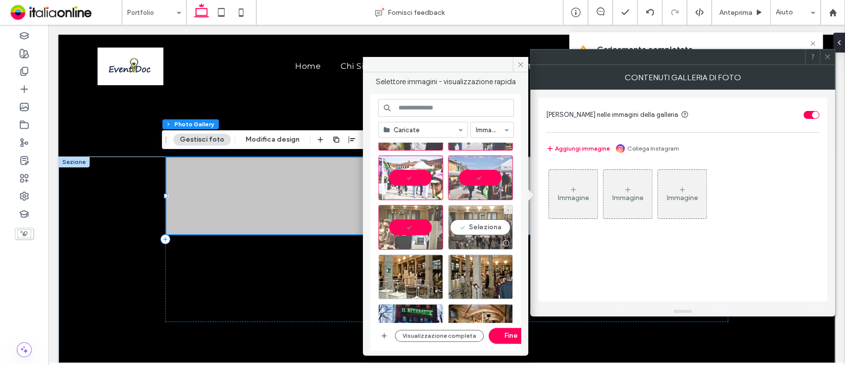
click at [499, 234] on div "Seleziona" at bounding box center [480, 227] width 65 height 45
click at [499, 336] on button "Fine" at bounding box center [511, 336] width 45 height 16
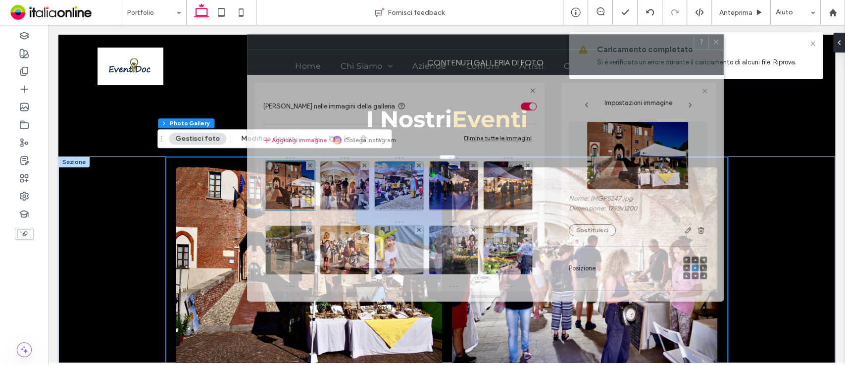
drag, startPoint x: 748, startPoint y: 68, endPoint x: 628, endPoint y: 53, distance: 121.8
click at [628, 53] on div "Contenuti galleria di foto" at bounding box center [485, 62] width 477 height 25
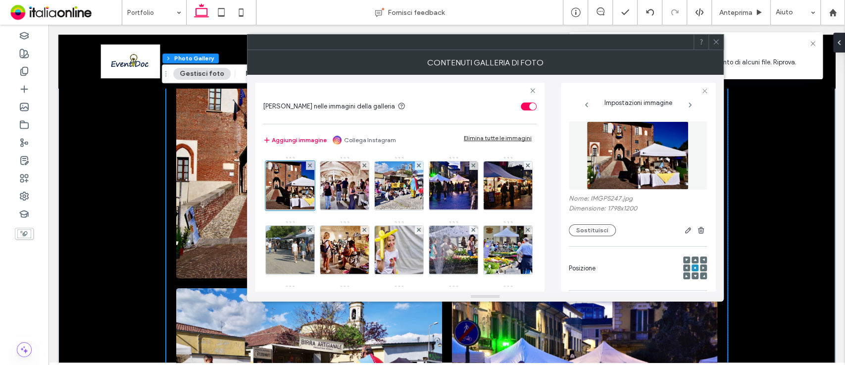
scroll to position [29, 0]
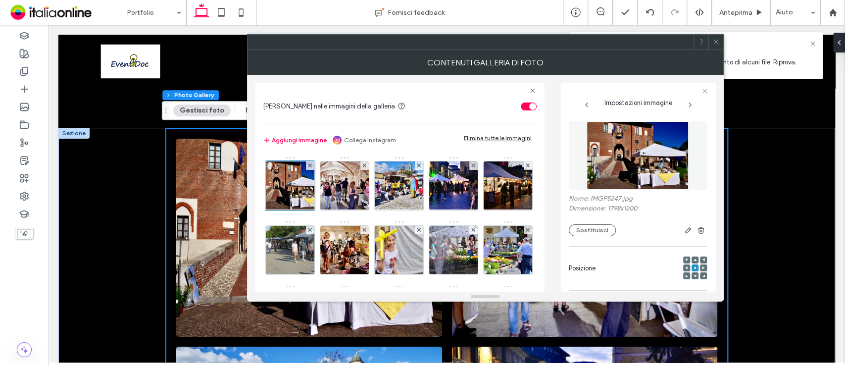
click at [716, 41] on icon at bounding box center [716, 41] width 7 height 7
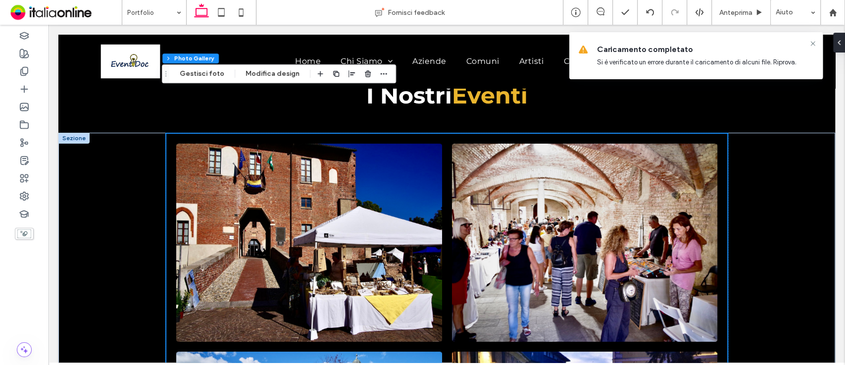
scroll to position [0, 0]
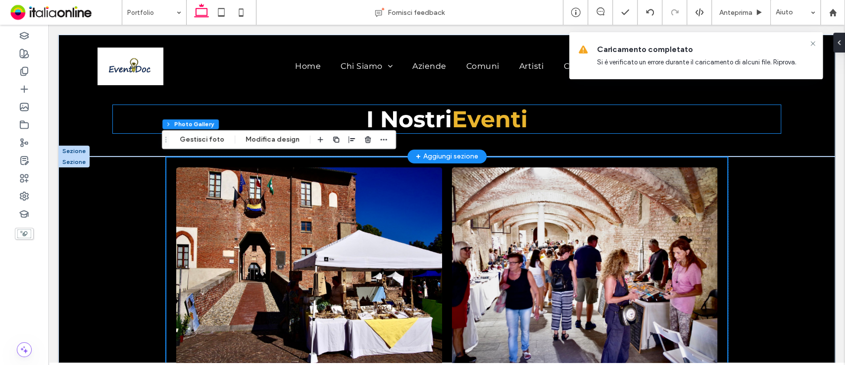
click at [453, 119] on span "Eventi" at bounding box center [490, 119] width 76 height 28
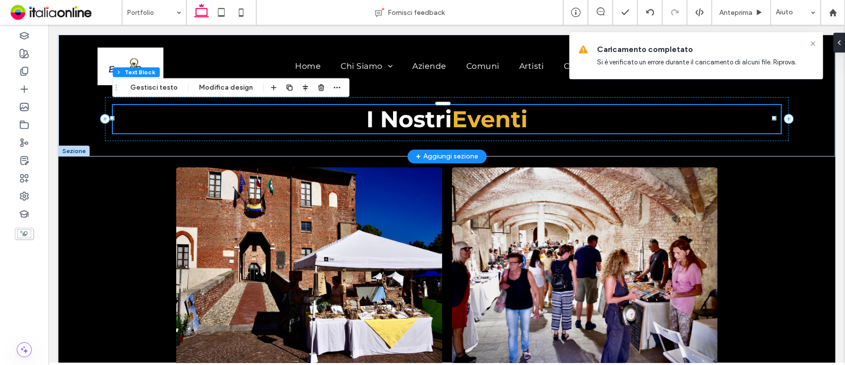
click at [453, 119] on div "﻿ I Nostr i Eventi" at bounding box center [447, 119] width 668 height 28
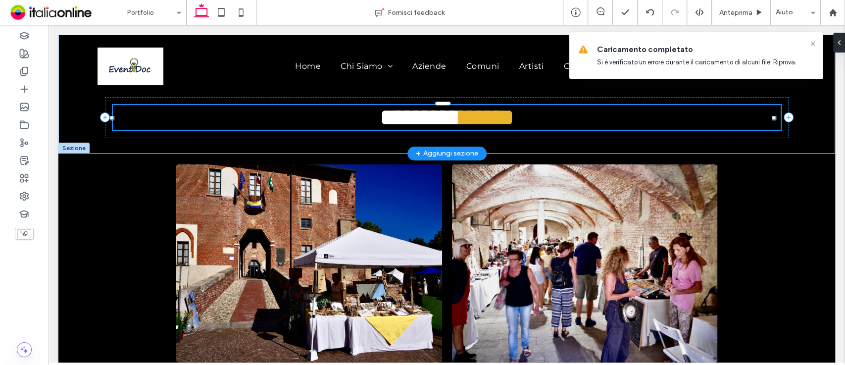
type input "**********"
type input "**"
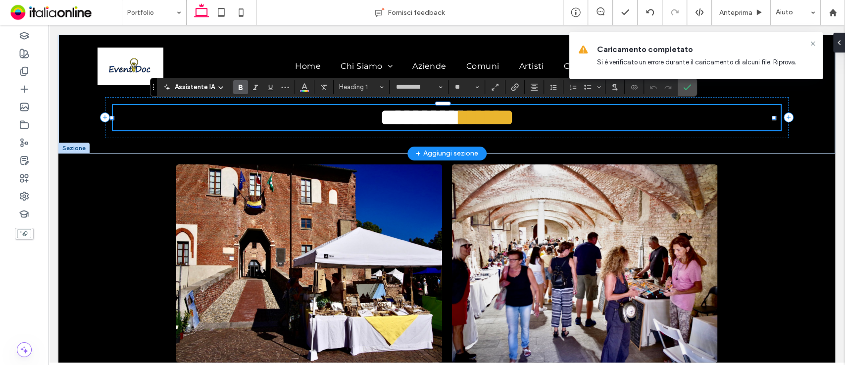
click at [461, 119] on span "******" at bounding box center [487, 117] width 53 height 23
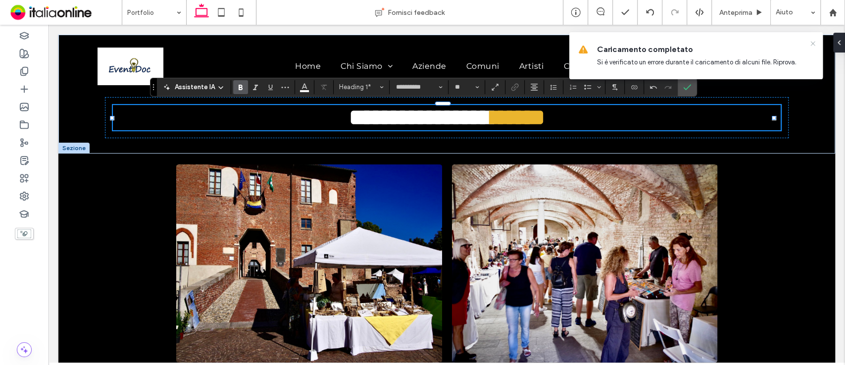
click at [814, 41] on icon at bounding box center [813, 44] width 8 height 8
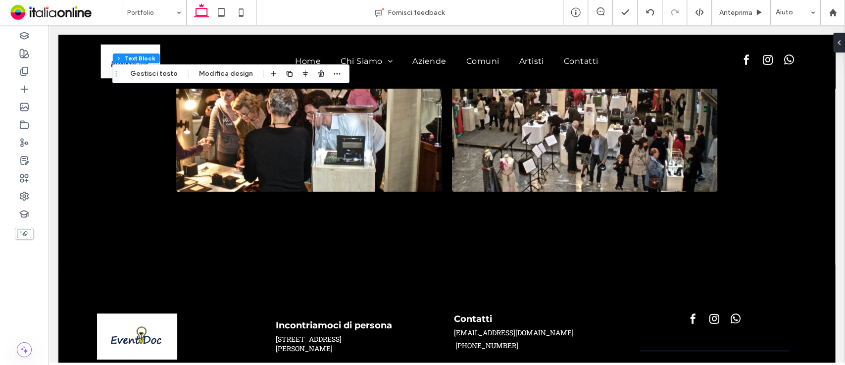
scroll to position [3033, 0]
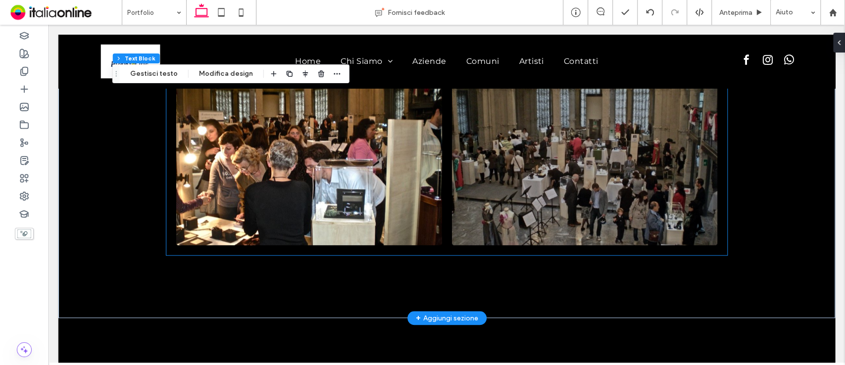
click at [548, 207] on link at bounding box center [585, 146] width 266 height 198
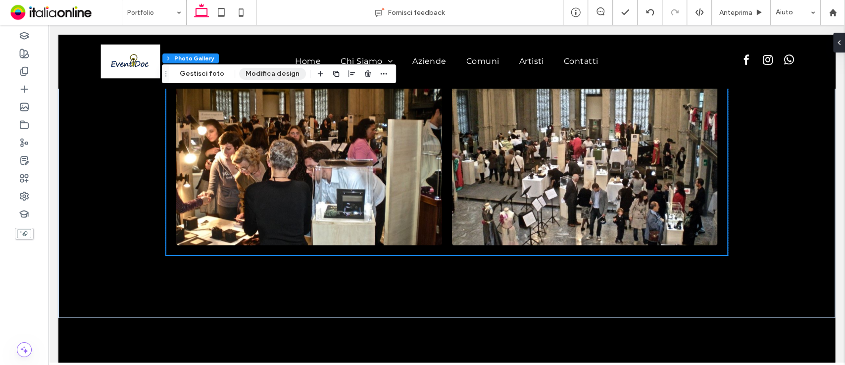
click at [247, 73] on button "Modifica design" at bounding box center [272, 74] width 67 height 12
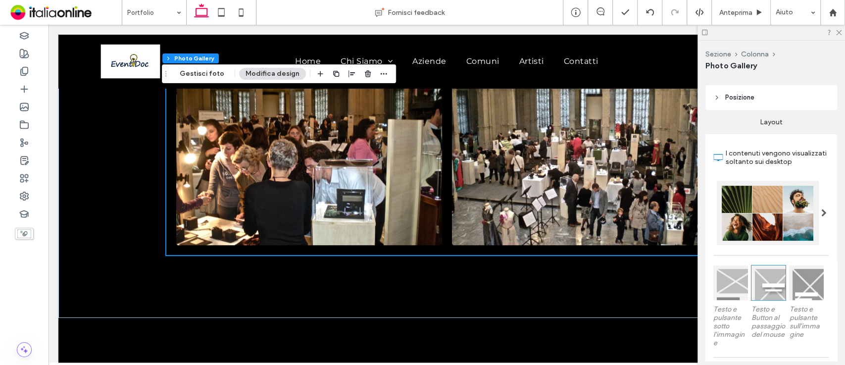
scroll to position [119, 0]
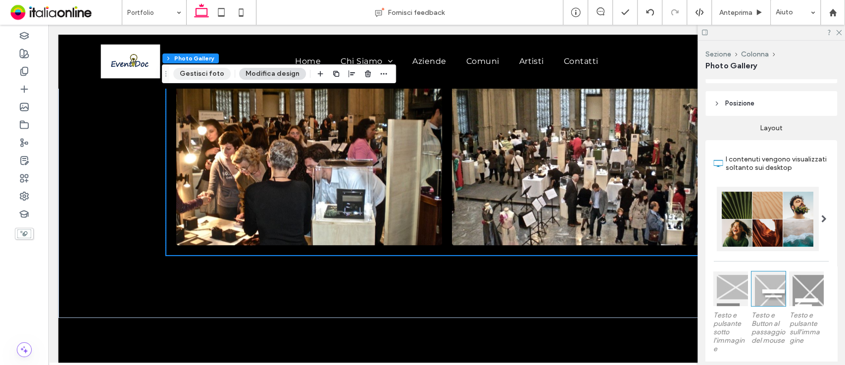
click at [189, 75] on button "Gestisci foto" at bounding box center [201, 74] width 57 height 12
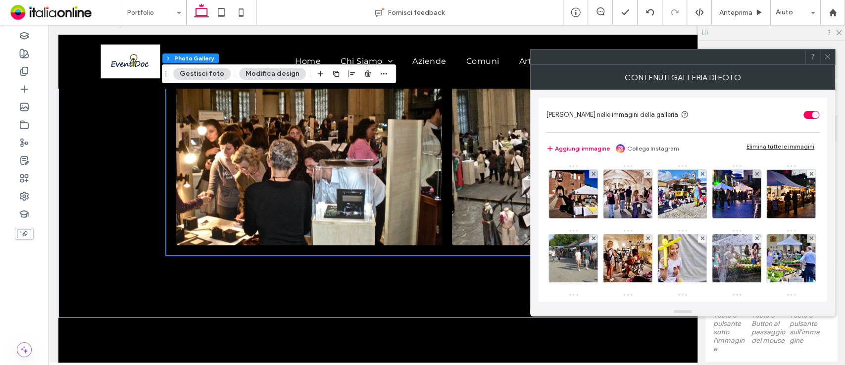
click at [828, 205] on div "Abilita link nelle immagini della galleria Aggiungi immagine Collega Instagram …" at bounding box center [682, 198] width 305 height 217
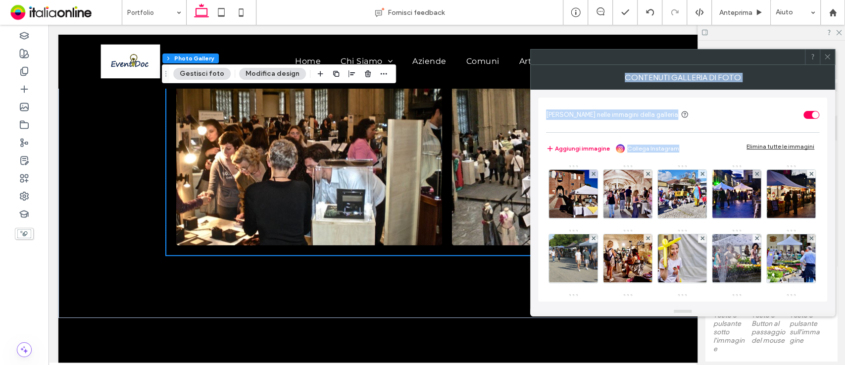
drag, startPoint x: 828, startPoint y: 205, endPoint x: 829, endPoint y: 344, distance: 138.7
click at [829, 344] on body ".wqwq-1{fill:#231f20;} .cls-1q, .cls-2q { fill-rule: evenodd; } .cls-2q { fill:…" at bounding box center [422, 182] width 845 height 365
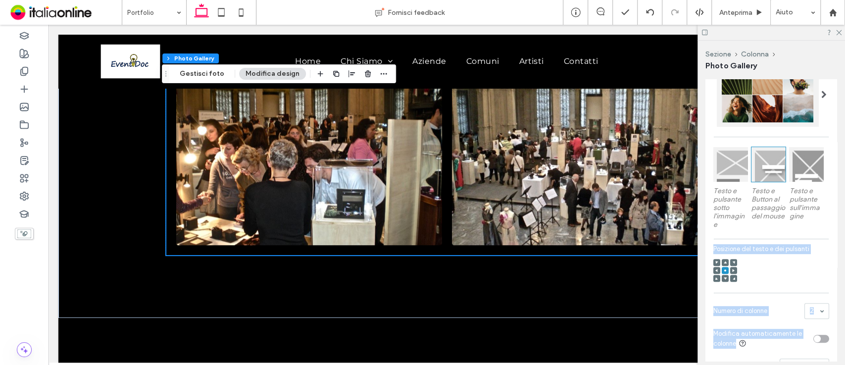
scroll to position [205, 0]
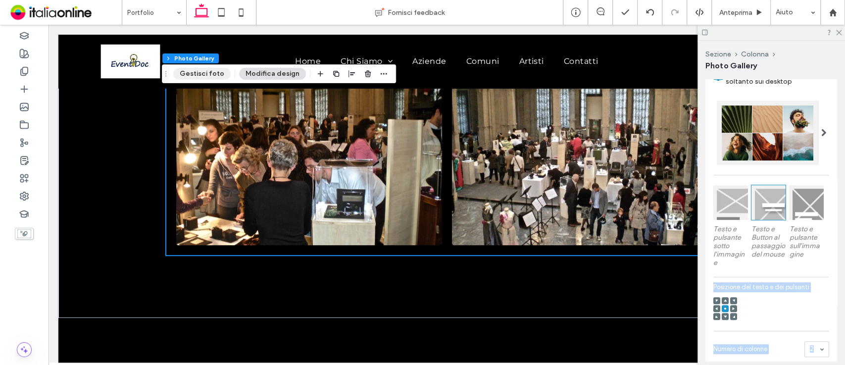
click at [192, 72] on button "Gestisci foto" at bounding box center [201, 74] width 57 height 12
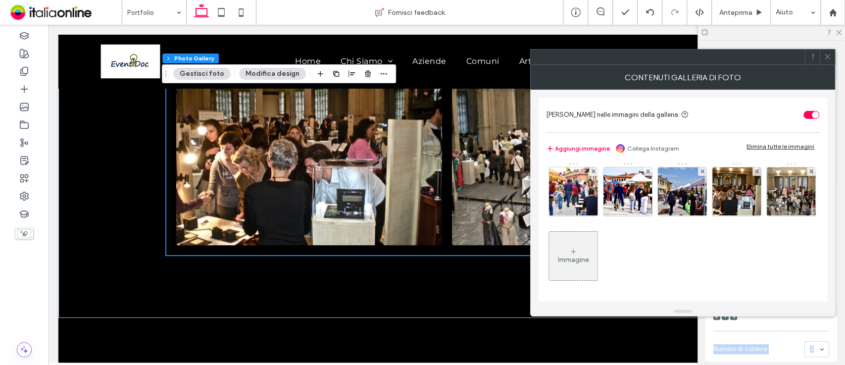
scroll to position [388, 0]
click at [598, 245] on div "Immagine" at bounding box center [573, 256] width 49 height 47
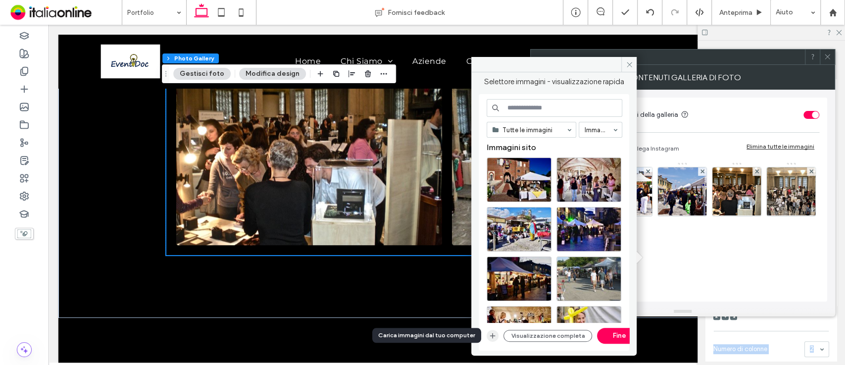
click at [494, 336] on icon "button" at bounding box center [493, 336] width 8 height 8
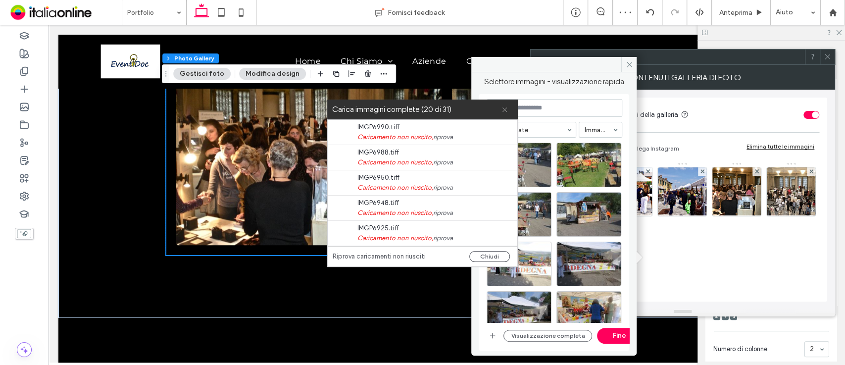
click at [503, 112] on icon at bounding box center [505, 109] width 6 height 6
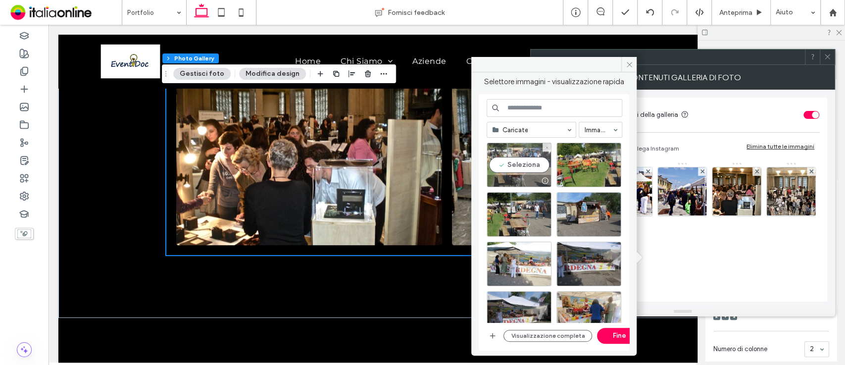
click at [525, 162] on div "Seleziona" at bounding box center [519, 165] width 65 height 45
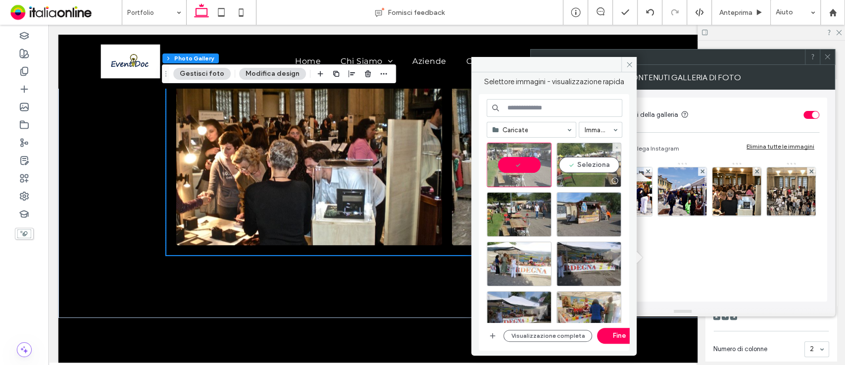
click at [587, 158] on div "Seleziona" at bounding box center [589, 165] width 65 height 45
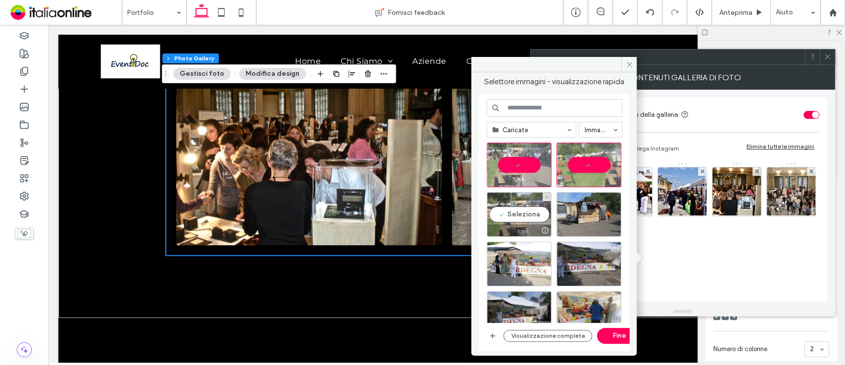
click at [530, 203] on div "Seleziona" at bounding box center [519, 214] width 65 height 45
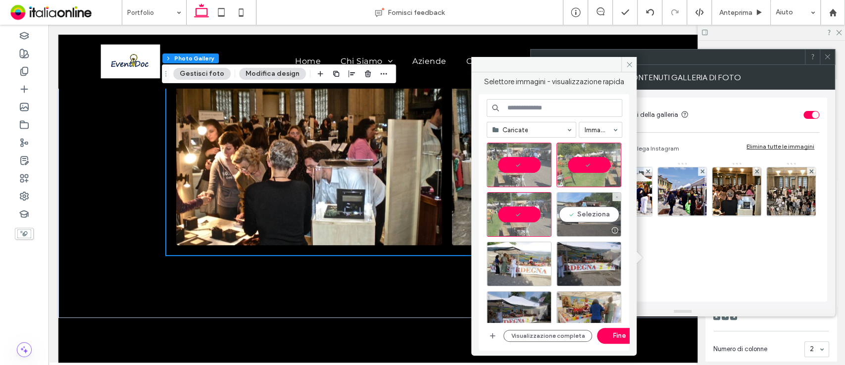
click at [592, 202] on div "Seleziona" at bounding box center [589, 214] width 65 height 45
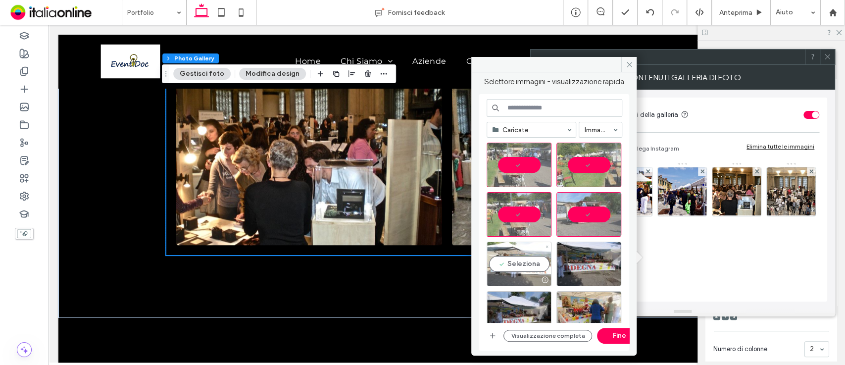
click at [515, 248] on div "Seleziona" at bounding box center [519, 264] width 65 height 45
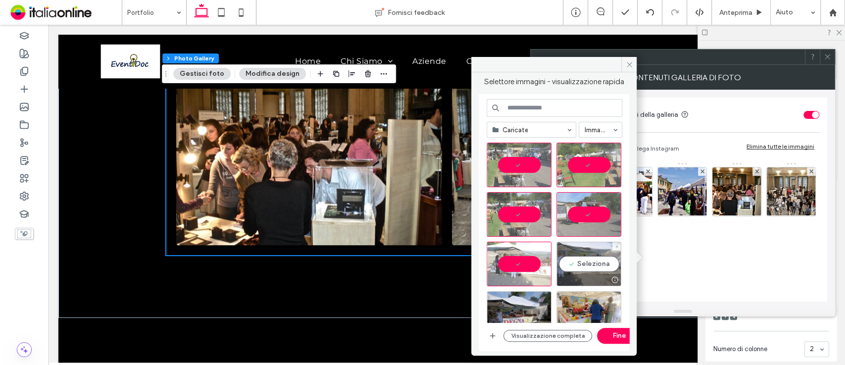
click at [579, 248] on div "Seleziona" at bounding box center [589, 264] width 65 height 45
click at [527, 288] on div at bounding box center [558, 267] width 143 height 50
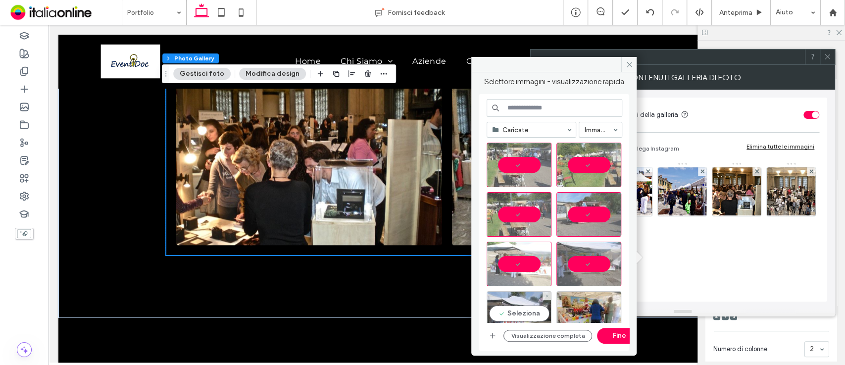
click at [527, 299] on div "Seleziona" at bounding box center [519, 313] width 65 height 45
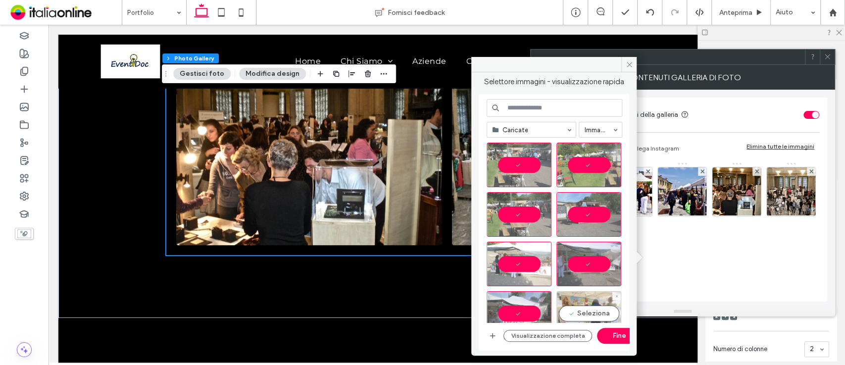
click at [578, 306] on div "Seleziona" at bounding box center [589, 313] width 65 height 45
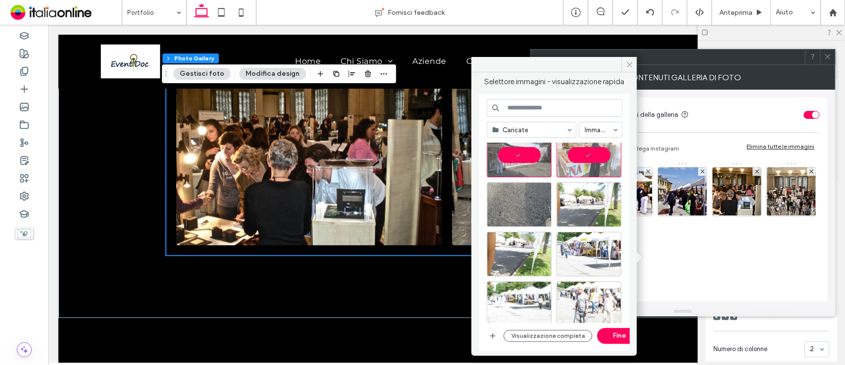
scroll to position [165, 0]
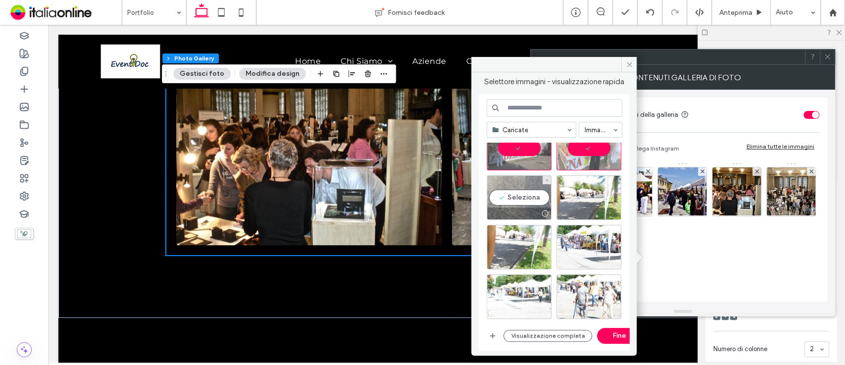
click at [503, 198] on div "Seleziona" at bounding box center [519, 197] width 65 height 45
click at [553, 193] on div at bounding box center [558, 200] width 143 height 50
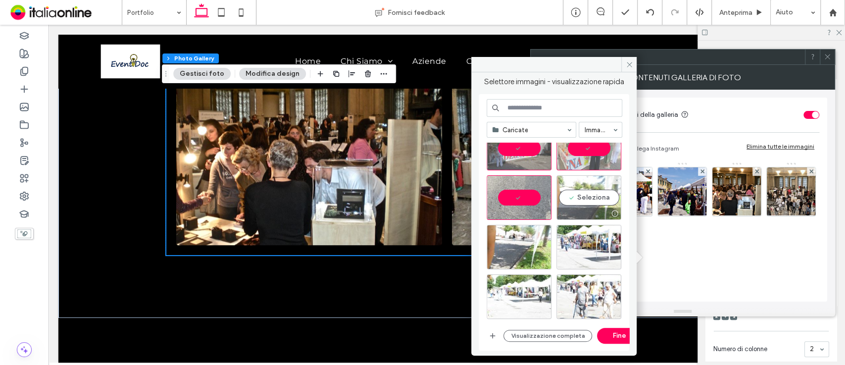
click at [580, 193] on div "Seleziona" at bounding box center [589, 197] width 65 height 45
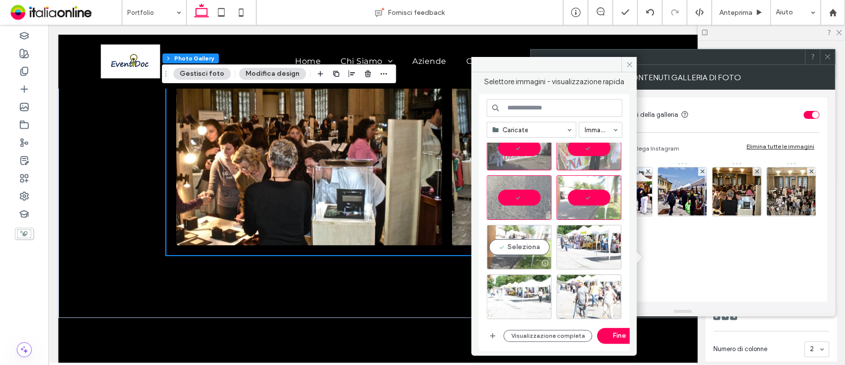
click at [514, 253] on div "Seleziona" at bounding box center [519, 247] width 65 height 45
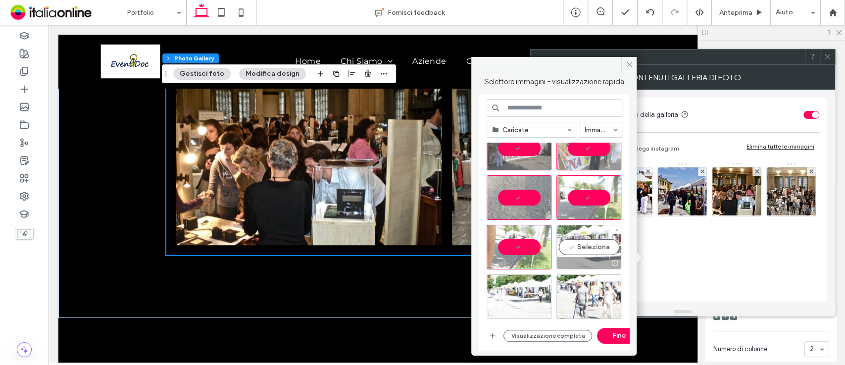
click at [571, 251] on div "Seleziona" at bounding box center [589, 247] width 65 height 45
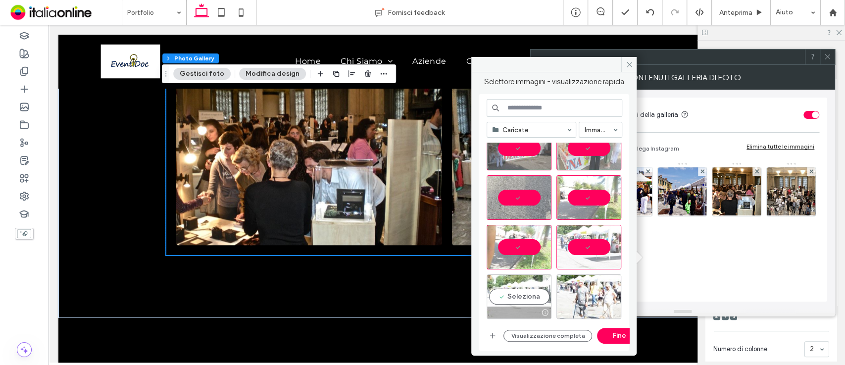
click at [515, 302] on div "Seleziona" at bounding box center [519, 296] width 65 height 45
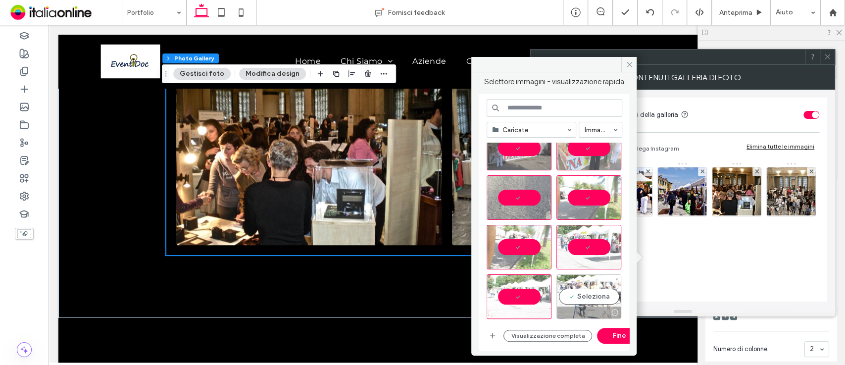
click at [590, 293] on div "Seleziona" at bounding box center [589, 296] width 65 height 45
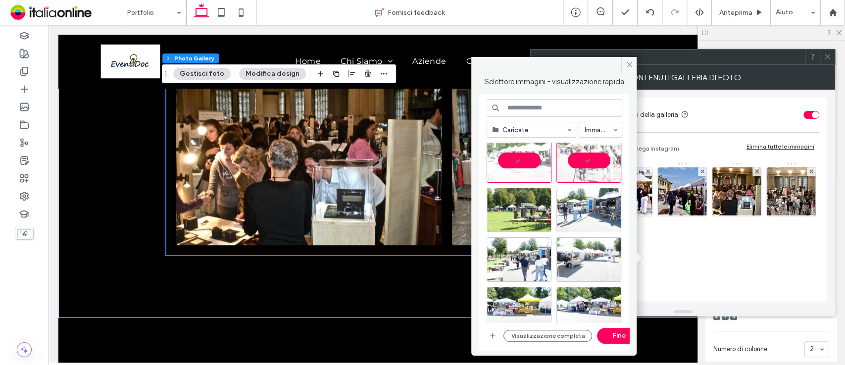
scroll to position [302, 0]
click at [583, 213] on div "Seleziona" at bounding box center [589, 210] width 65 height 45
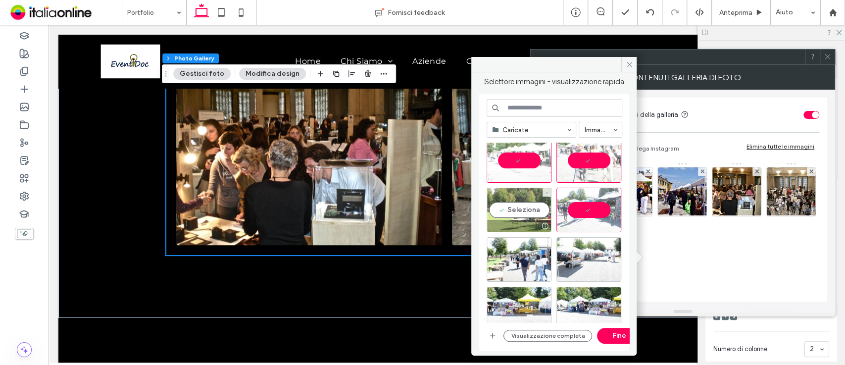
click at [514, 212] on div "Seleziona" at bounding box center [519, 210] width 65 height 45
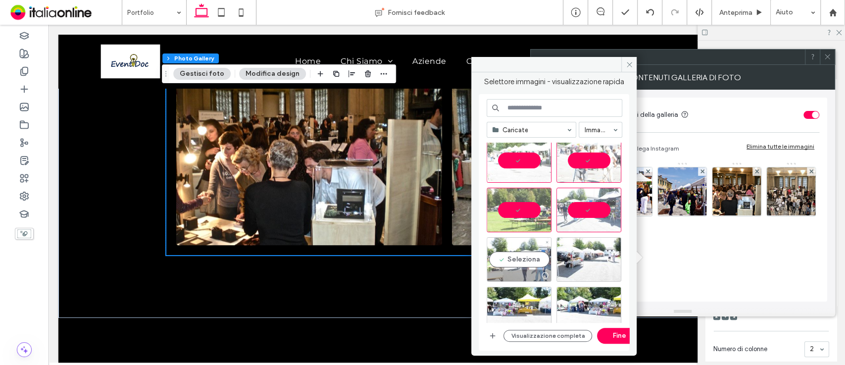
click at [525, 253] on div "Seleziona" at bounding box center [519, 259] width 65 height 45
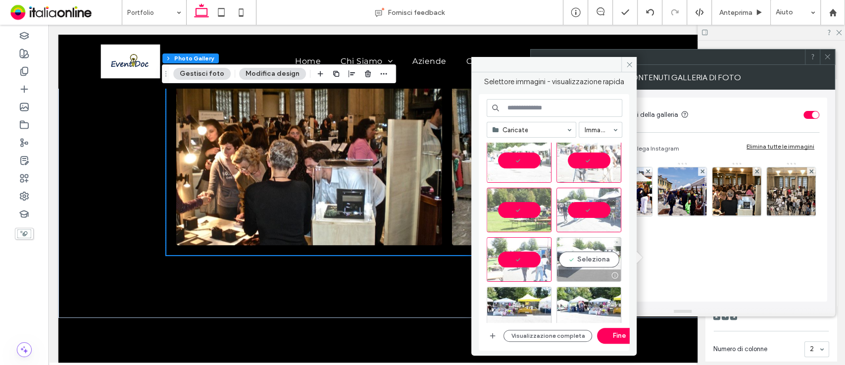
click at [617, 257] on div "Seleziona" at bounding box center [589, 259] width 65 height 45
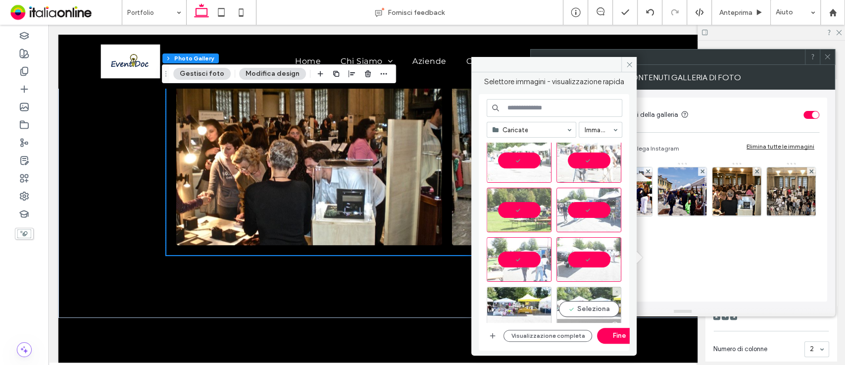
click at [591, 300] on div "Seleziona" at bounding box center [589, 309] width 65 height 45
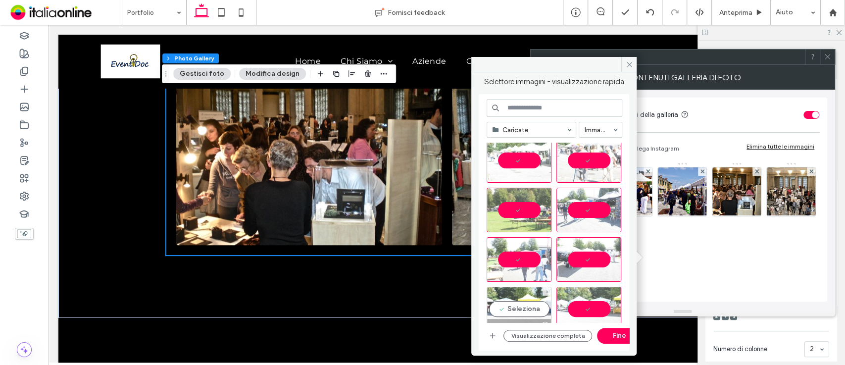
click at [532, 302] on div "Seleziona" at bounding box center [519, 309] width 65 height 45
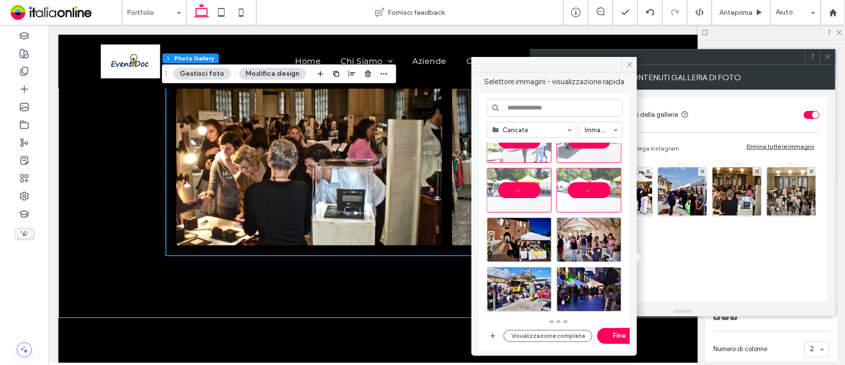
scroll to position [421, 0]
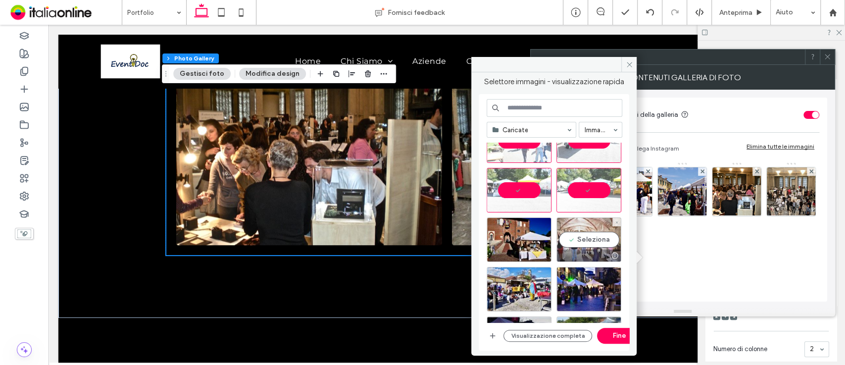
click at [585, 247] on div "Seleziona" at bounding box center [589, 239] width 65 height 45
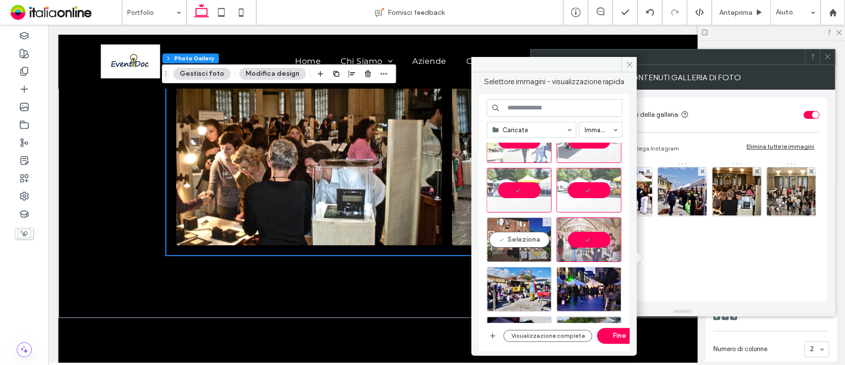
click at [519, 241] on div "Seleziona" at bounding box center [519, 239] width 65 height 45
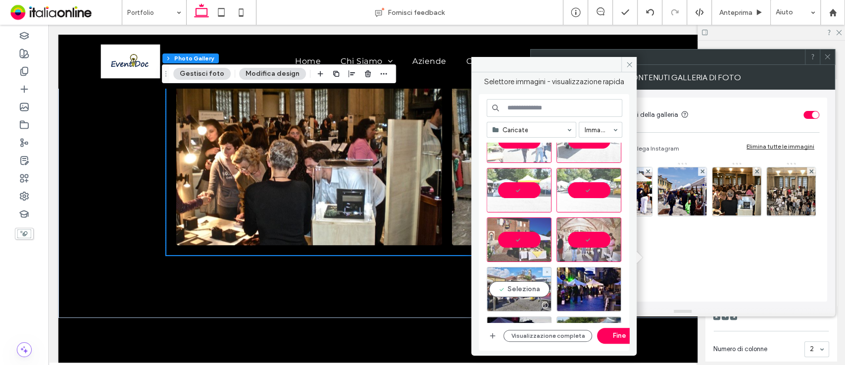
click at [525, 276] on div "Seleziona" at bounding box center [519, 289] width 65 height 45
drag, startPoint x: 605, startPoint y: 289, endPoint x: 630, endPoint y: 216, distance: 76.7
click at [630, 216] on div at bounding box center [558, 233] width 143 height 180
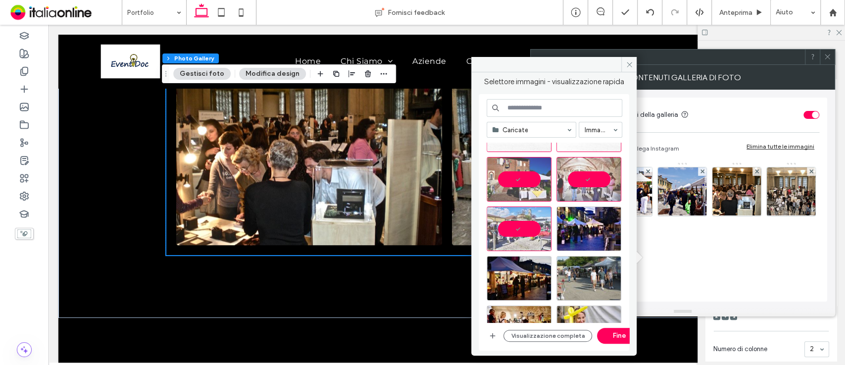
scroll to position [477, 0]
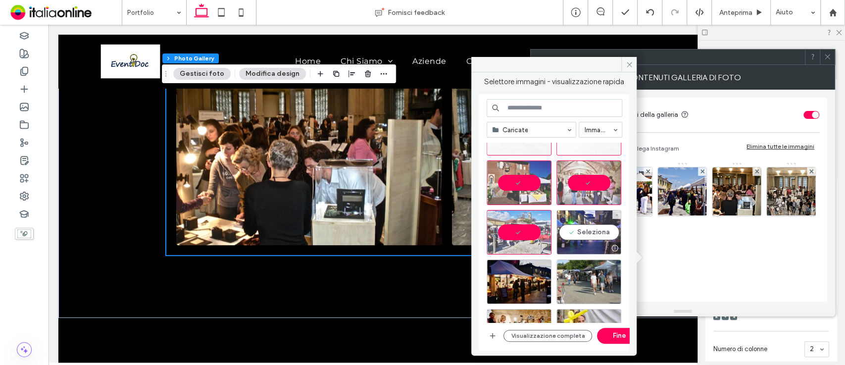
click at [581, 234] on div "Seleziona" at bounding box center [589, 232] width 65 height 45
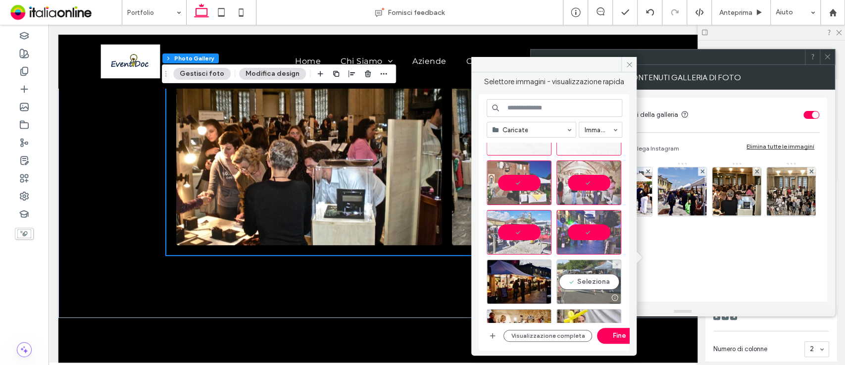
click at [593, 288] on div "Seleziona" at bounding box center [589, 282] width 65 height 45
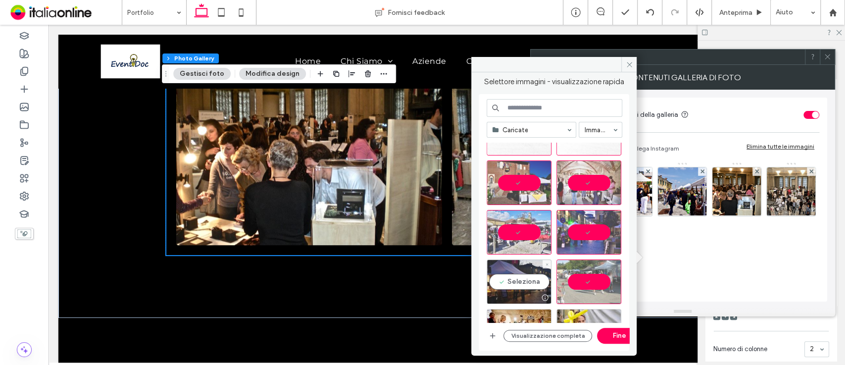
drag, startPoint x: 548, startPoint y: 292, endPoint x: 503, endPoint y: 291, distance: 45.1
click at [503, 292] on div at bounding box center [519, 298] width 64 height 12
click at [514, 316] on div "Seleziona" at bounding box center [519, 331] width 65 height 45
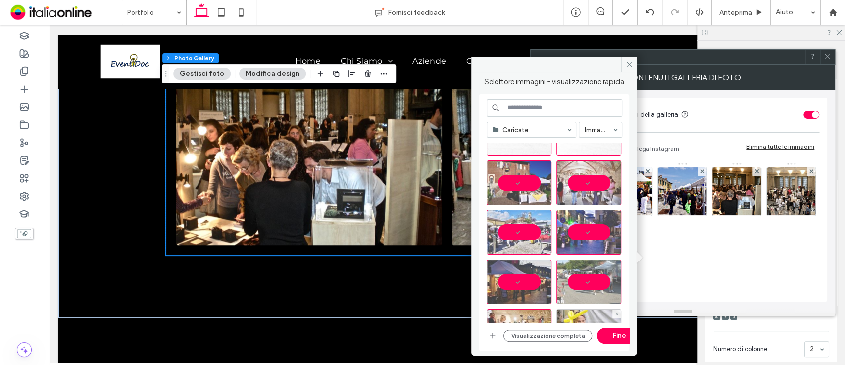
click at [576, 311] on div "Seleziona" at bounding box center [589, 331] width 65 height 45
click at [522, 315] on div at bounding box center [519, 331] width 65 height 45
click at [583, 316] on div at bounding box center [589, 331] width 65 height 45
click at [520, 311] on div "Seleziona" at bounding box center [519, 331] width 65 height 45
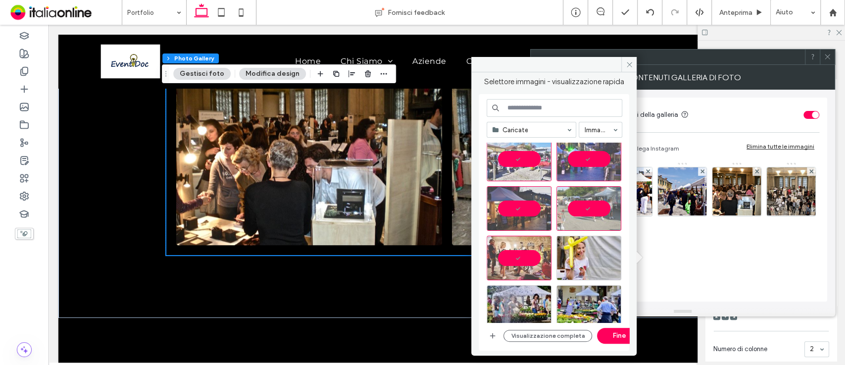
scroll to position [565, 0]
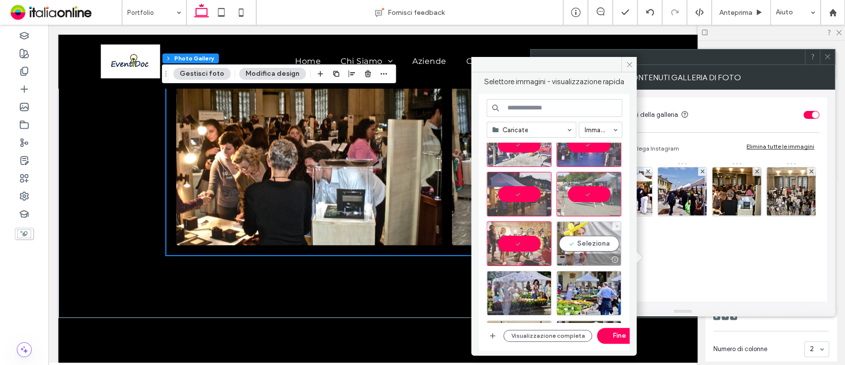
click at [575, 248] on div "Seleziona" at bounding box center [589, 243] width 65 height 45
click at [575, 248] on div at bounding box center [589, 243] width 65 height 45
click at [520, 244] on div at bounding box center [519, 243] width 65 height 45
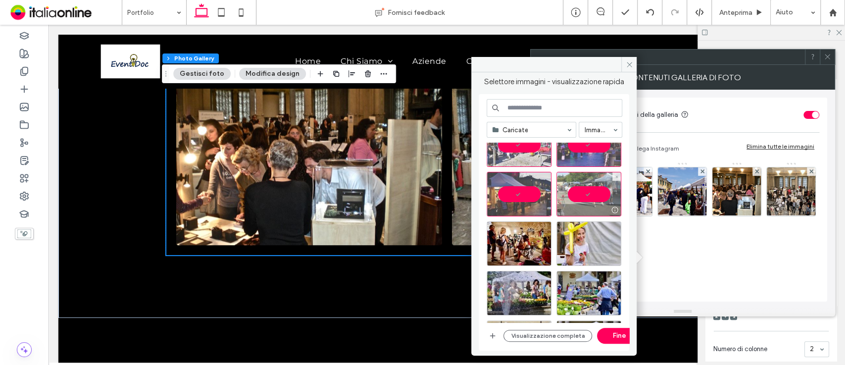
click at [587, 193] on div at bounding box center [589, 194] width 65 height 45
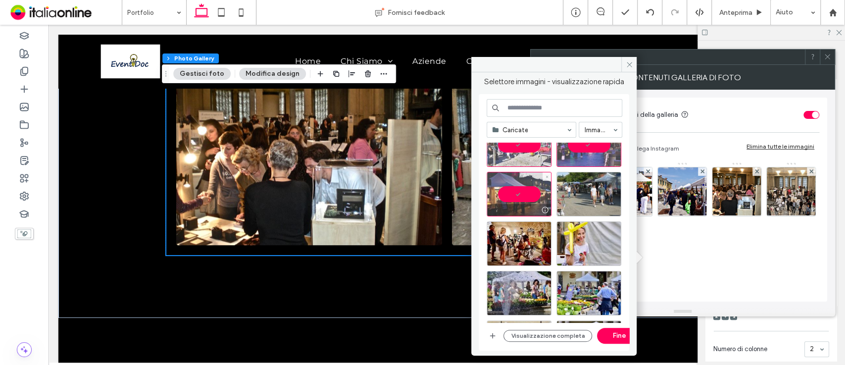
click at [530, 185] on div at bounding box center [519, 194] width 65 height 45
drag, startPoint x: 631, startPoint y: 240, endPoint x: 626, endPoint y: 241, distance: 5.5
click at [626, 241] on div "Selettore immagini - visualizzazione rapida Caricate Immagini Visualizzazione c…" at bounding box center [554, 210] width 165 height 276
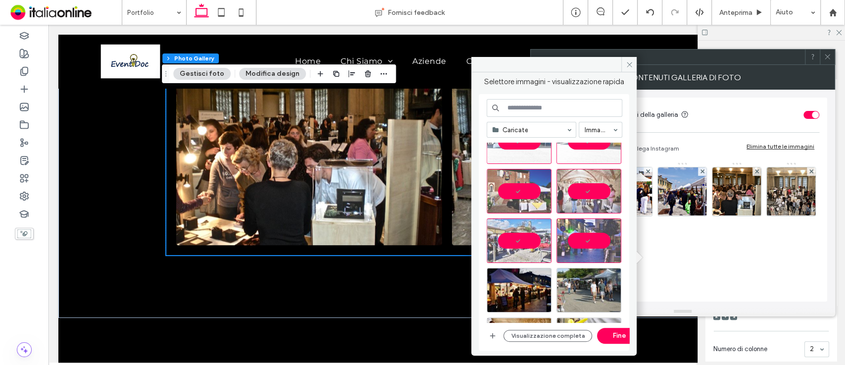
scroll to position [495, 0]
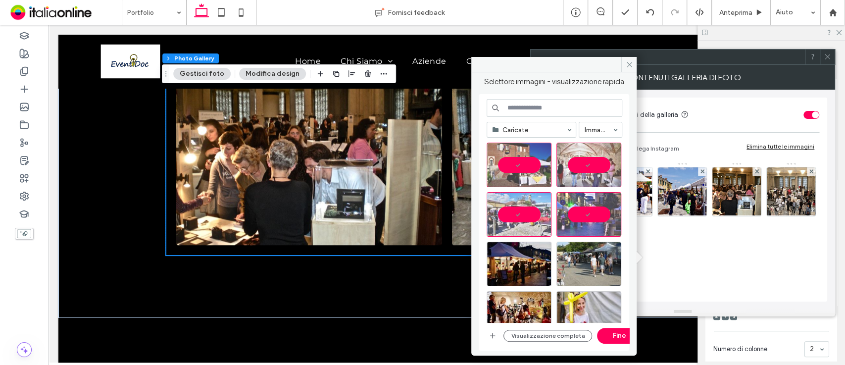
drag, startPoint x: 573, startPoint y: 66, endPoint x: 580, endPoint y: 63, distance: 7.4
click at [580, 63] on div at bounding box center [554, 64] width 165 height 15
drag, startPoint x: 580, startPoint y: 63, endPoint x: 552, endPoint y: 70, distance: 28.1
click at [552, 70] on div at bounding box center [554, 64] width 165 height 15
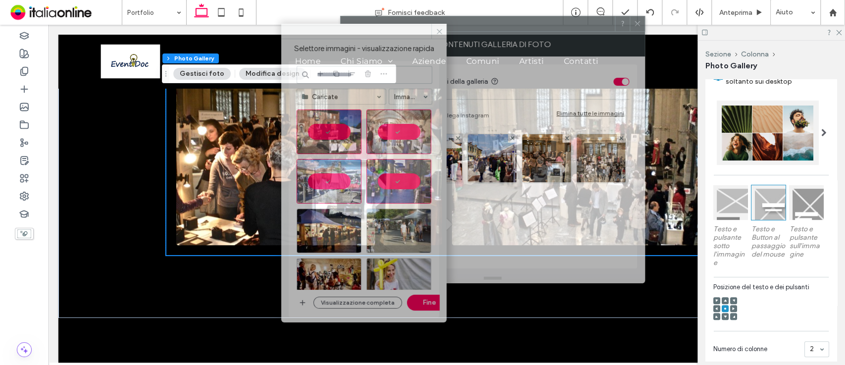
drag, startPoint x: 672, startPoint y: 59, endPoint x: 482, endPoint y: 25, distance: 192.8
click at [482, 25] on div at bounding box center [478, 23] width 274 height 15
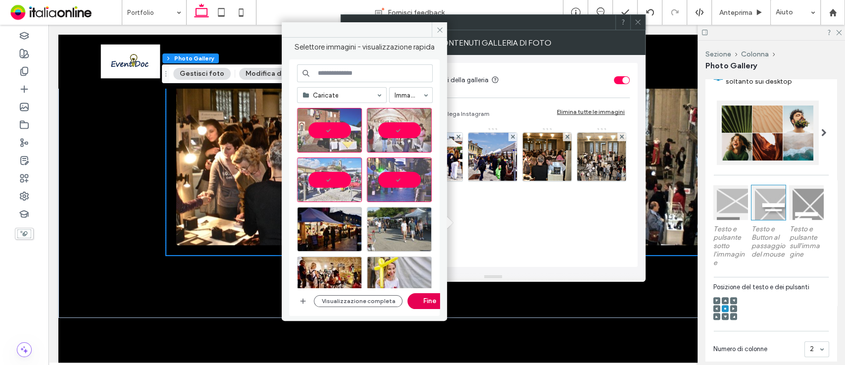
click at [430, 300] on button "Fine" at bounding box center [430, 301] width 45 height 16
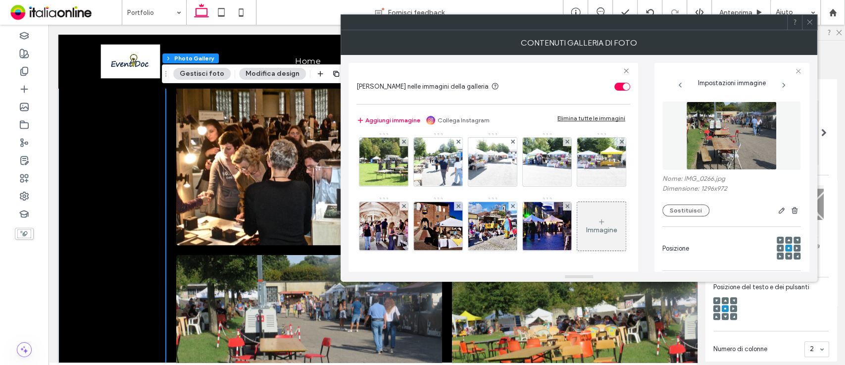
scroll to position [760, 0]
click at [460, 204] on use at bounding box center [458, 206] width 4 height 4
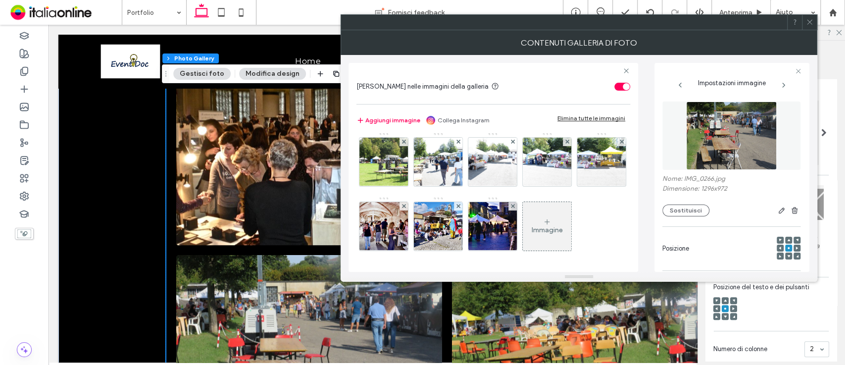
scroll to position [757, 0]
click at [511, 211] on span at bounding box center [513, 206] width 4 height 8
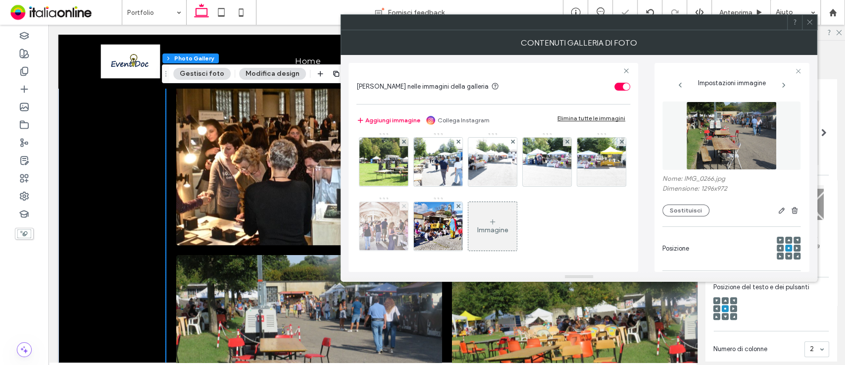
click at [406, 204] on use at bounding box center [404, 206] width 4 height 4
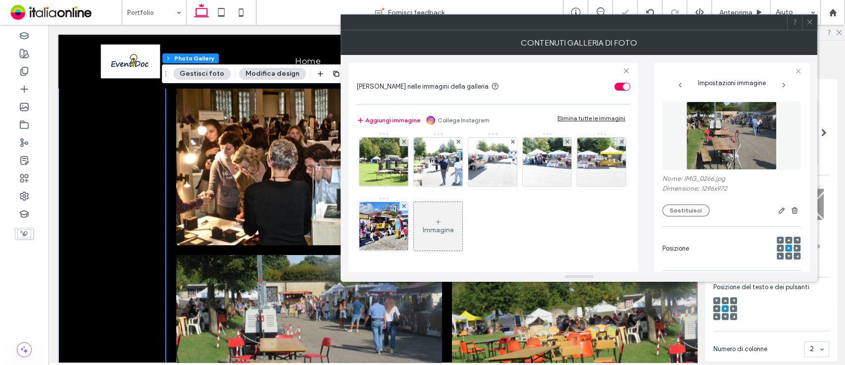
scroll to position [710, 0]
click at [471, 159] on img at bounding box center [438, 162] width 65 height 49
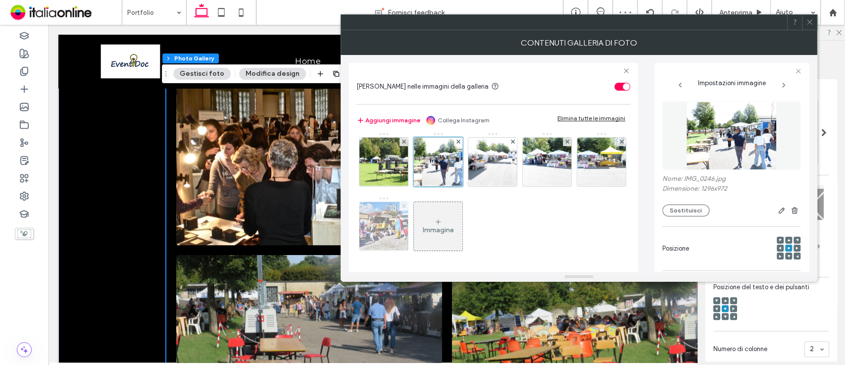
click at [406, 206] on use at bounding box center [404, 206] width 4 height 4
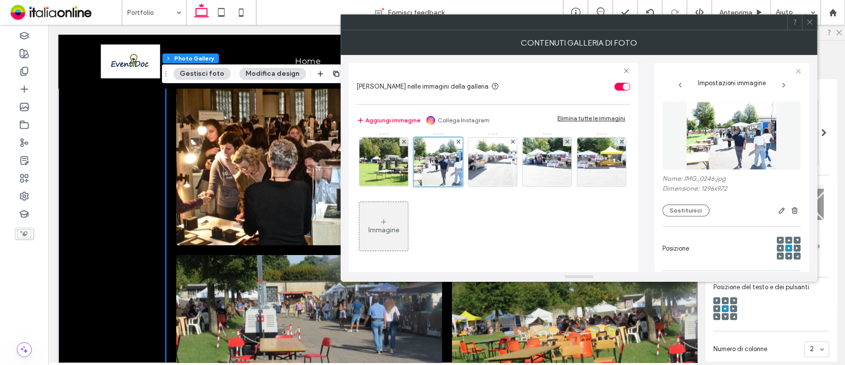
click at [812, 18] on icon at bounding box center [809, 21] width 7 height 7
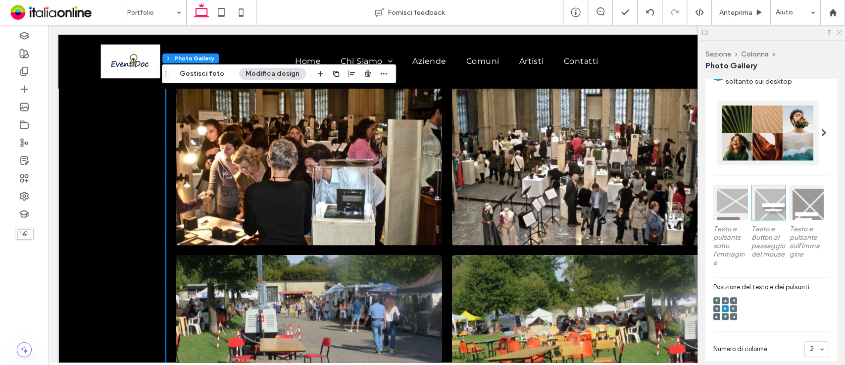
click at [842, 31] on icon at bounding box center [839, 32] width 6 height 6
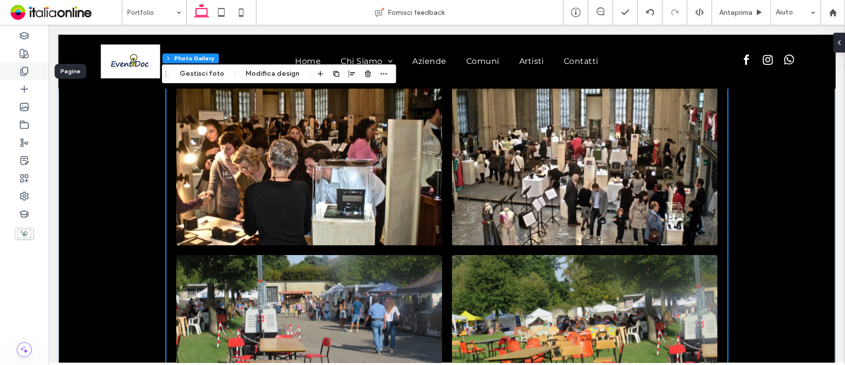
click at [27, 78] on div at bounding box center [24, 71] width 49 height 18
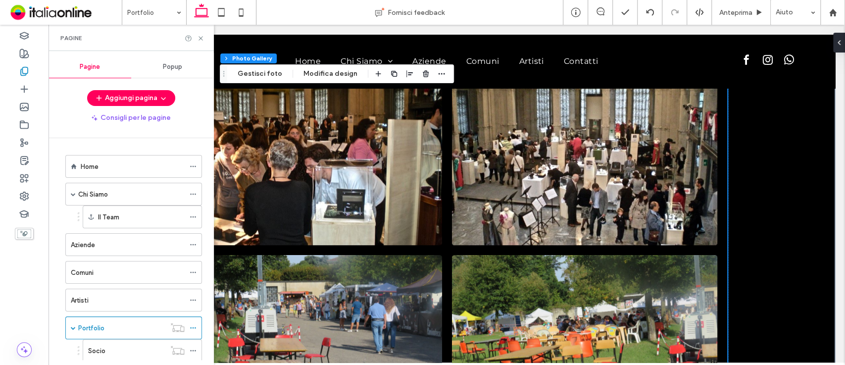
scroll to position [81, 0]
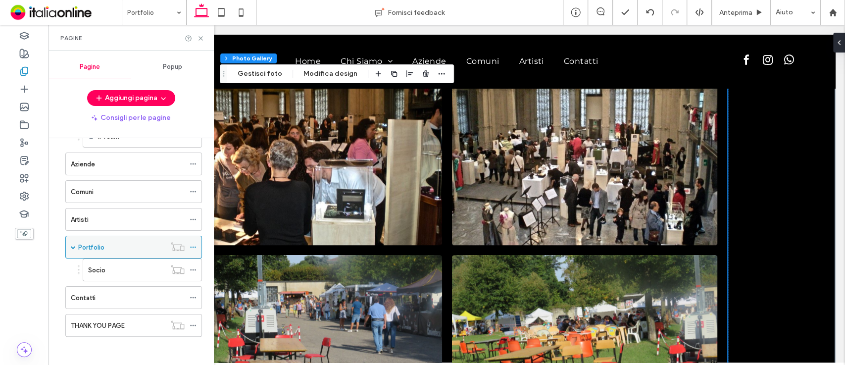
click at [189, 242] on div at bounding box center [177, 247] width 24 height 10
click at [192, 246] on icon at bounding box center [193, 247] width 7 height 7
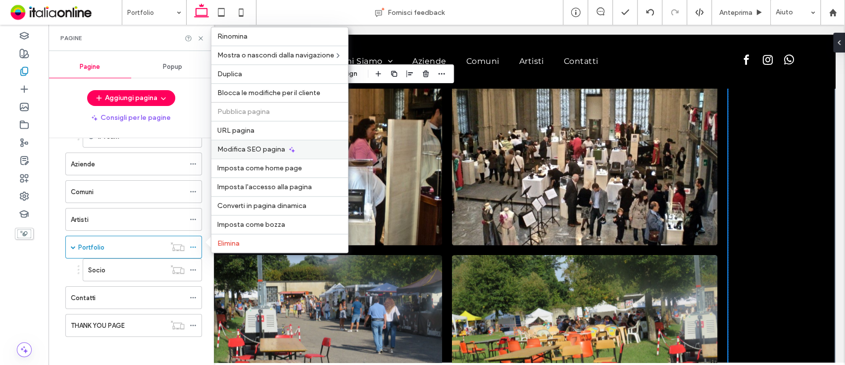
click at [289, 148] on icon at bounding box center [292, 150] width 8 height 8
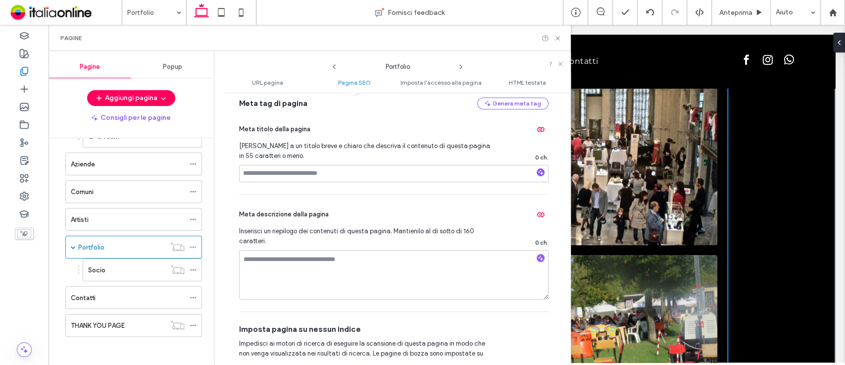
scroll to position [235, 0]
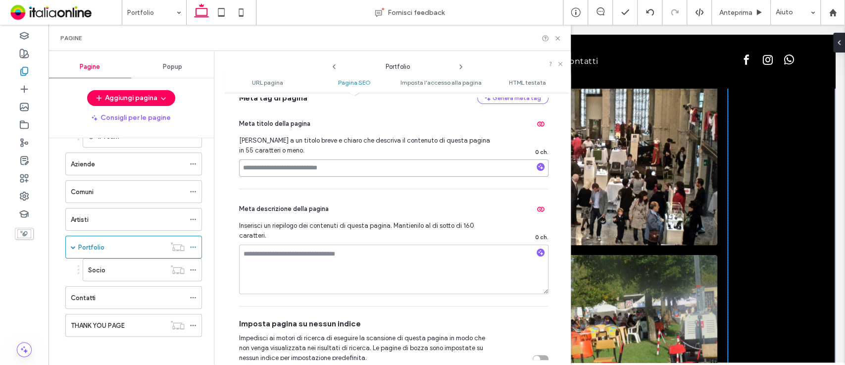
click at [484, 162] on input at bounding box center [394, 167] width 310 height 17
drag, startPoint x: 283, startPoint y: 168, endPoint x: 210, endPoint y: 171, distance: 73.4
click at [210, 171] on div "**********" at bounding box center [310, 208] width 523 height 314
click at [243, 169] on input "**********" at bounding box center [394, 167] width 310 height 17
drag, startPoint x: 349, startPoint y: 171, endPoint x: 310, endPoint y: 171, distance: 39.6
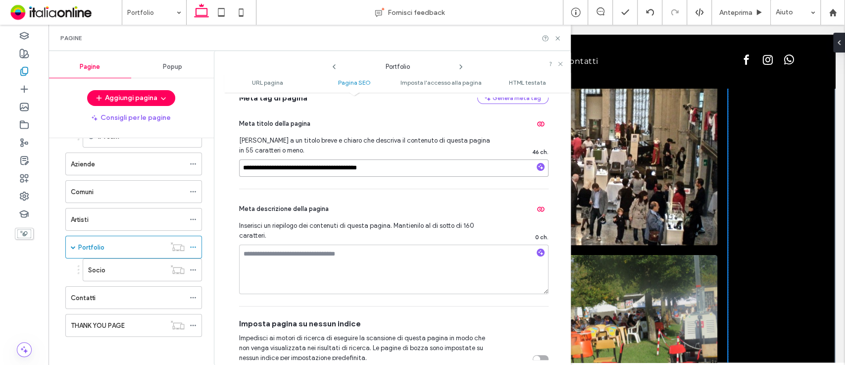
click at [310, 171] on input "**********" at bounding box center [394, 167] width 310 height 17
type input "**********"
click at [336, 67] on icon at bounding box center [334, 67] width 8 height 8
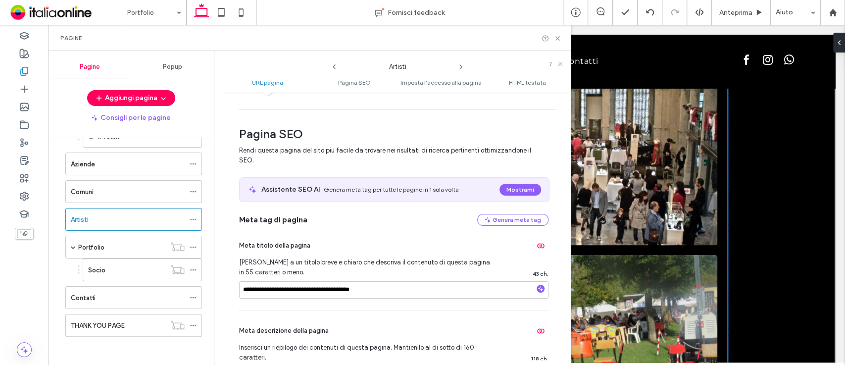
scroll to position [108, 0]
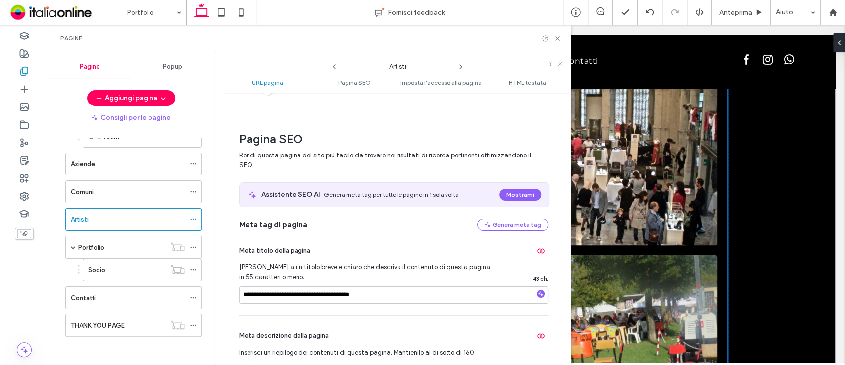
click at [460, 65] on icon at bounding box center [461, 67] width 8 height 8
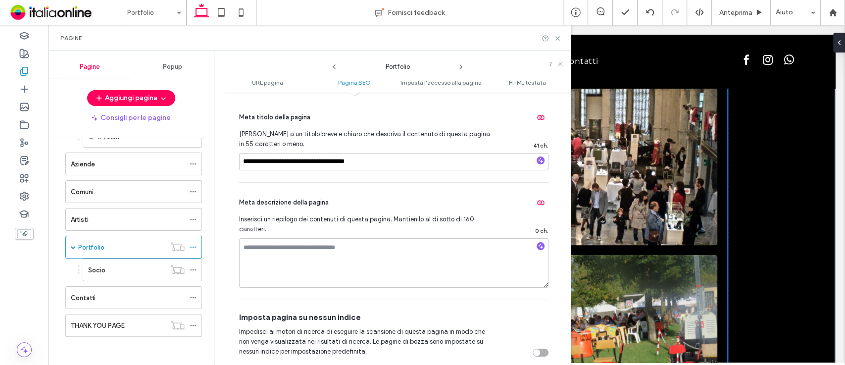
scroll to position [239, 0]
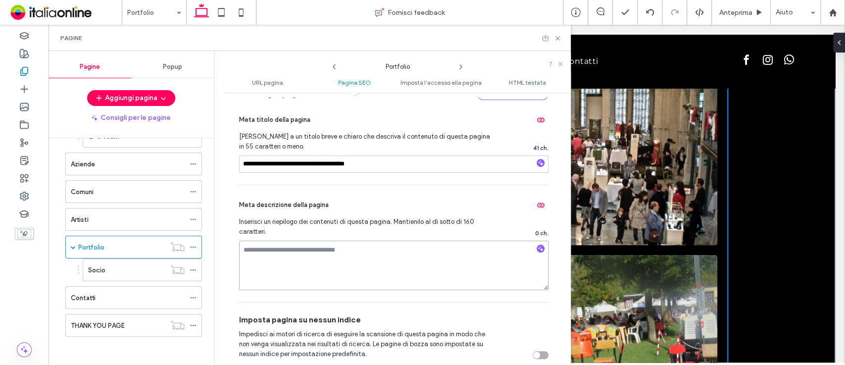
click at [473, 251] on textarea at bounding box center [394, 266] width 310 height 50
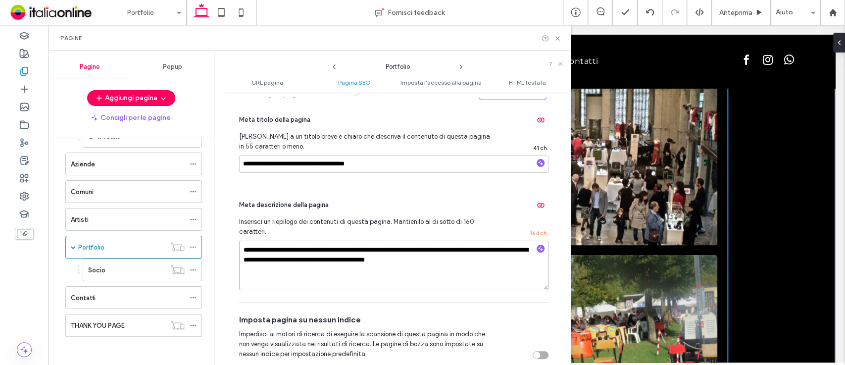
click at [313, 249] on textarea "**********" at bounding box center [394, 266] width 310 height 50
click at [468, 259] on textarea "**********" at bounding box center [394, 266] width 310 height 50
drag, startPoint x: 315, startPoint y: 251, endPoint x: 302, endPoint y: 252, distance: 13.0
click at [302, 252] on textarea "**********" at bounding box center [394, 266] width 310 height 50
type textarea "**********"
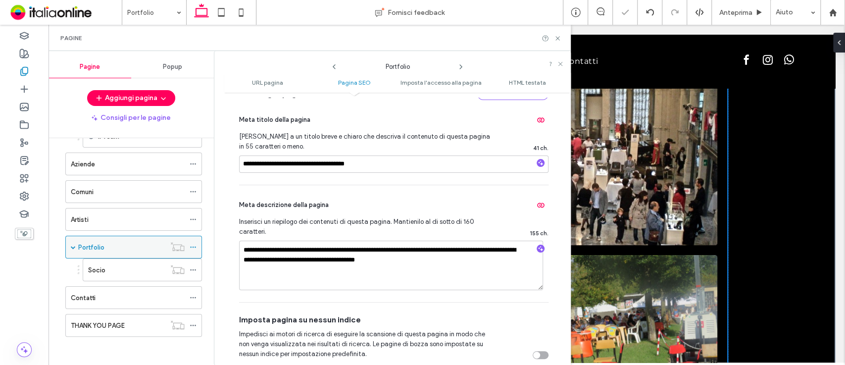
click at [194, 241] on span at bounding box center [193, 247] width 7 height 15
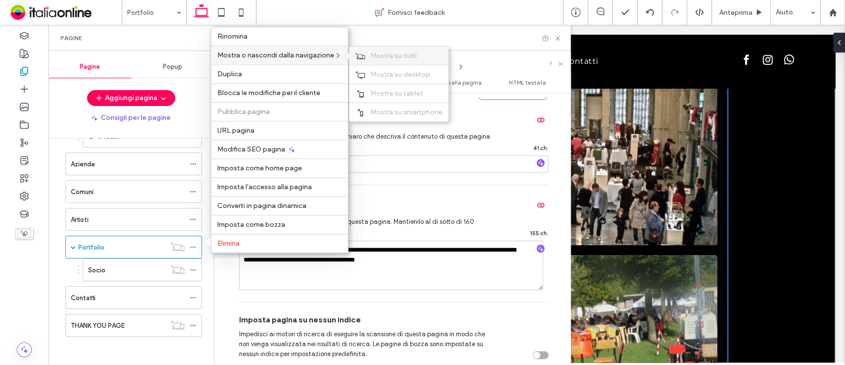
click at [396, 51] on div "Mostra su tutti" at bounding box center [399, 56] width 99 height 18
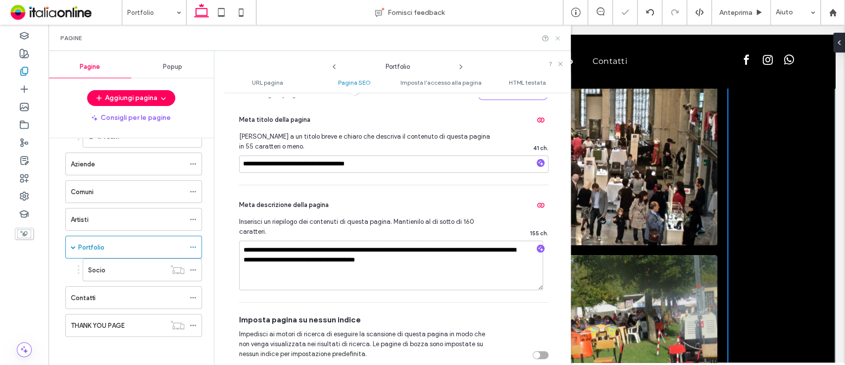
click at [557, 38] on icon at bounding box center [557, 38] width 7 height 7
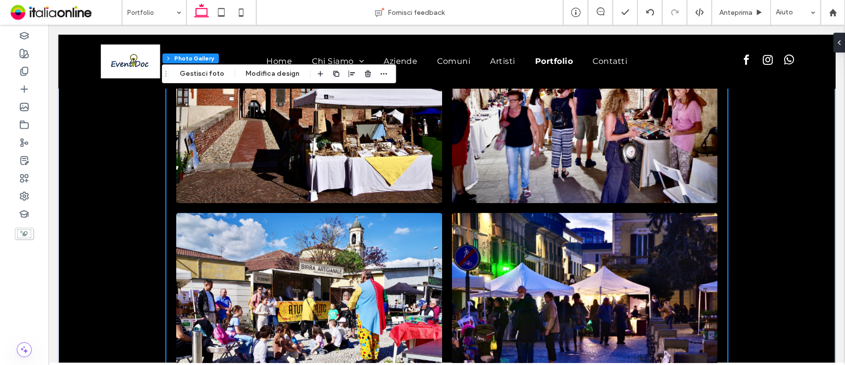
scroll to position [0, 0]
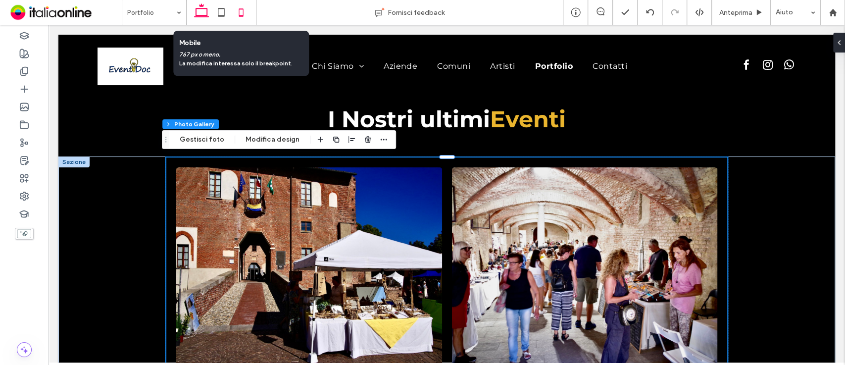
click at [246, 12] on icon at bounding box center [241, 12] width 20 height 20
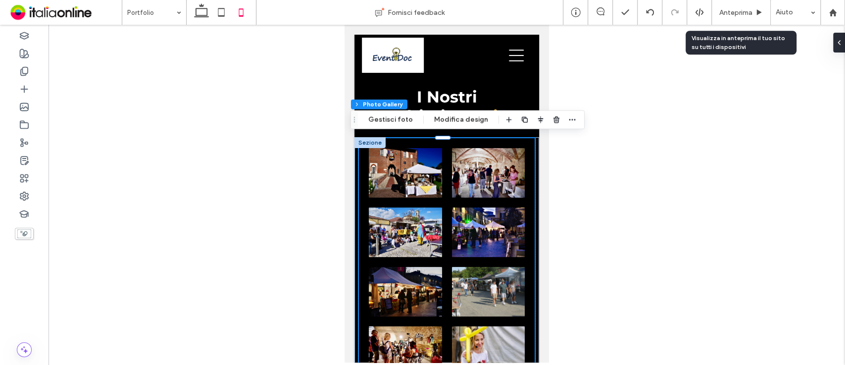
drag, startPoint x: 724, startPoint y: 8, endPoint x: 593, endPoint y: 78, distance: 148.7
click at [724, 8] on span "Anteprima" at bounding box center [736, 12] width 33 height 8
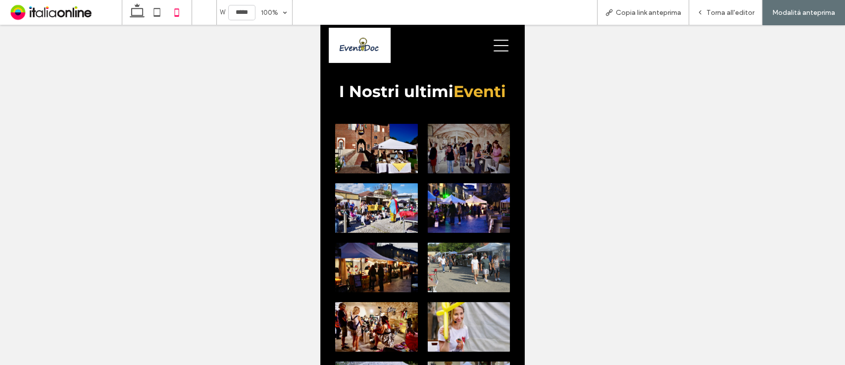
click at [446, 163] on link at bounding box center [469, 149] width 82 height 50
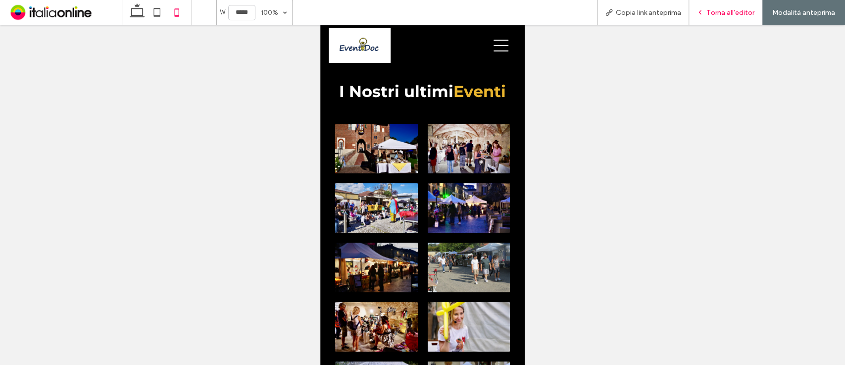
click at [702, 11] on icon at bounding box center [700, 12] width 7 height 7
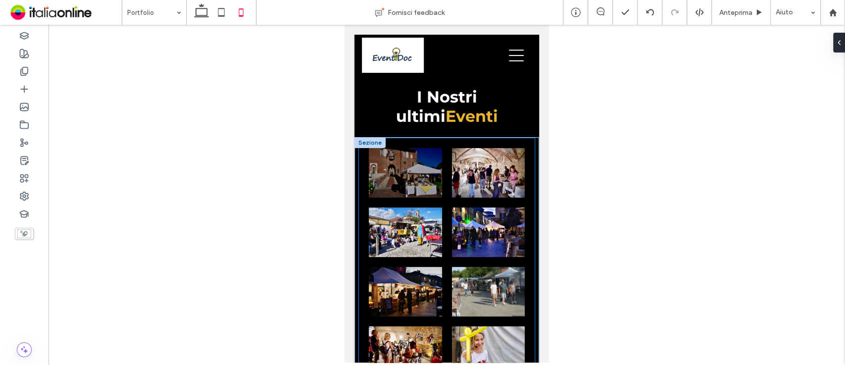
click at [416, 190] on link at bounding box center [405, 173] width 73 height 50
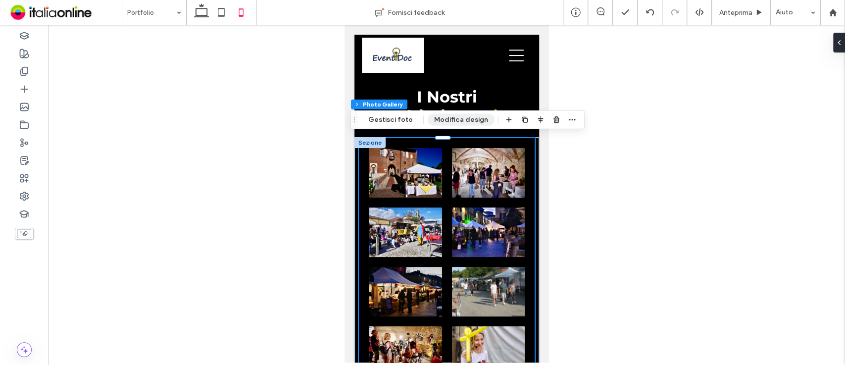
click at [456, 120] on button "Modifica design" at bounding box center [461, 120] width 67 height 12
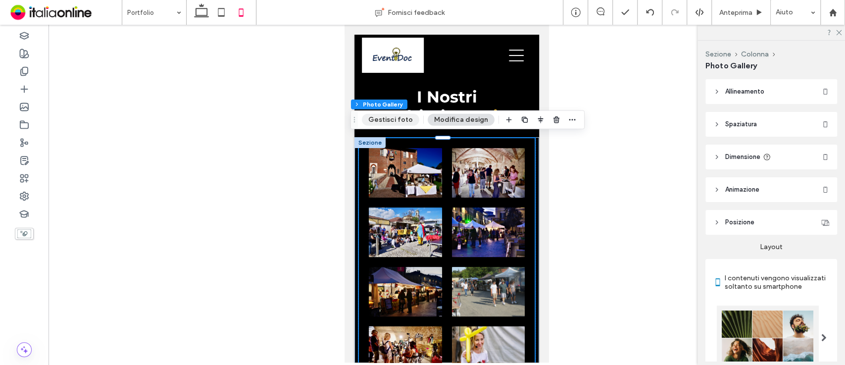
click at [396, 120] on button "Gestisci foto" at bounding box center [390, 120] width 57 height 12
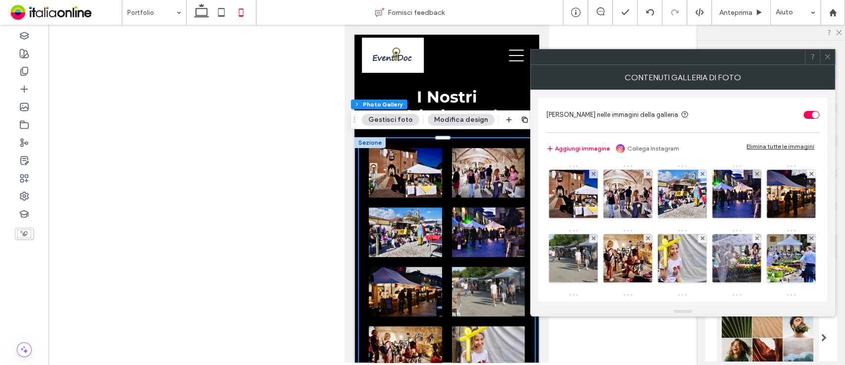
click at [811, 114] on div "toggle" at bounding box center [812, 115] width 16 height 8
click at [824, 60] on div at bounding box center [827, 57] width 15 height 15
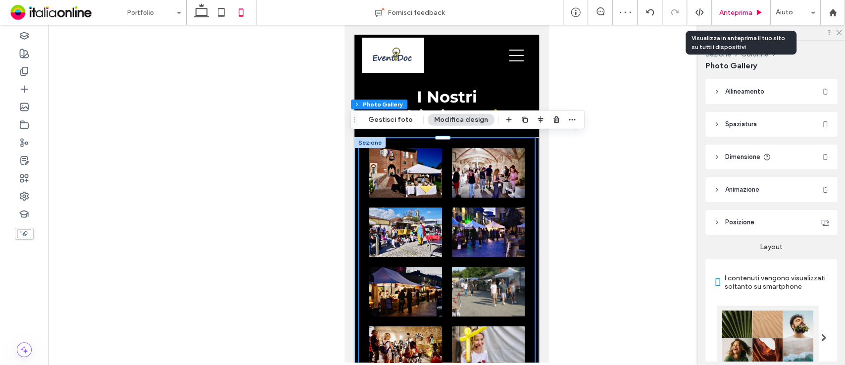
click at [738, 13] on span "Anteprima" at bounding box center [736, 12] width 33 height 8
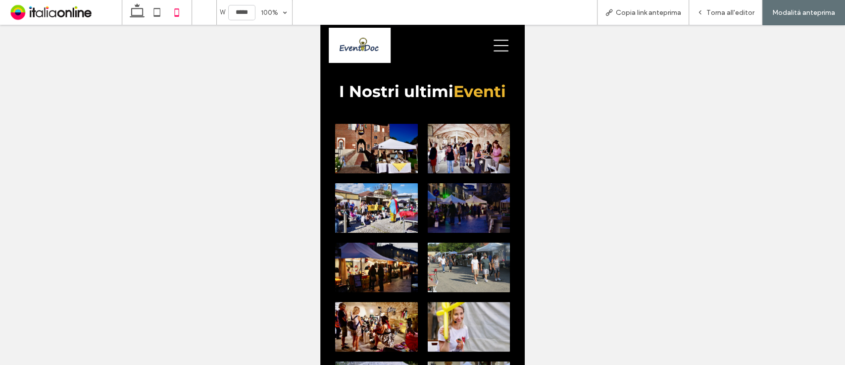
click at [469, 228] on link at bounding box center [469, 208] width 82 height 50
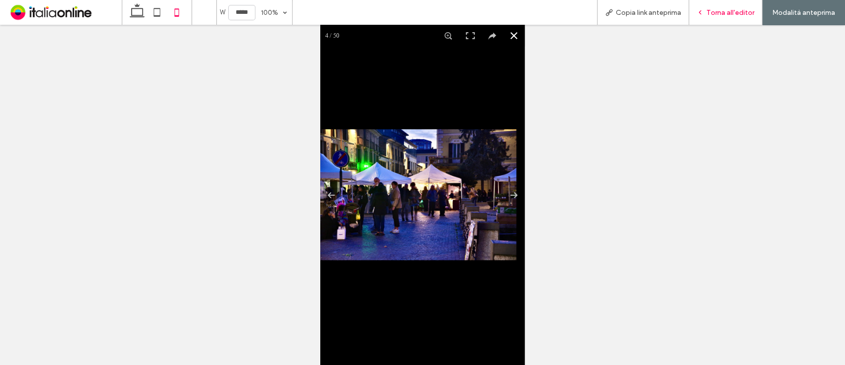
click at [716, 17] on div "Torna all'editor" at bounding box center [725, 12] width 73 height 25
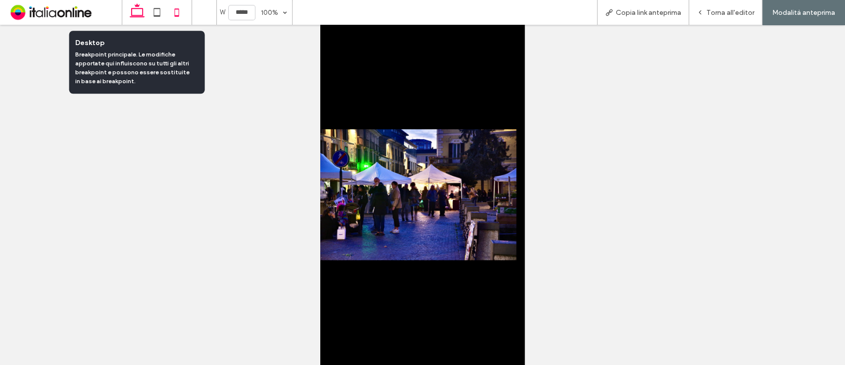
click at [143, 17] on use at bounding box center [137, 10] width 15 height 14
type input "******"
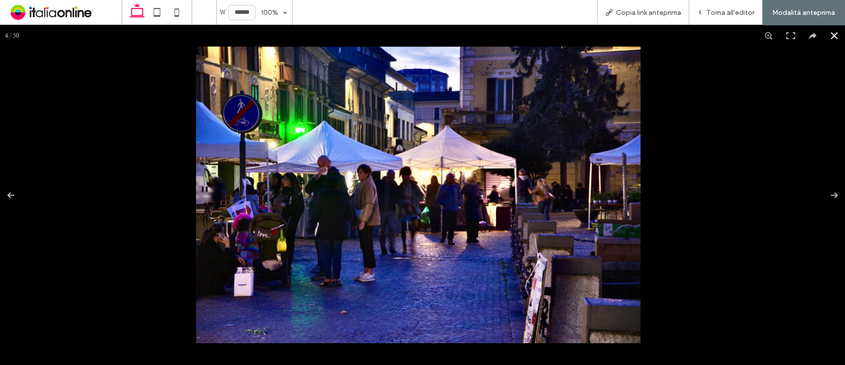
click at [828, 34] on button at bounding box center [835, 36] width 22 height 22
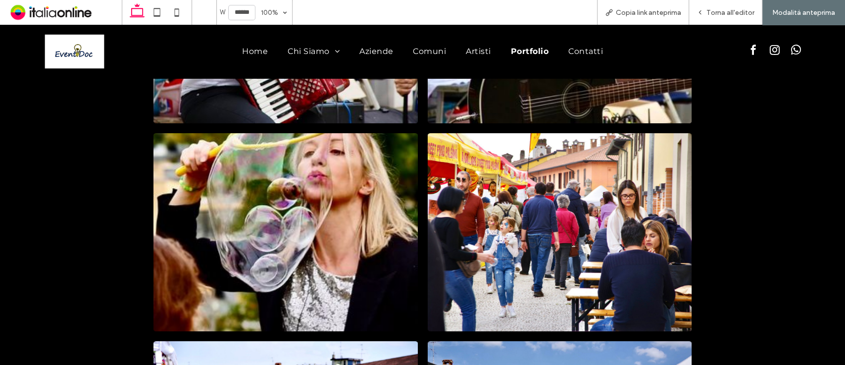
scroll to position [202, 0]
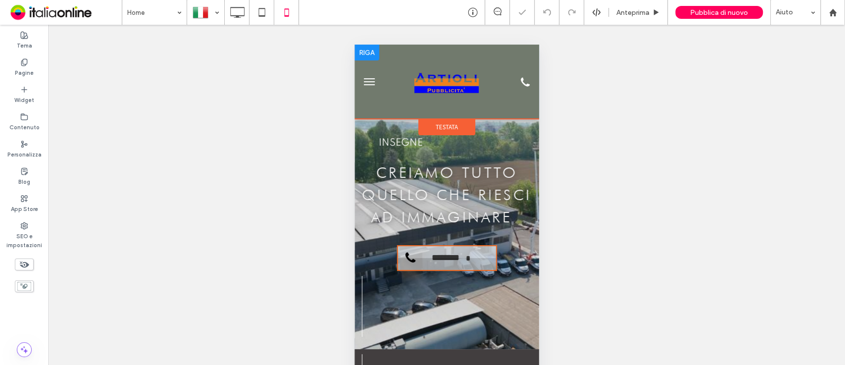
drag, startPoint x: 355, startPoint y: 45, endPoint x: 365, endPoint y: 53, distance: 12.7
click at [365, 53] on div at bounding box center [367, 53] width 25 height 16
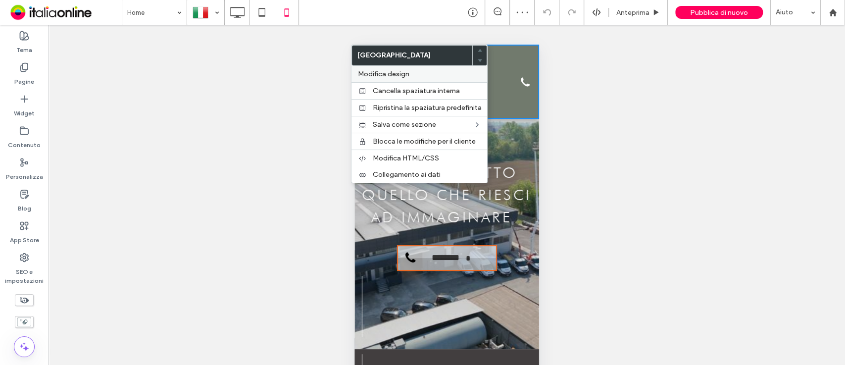
click at [380, 75] on span "Modifica design" at bounding box center [384, 74] width 52 height 8
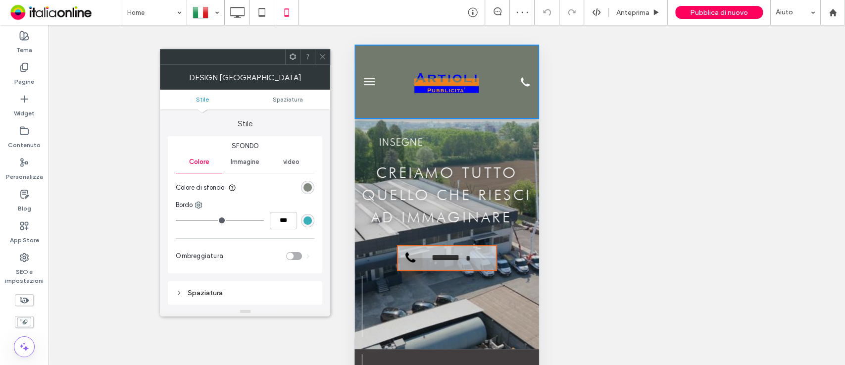
click at [308, 184] on div "rgb(113, 122, 109)" at bounding box center [308, 187] width 8 height 8
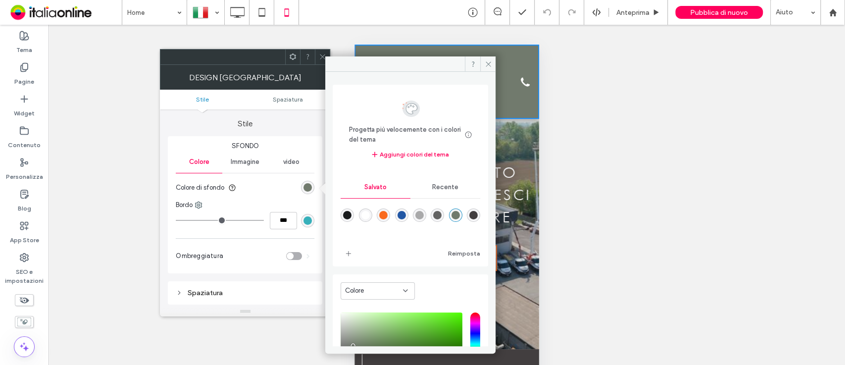
click at [470, 219] on div "rgba(66,62,63,1)" at bounding box center [474, 215] width 8 height 8
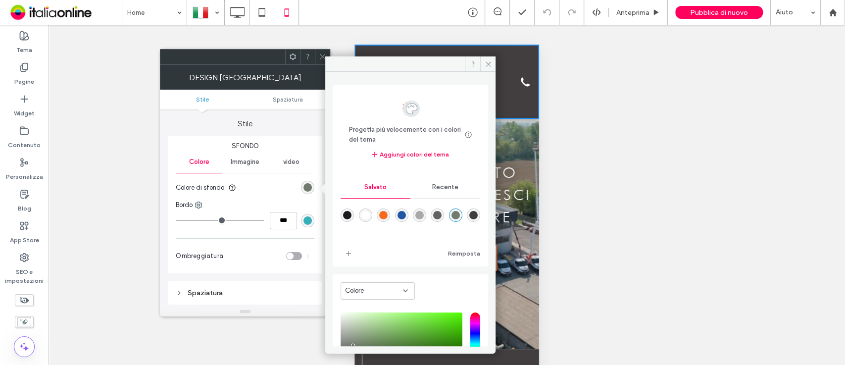
type input "*******"
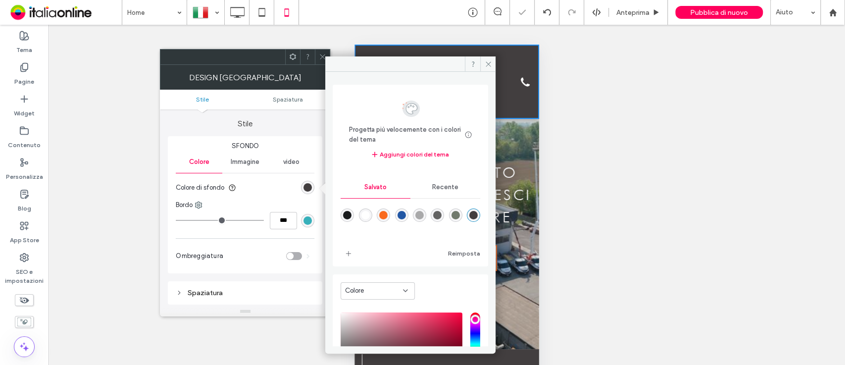
click at [322, 58] on icon at bounding box center [322, 56] width 7 height 7
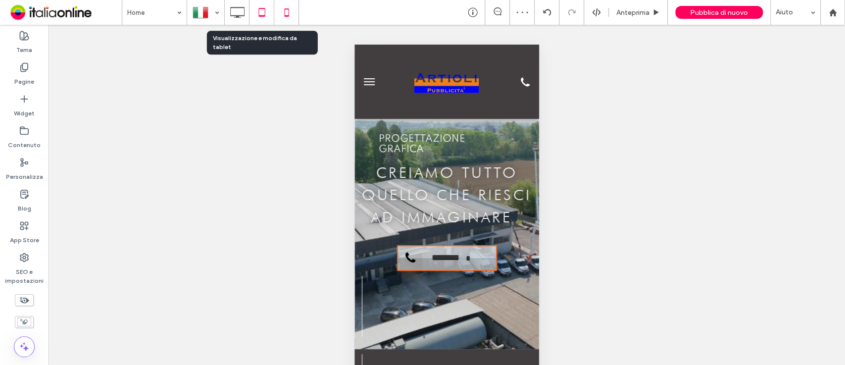
click at [267, 14] on icon at bounding box center [262, 12] width 20 height 20
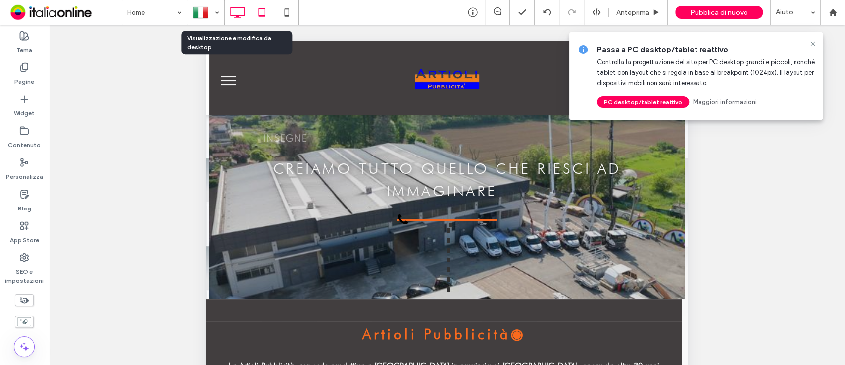
click at [235, 9] on icon at bounding box center [237, 12] width 20 height 20
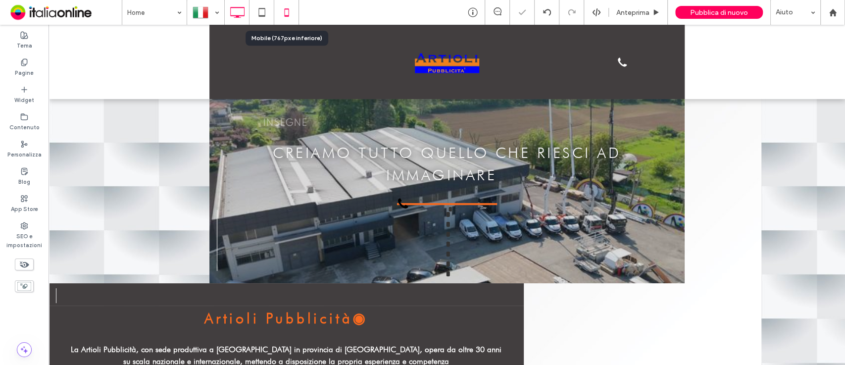
click at [287, 15] on icon at bounding box center [287, 12] width 20 height 20
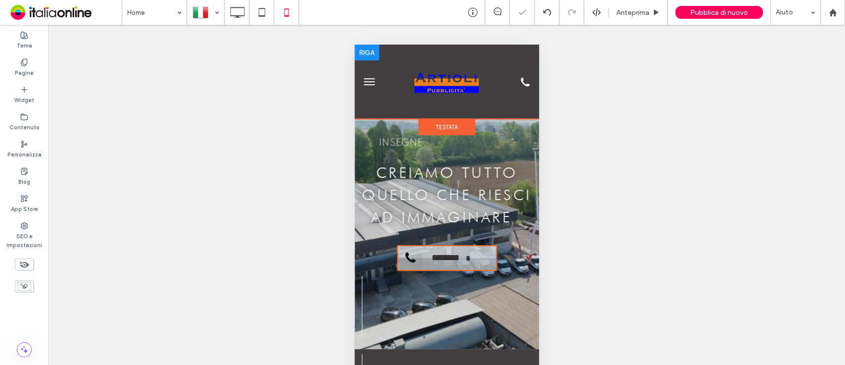
click at [445, 86] on img at bounding box center [447, 82] width 64 height 64
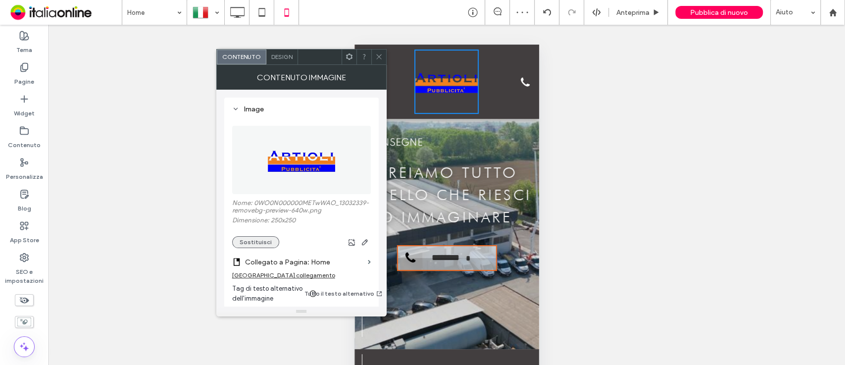
click at [253, 244] on button "Sostituisci" at bounding box center [255, 242] width 47 height 12
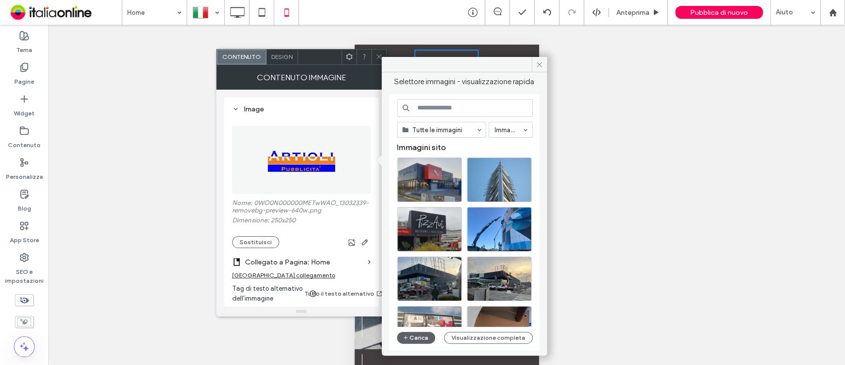
click at [509, 106] on input at bounding box center [465, 108] width 136 height 18
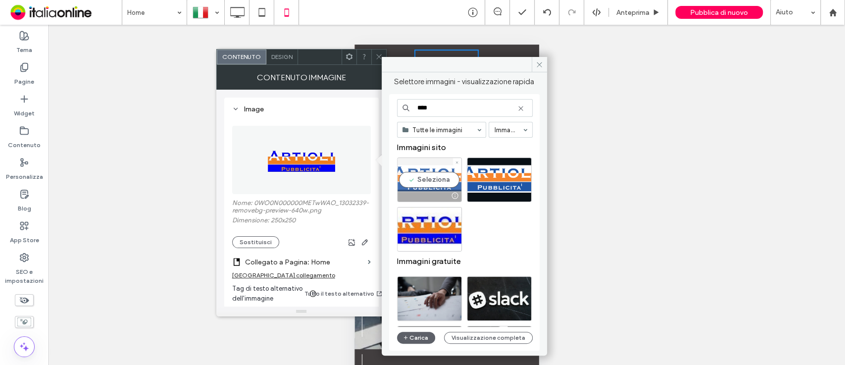
type input "****"
click at [431, 168] on div "Seleziona" at bounding box center [429, 180] width 65 height 45
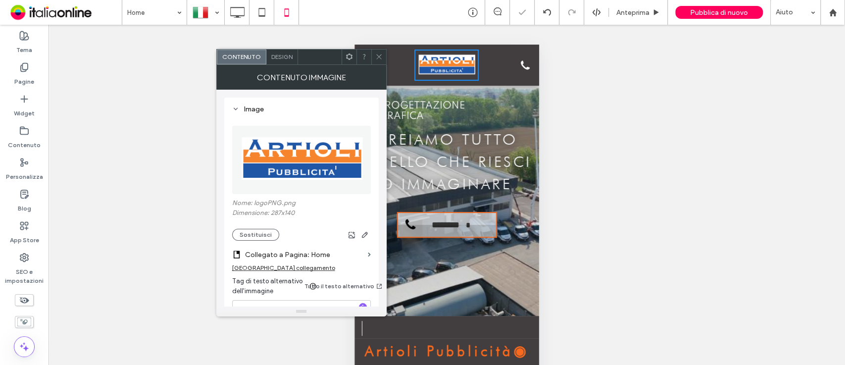
click at [378, 57] on use at bounding box center [378, 56] width 5 height 5
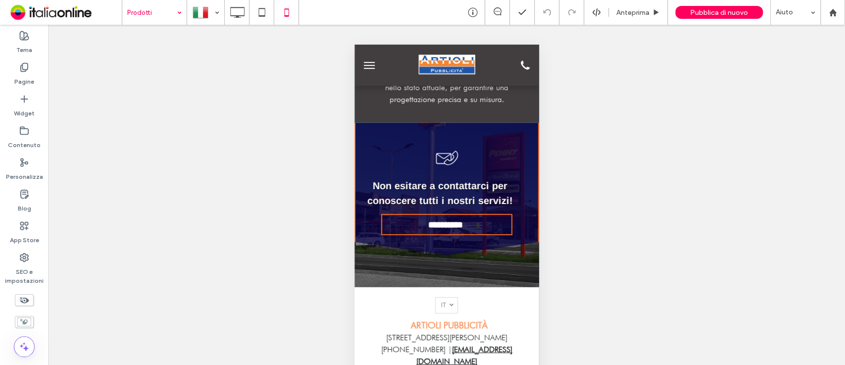
scroll to position [1960, 0]
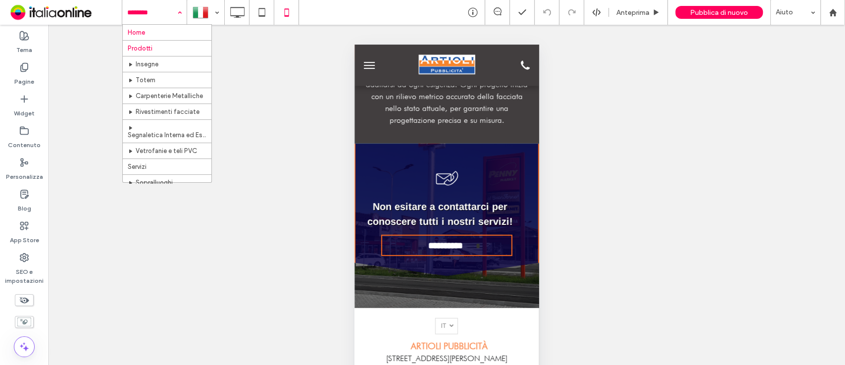
drag, startPoint x: 175, startPoint y: 17, endPoint x: 175, endPoint y: 28, distance: 11.4
click at [175, 17] on div "Home Prodotti Insegne Totem Carpenterie Metalliche Rivestimenti facciate Segnal…" at bounding box center [154, 12] width 64 height 25
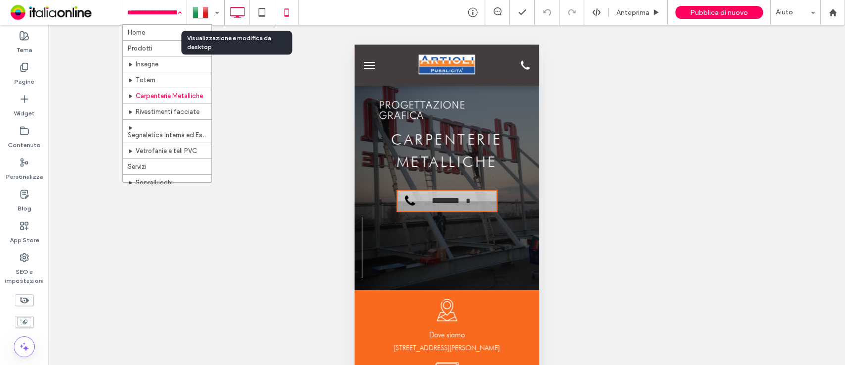
click at [238, 10] on icon at bounding box center [237, 12] width 20 height 20
